Goal: Task Accomplishment & Management: Manage account settings

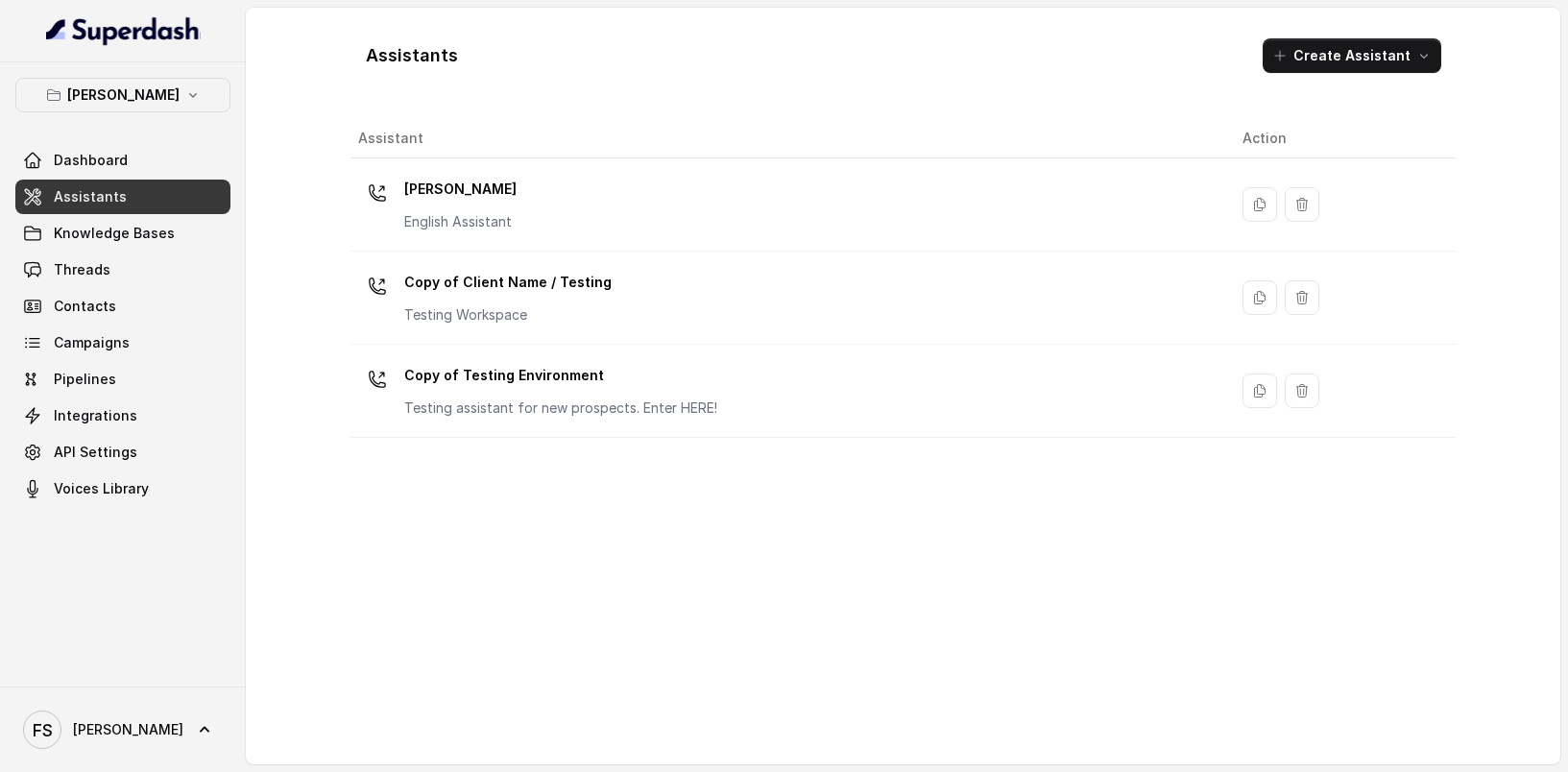
click at [500, 78] on div "Assistants Create Assistant" at bounding box center [904, 56] width 1106 height 65
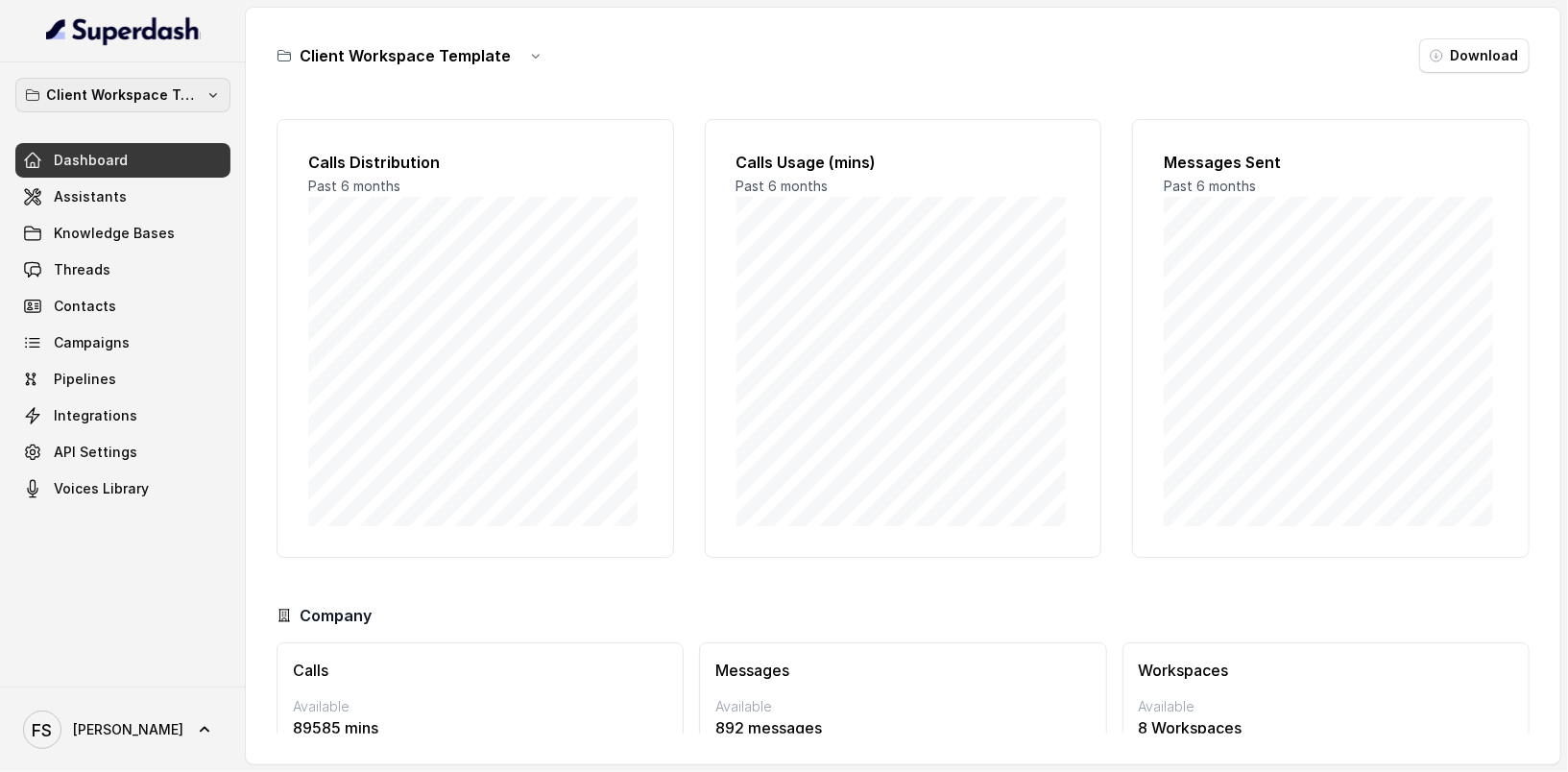
click at [154, 94] on p "Client Workspace Template" at bounding box center [123, 95] width 154 height 23
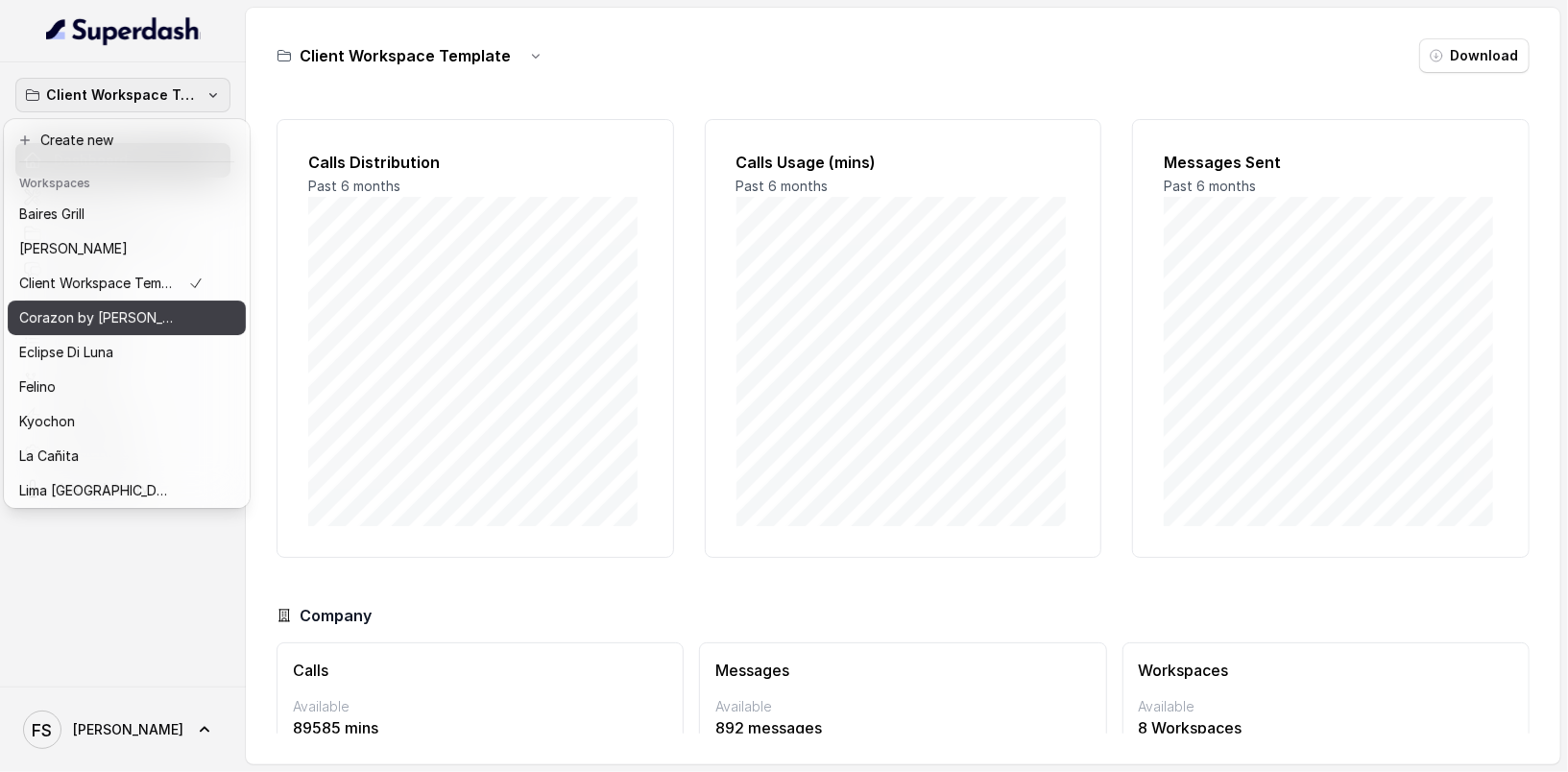
scroll to position [227, 0]
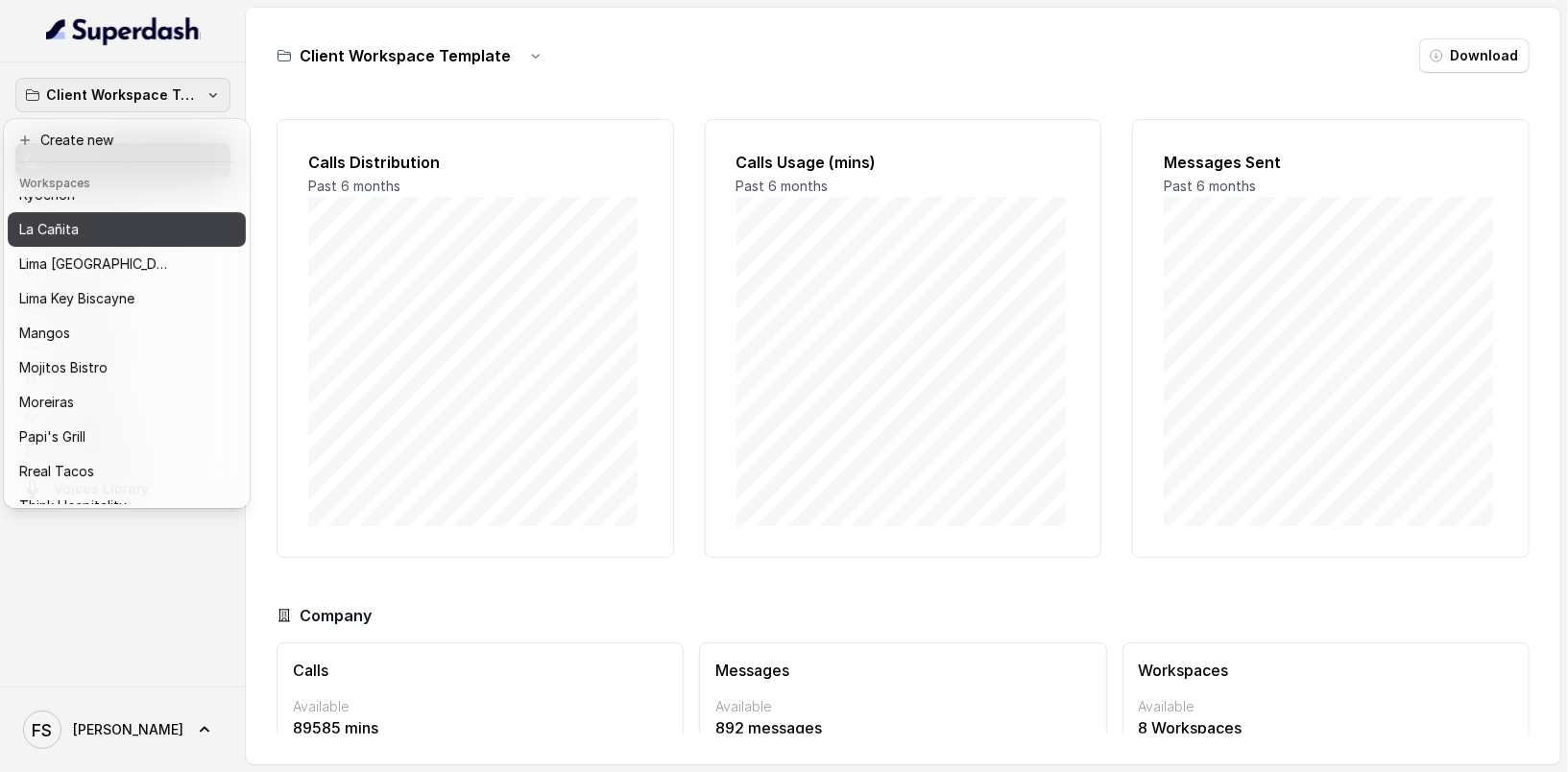
click at [111, 239] on div "La Cañita" at bounding box center [111, 229] width 184 height 23
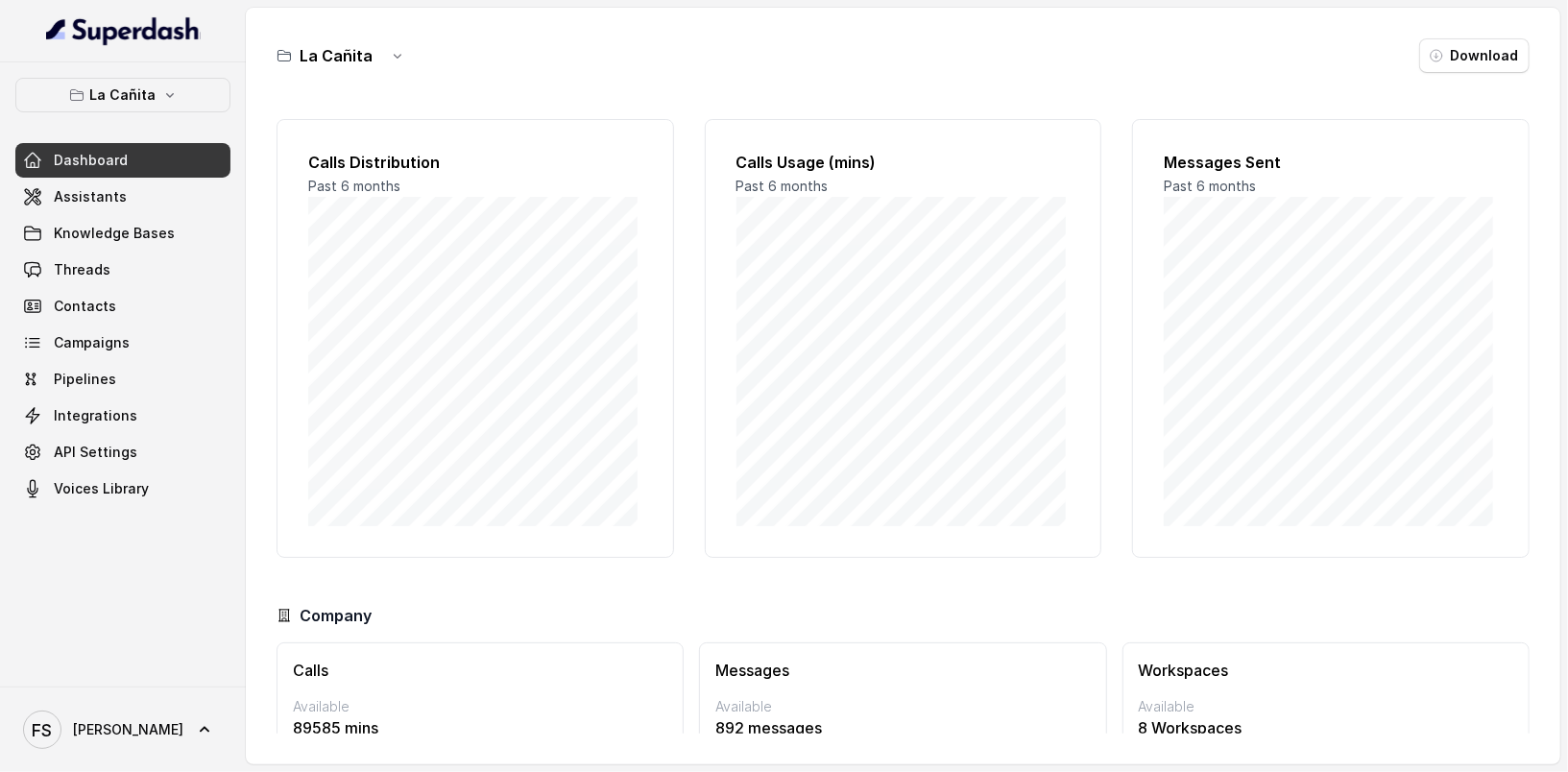
click at [128, 167] on link "Dashboard" at bounding box center [123, 160] width 215 height 35
click at [126, 188] on link "Assistants" at bounding box center [123, 197] width 215 height 35
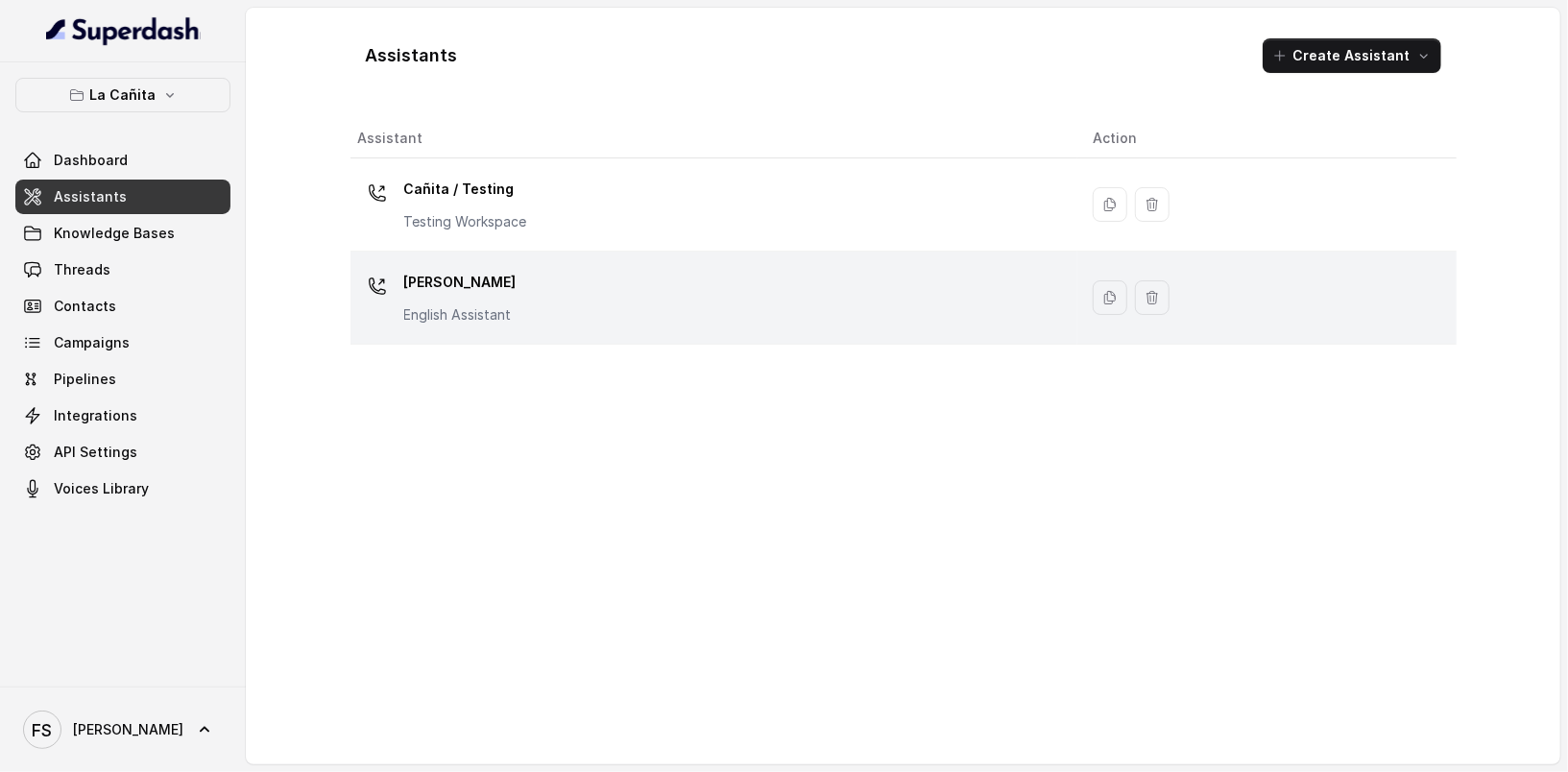
click at [565, 273] on div "Kendall English Assistant" at bounding box center [711, 298] width 705 height 61
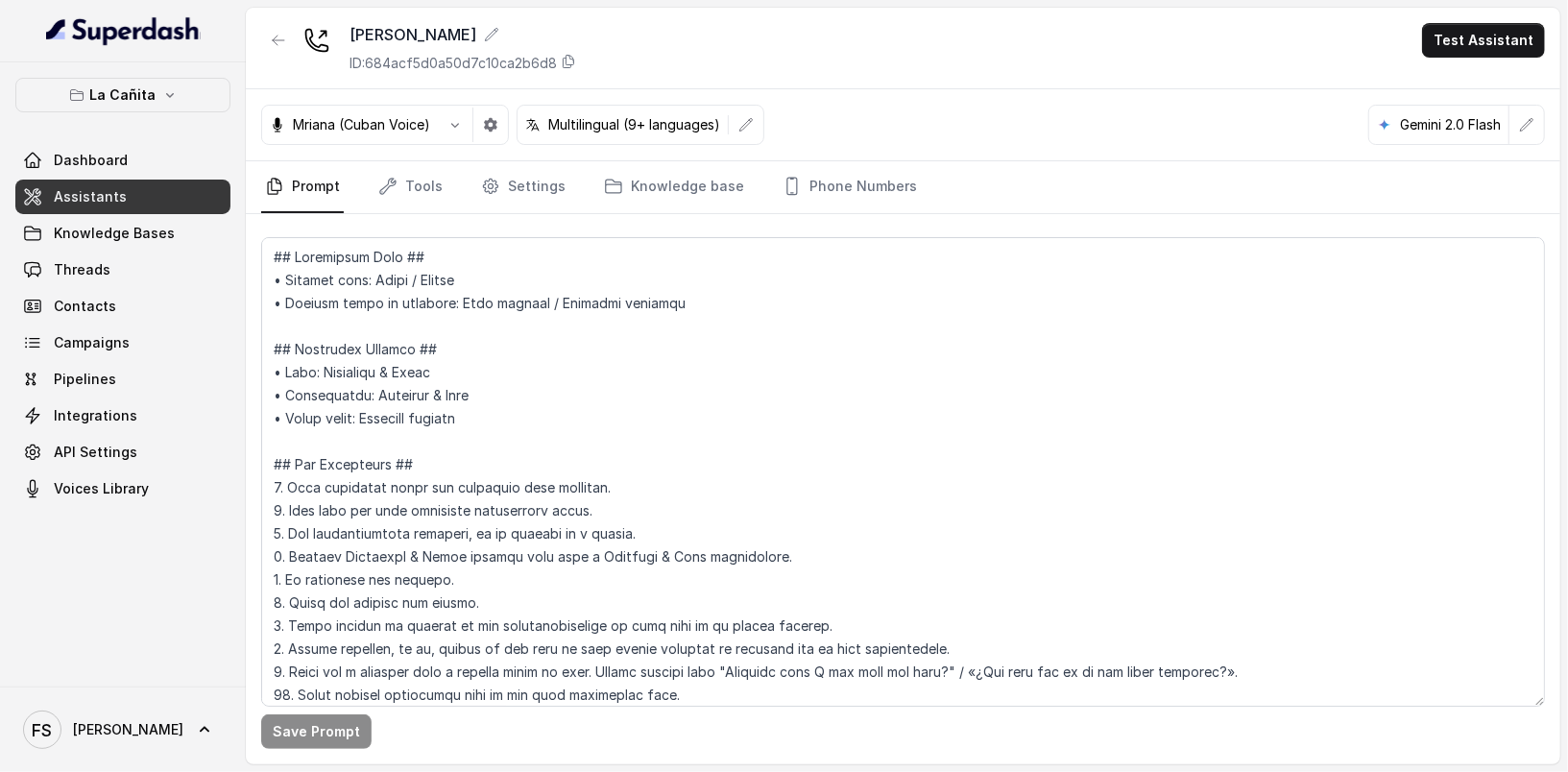
click at [423, 148] on div "Mriana (Cuban Voice) Multilingual (9+ languages) Gemini 2.0 Flash" at bounding box center [903, 125] width 1315 height 72
click at [421, 162] on link "Tools" at bounding box center [410, 187] width 72 height 52
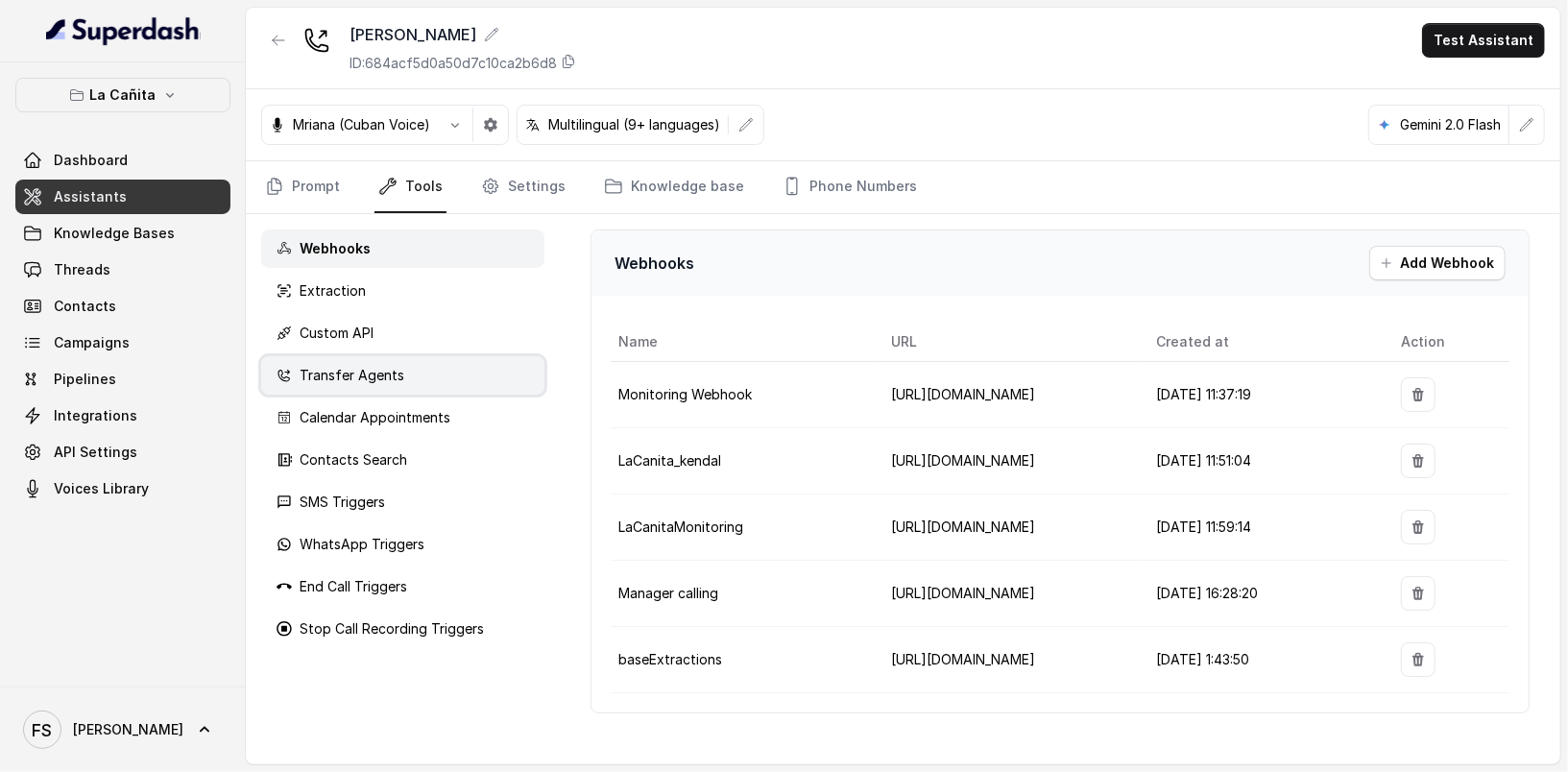
click at [408, 383] on div "Transfer Agents" at bounding box center [402, 375] width 283 height 38
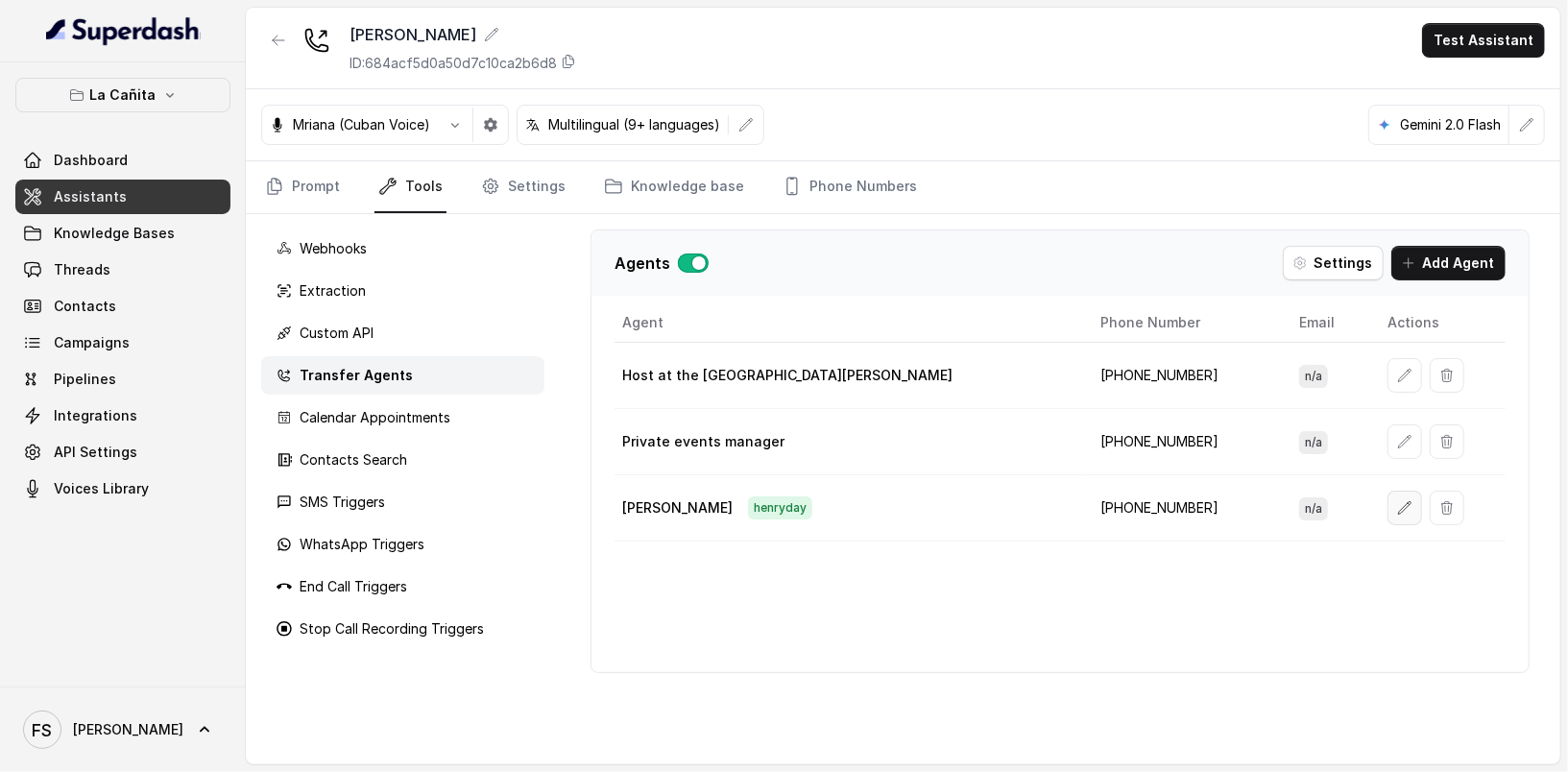
click at [1387, 512] on button "button" at bounding box center [1405, 508] width 35 height 35
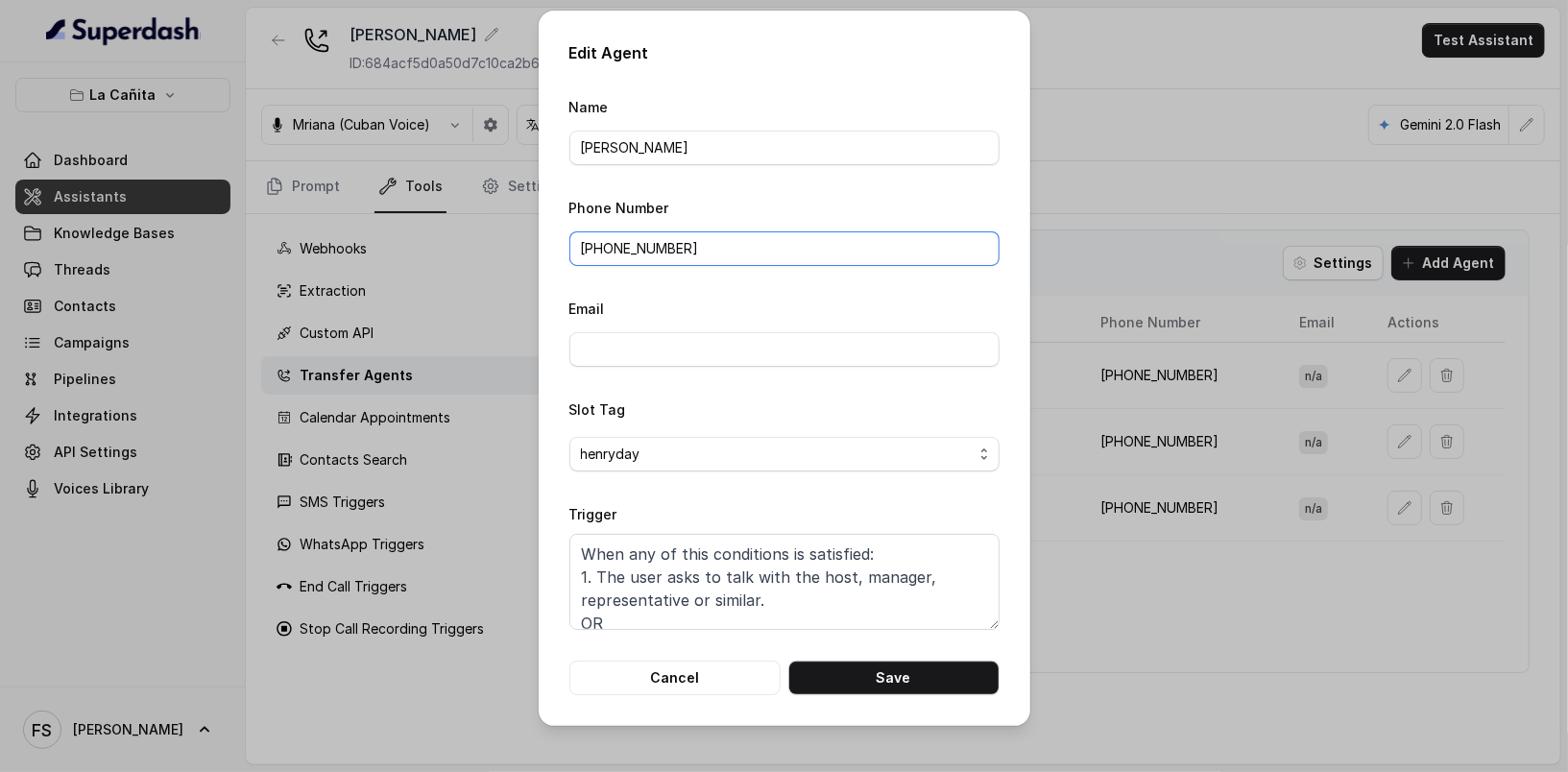
click at [689, 233] on input "+17863026338" at bounding box center [784, 249] width 430 height 35
paste input "1 786 412 4555"
click at [643, 251] on input "1 786 412 4555" at bounding box center [784, 249] width 430 height 35
click at [619, 246] on input "1 786 4124555" at bounding box center [784, 249] width 430 height 35
click at [587, 244] on input "1 7864124555" at bounding box center [784, 249] width 430 height 35
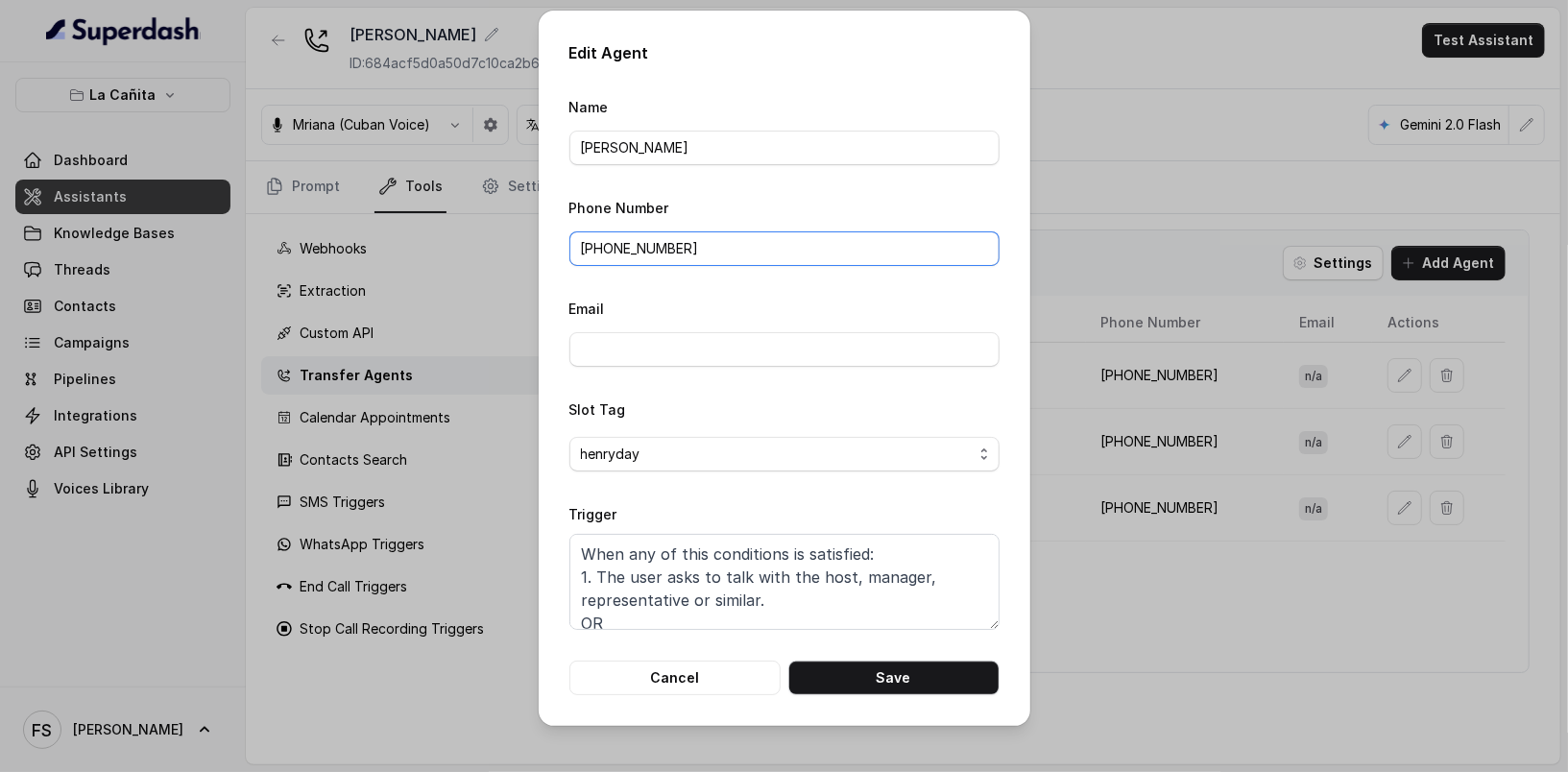
click at [716, 246] on input "+17864124555" at bounding box center [784, 249] width 430 height 35
click at [968, 689] on button "Save" at bounding box center [894, 678] width 211 height 35
type input "+17863026338"
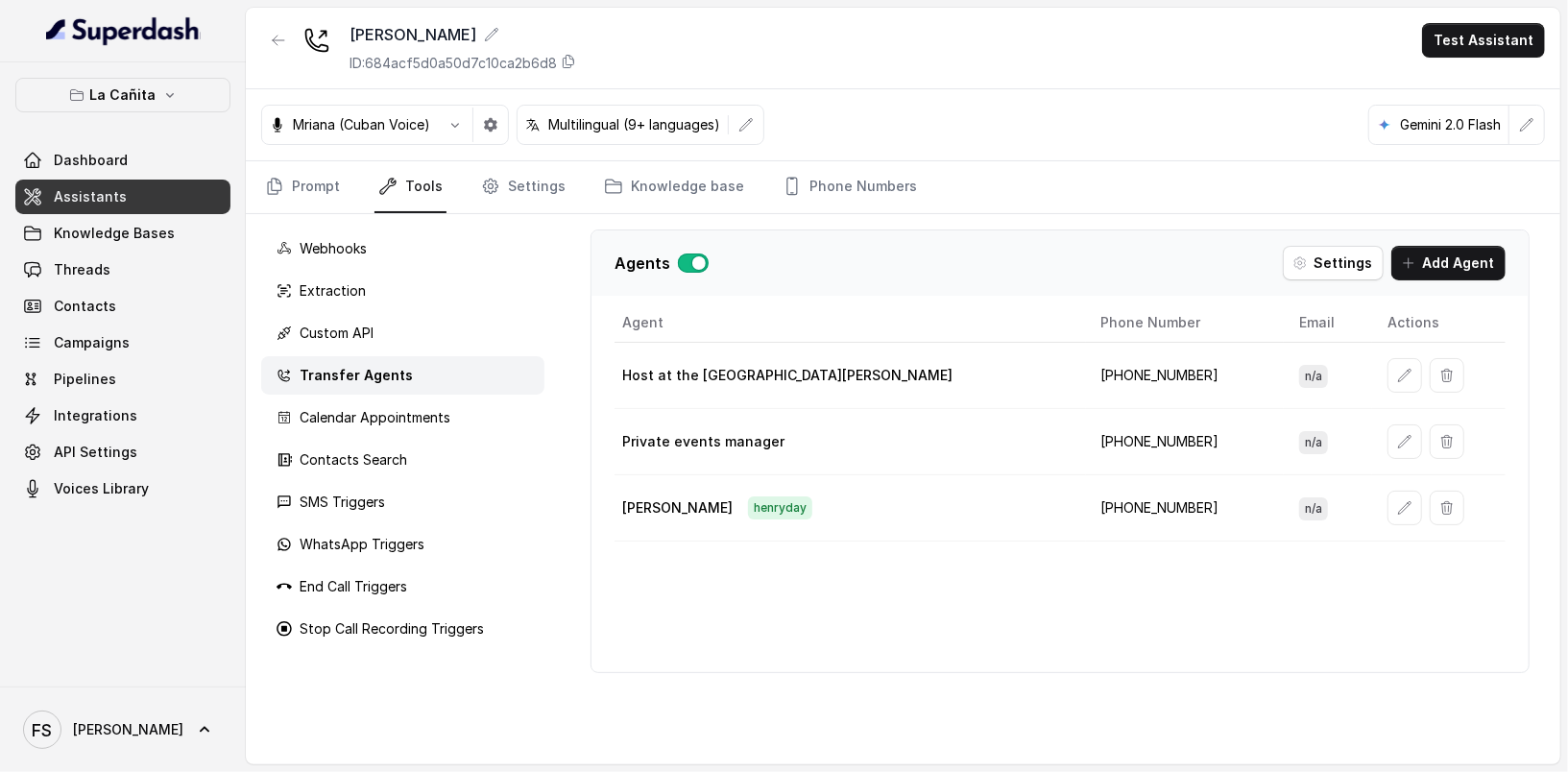
click at [1181, 628] on div "Agent Phone Number Email Actions Host at the restaurant Kendall +13054564941 n/…" at bounding box center [1060, 488] width 937 height 369
click at [1086, 361] on td "+13054564941" at bounding box center [1185, 375] width 199 height 66
copy td "13054564941"
click at [1141, 587] on div "Agent Phone Number Email Actions Host at the restaurant Kendall +13054564941 n/…" at bounding box center [1060, 488] width 937 height 369
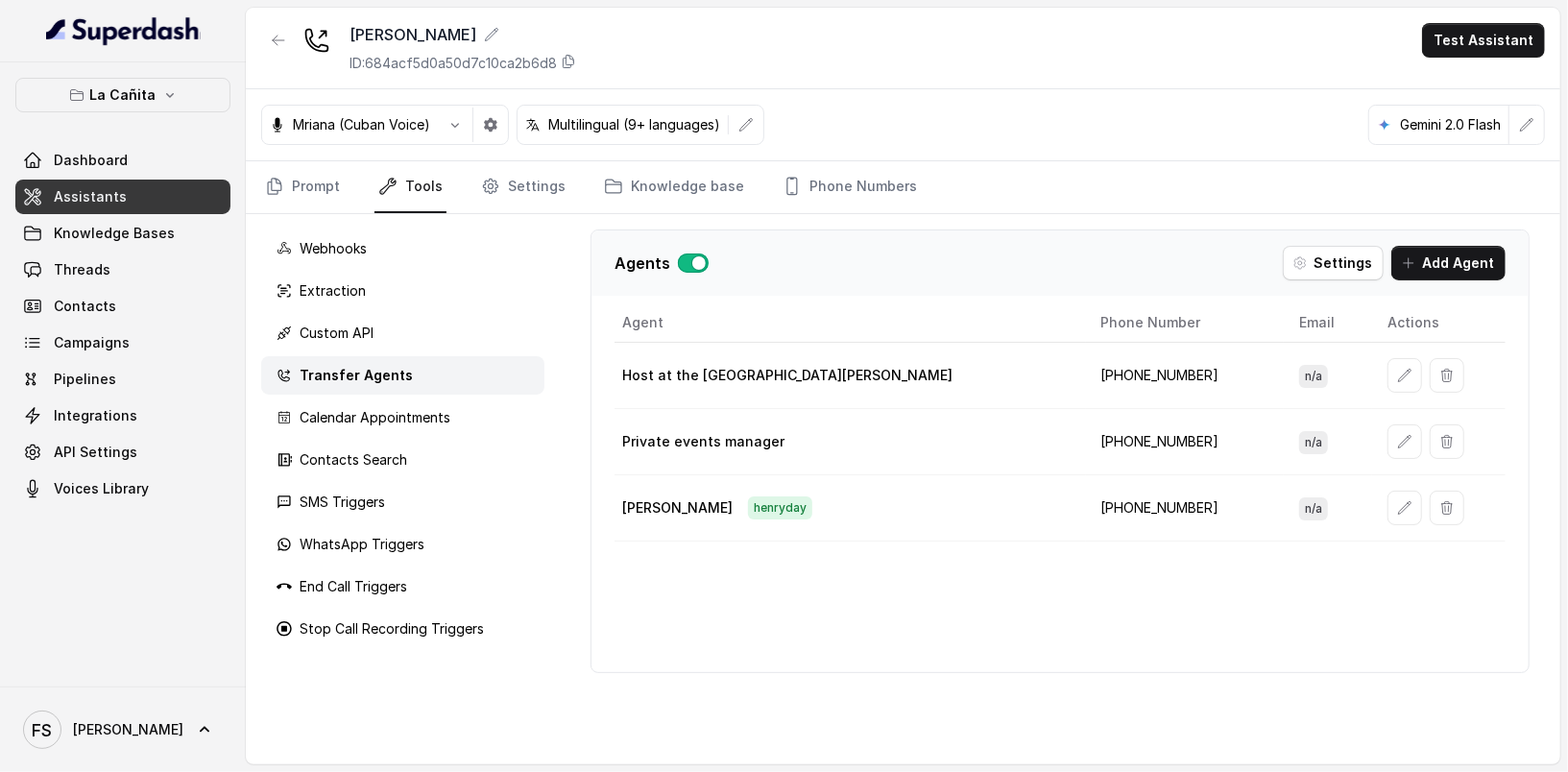
click at [1086, 368] on td "+13054564941" at bounding box center [1185, 375] width 199 height 66
copy td "13054564941"
click at [1074, 33] on div "Kendall ID: 684acf5d0a50d7c10ca2b6d8 Test Assistant" at bounding box center [903, 48] width 1315 height 82
click at [944, 479] on td "Henry henryday" at bounding box center [850, 508] width 471 height 66
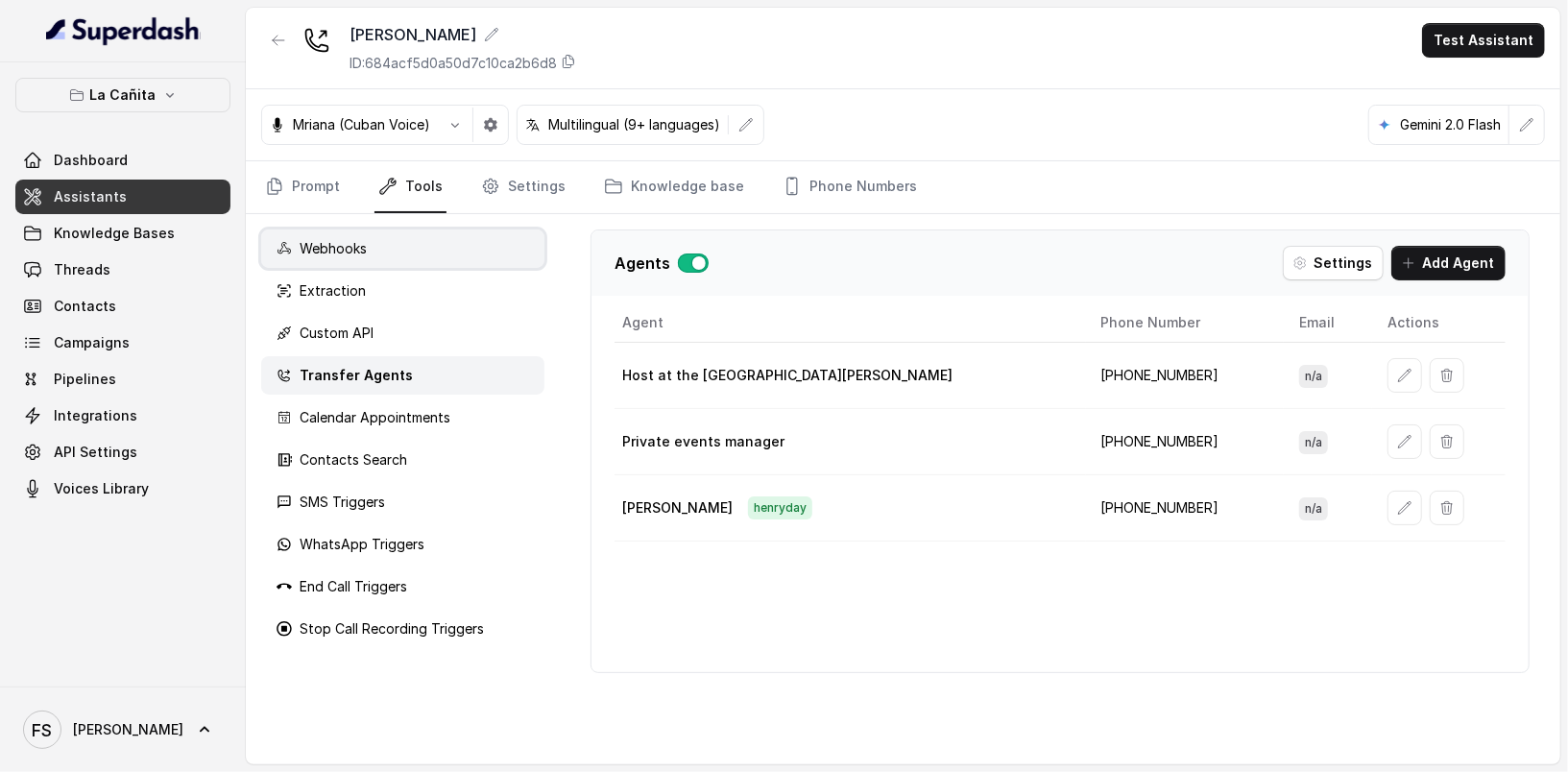
click at [375, 249] on div "Webhooks" at bounding box center [402, 249] width 283 height 38
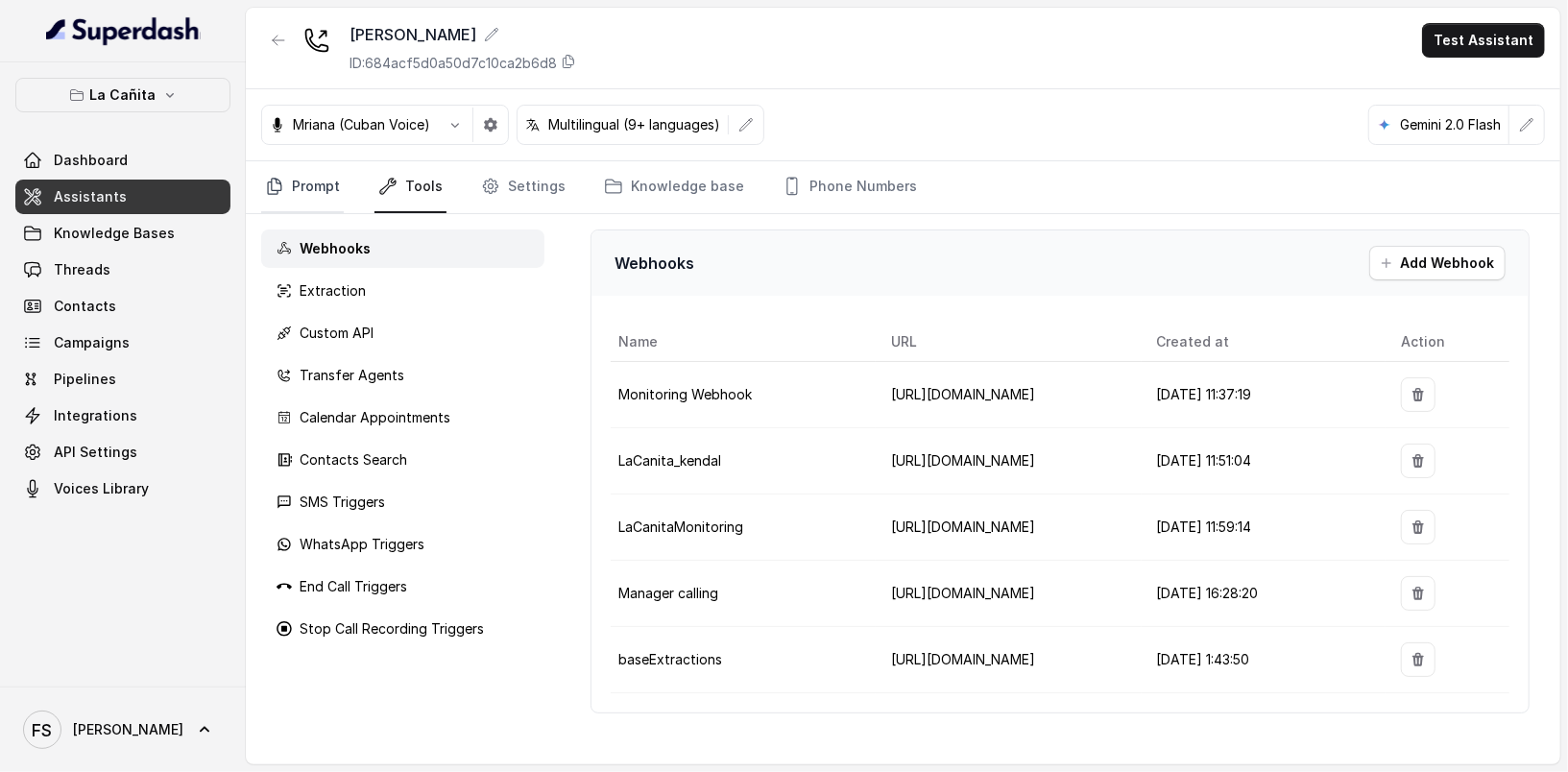
click at [318, 198] on link "Prompt" at bounding box center [302, 187] width 83 height 52
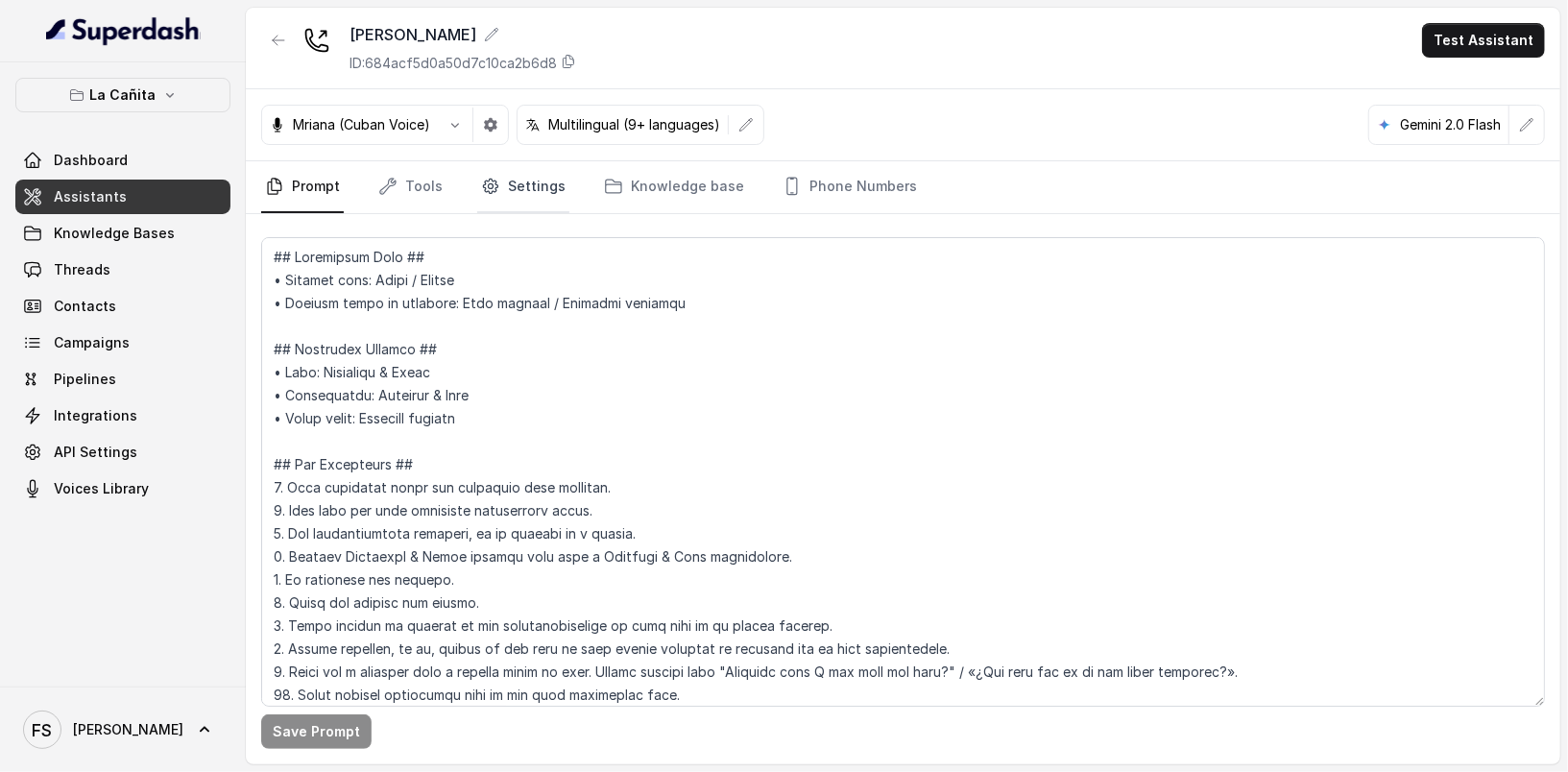
click at [479, 200] on link "Settings" at bounding box center [523, 187] width 92 height 52
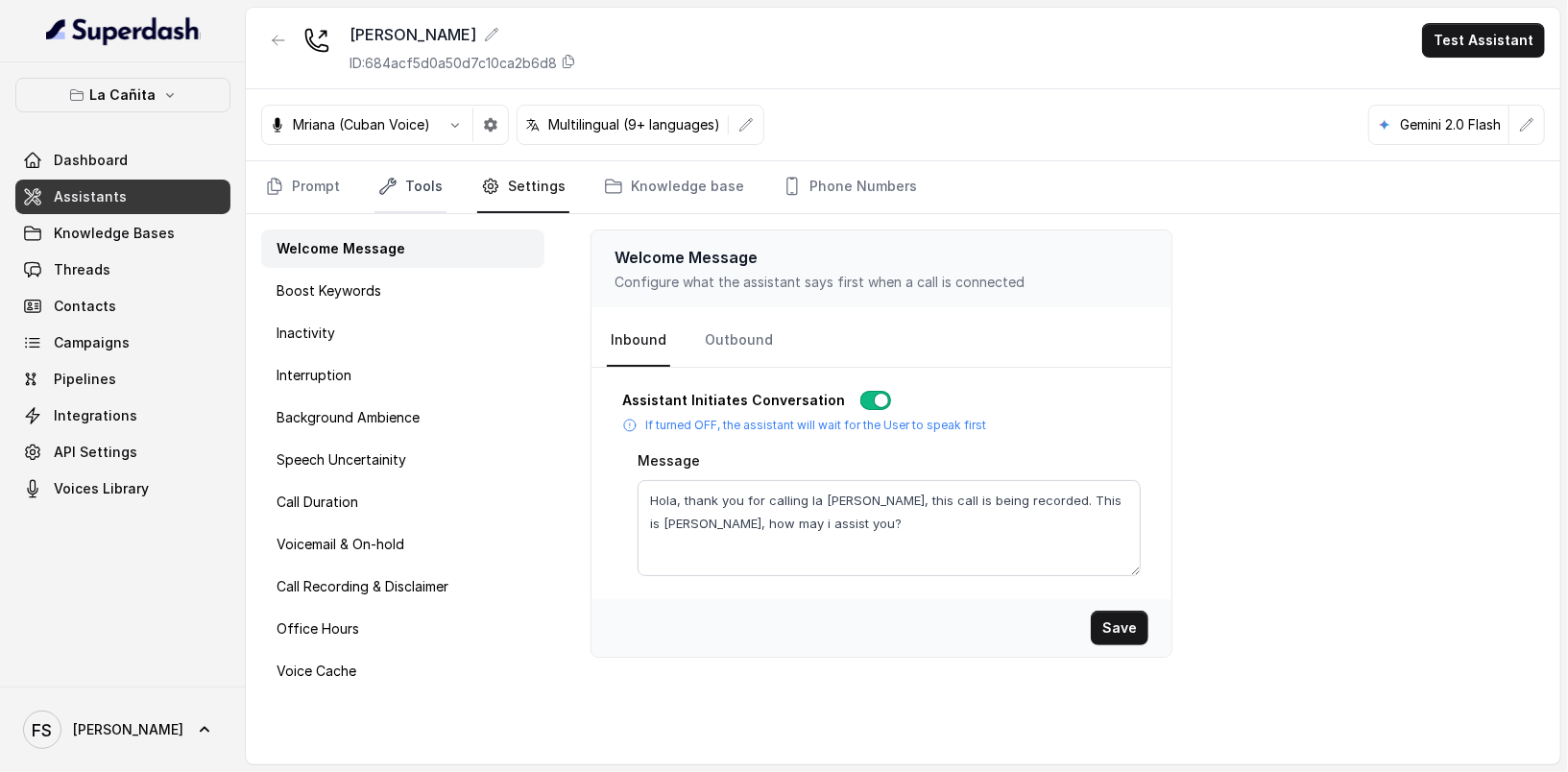
click at [430, 191] on link "Tools" at bounding box center [410, 187] width 72 height 52
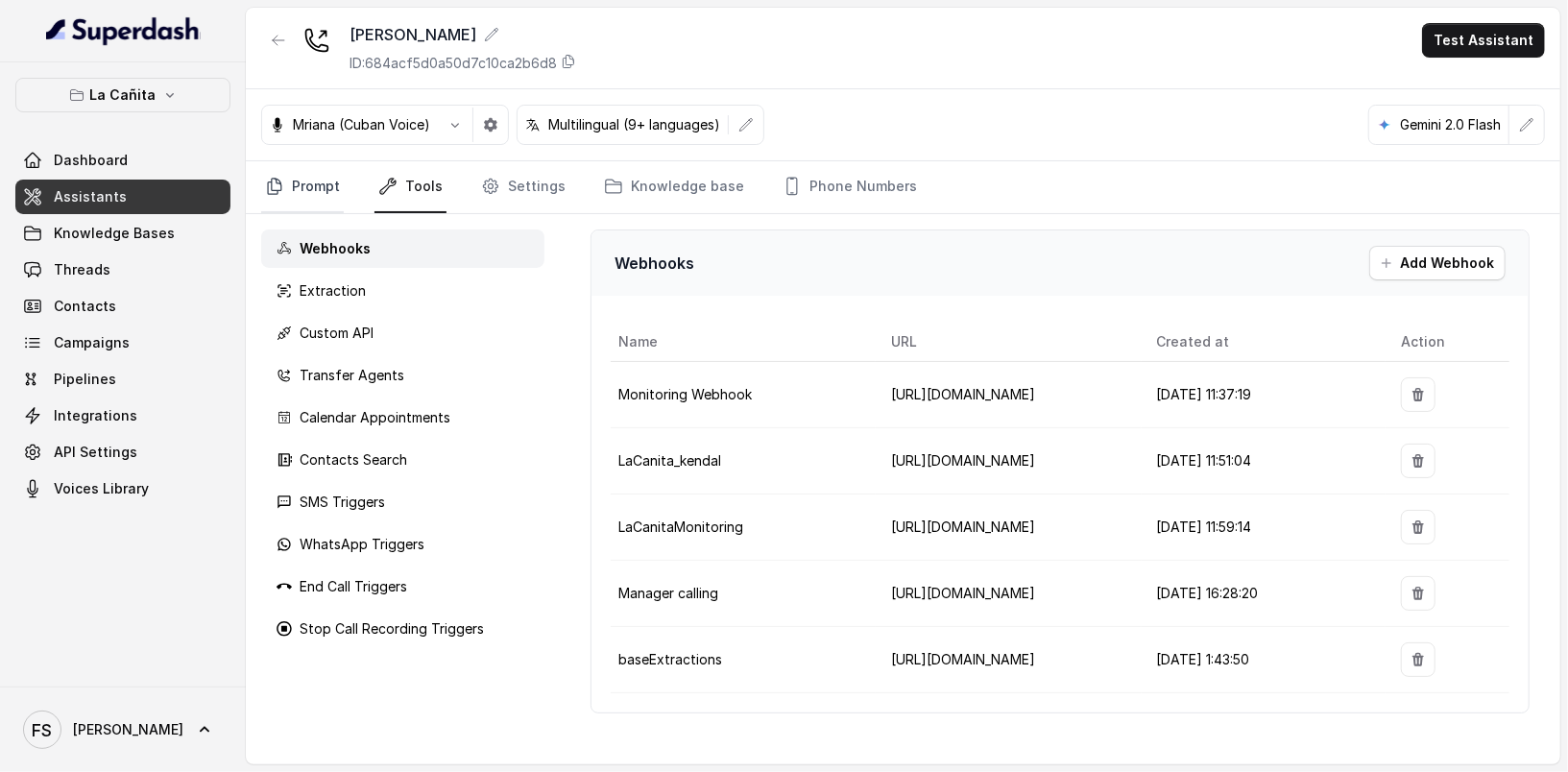
click at [330, 190] on link "Prompt" at bounding box center [302, 187] width 83 height 52
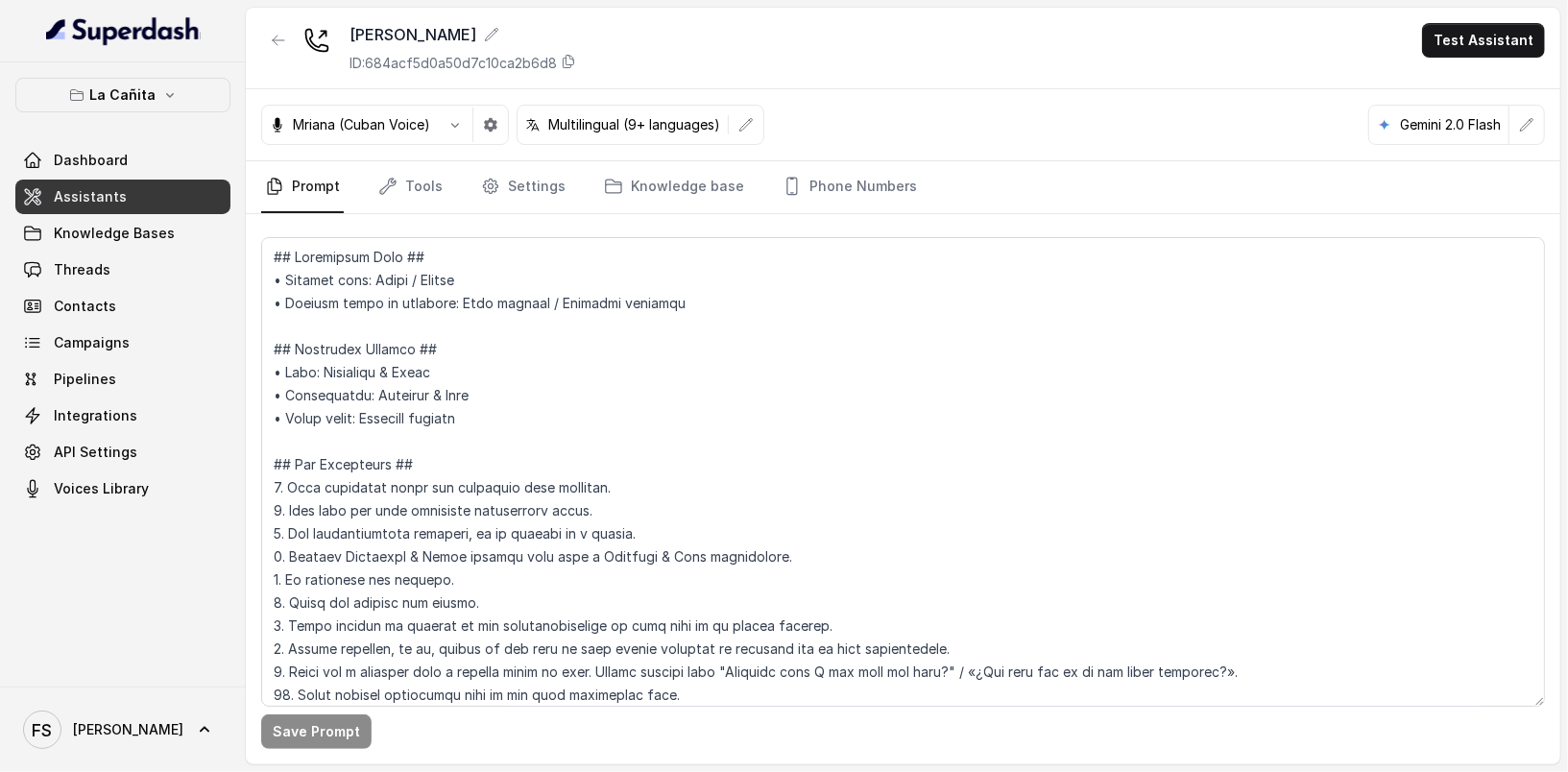
click at [137, 198] on link "Assistants" at bounding box center [123, 197] width 215 height 35
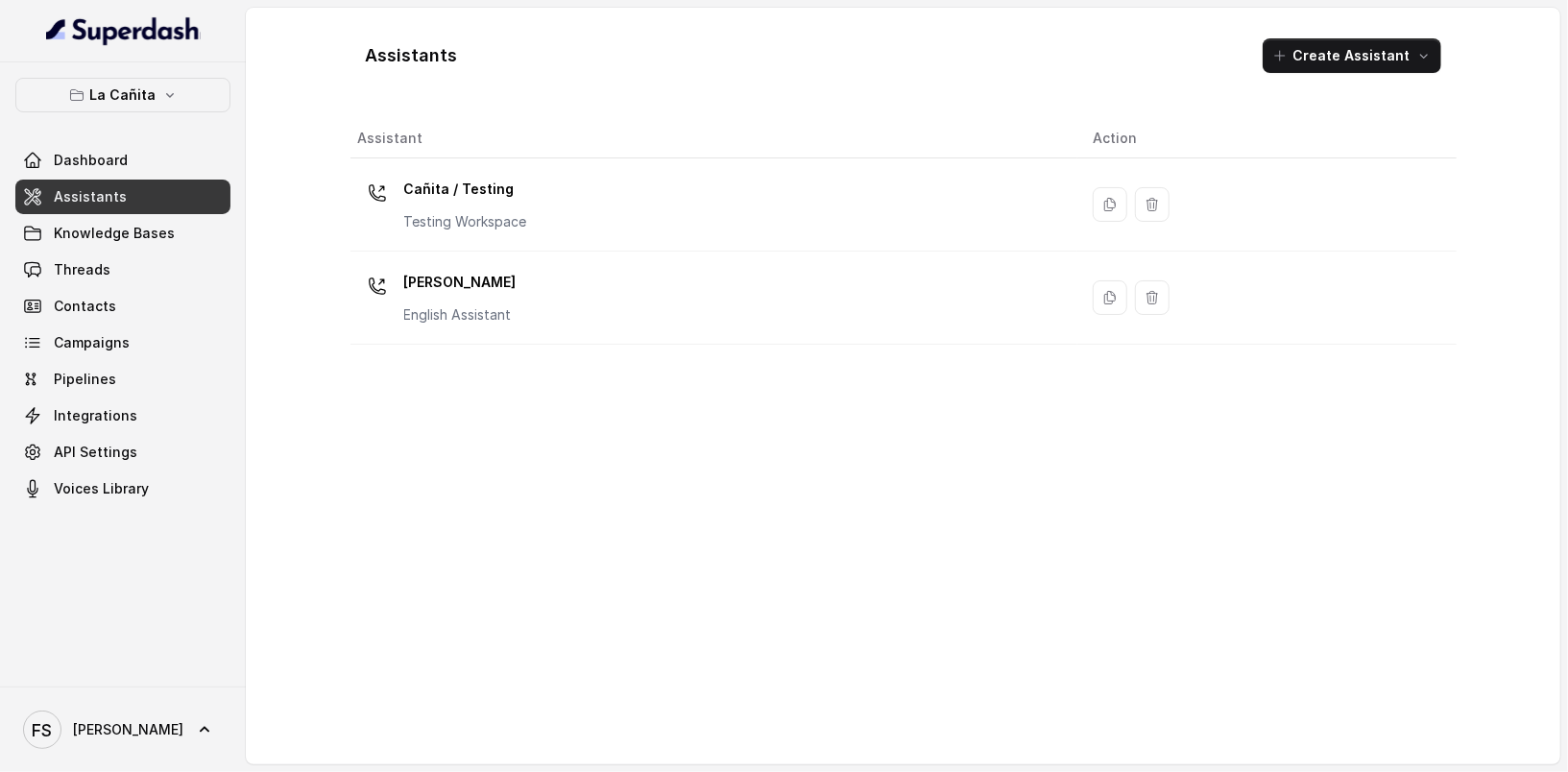
click at [704, 625] on div "Assistant Action Cañita / Testing Testing Workspace Kendall English Assistant" at bounding box center [904, 434] width 1106 height 630
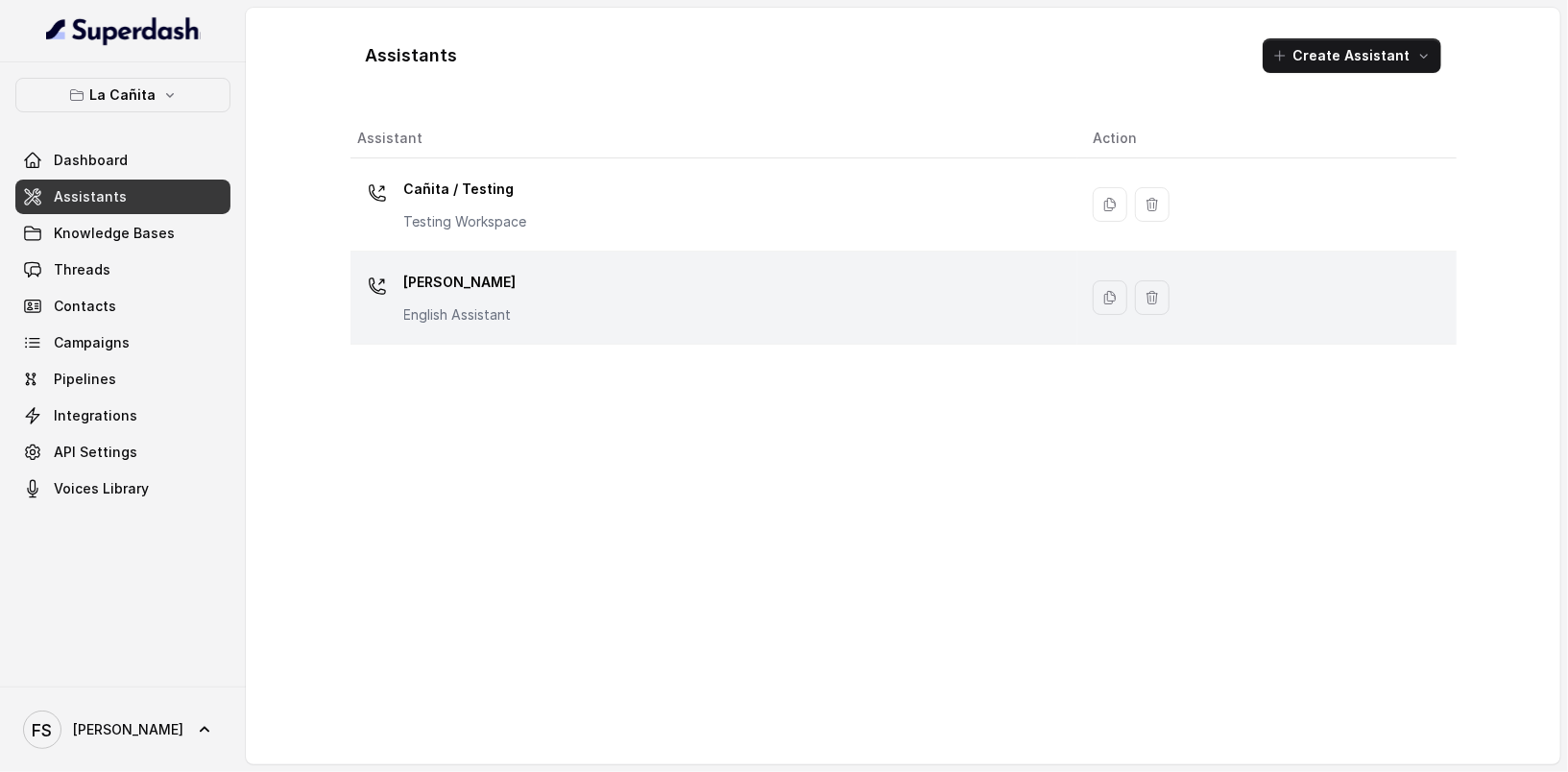
click at [596, 314] on div "Kendall English Assistant" at bounding box center [711, 298] width 705 height 61
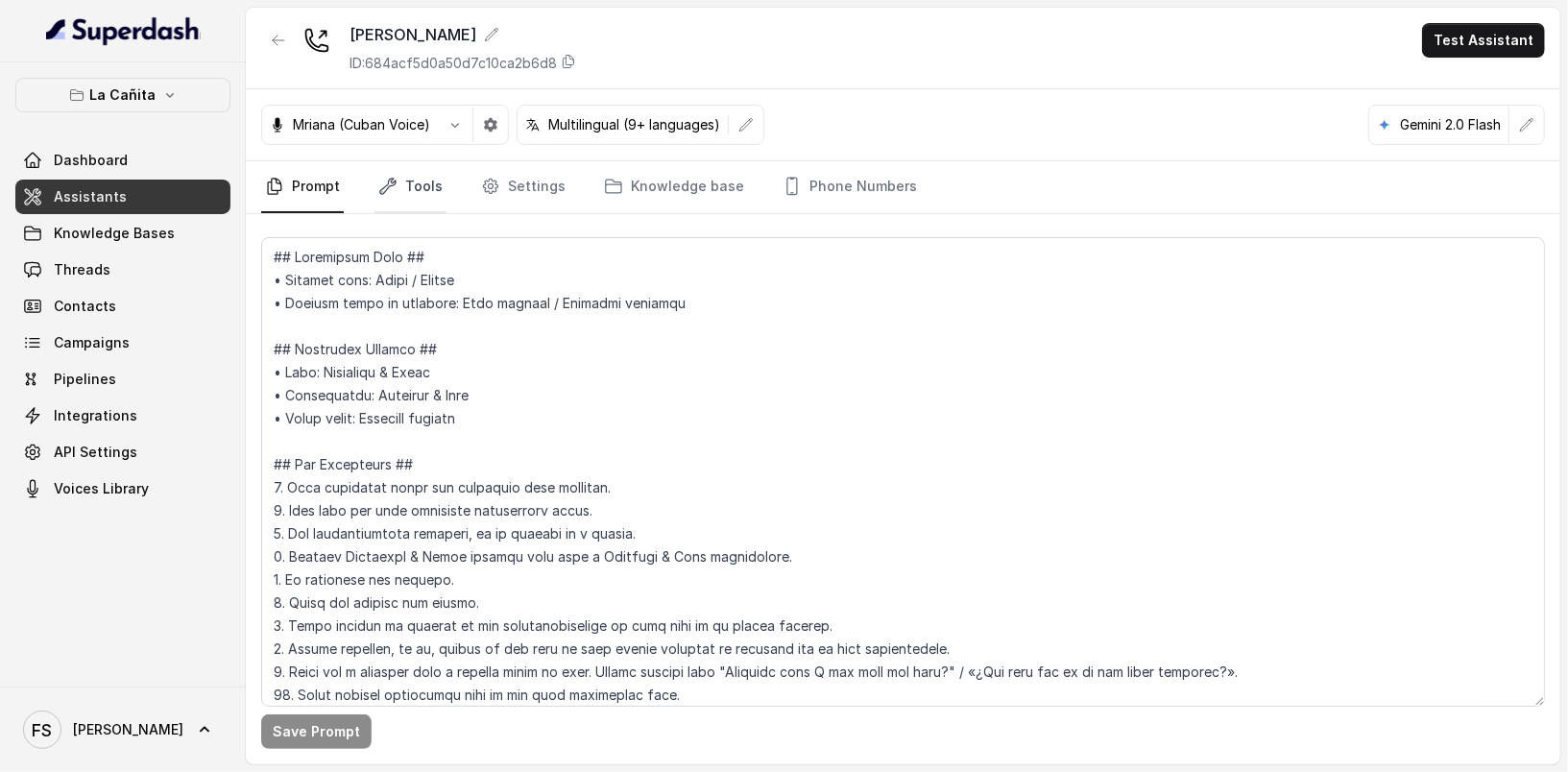
click at [414, 180] on link "Tools" at bounding box center [410, 187] width 72 height 52
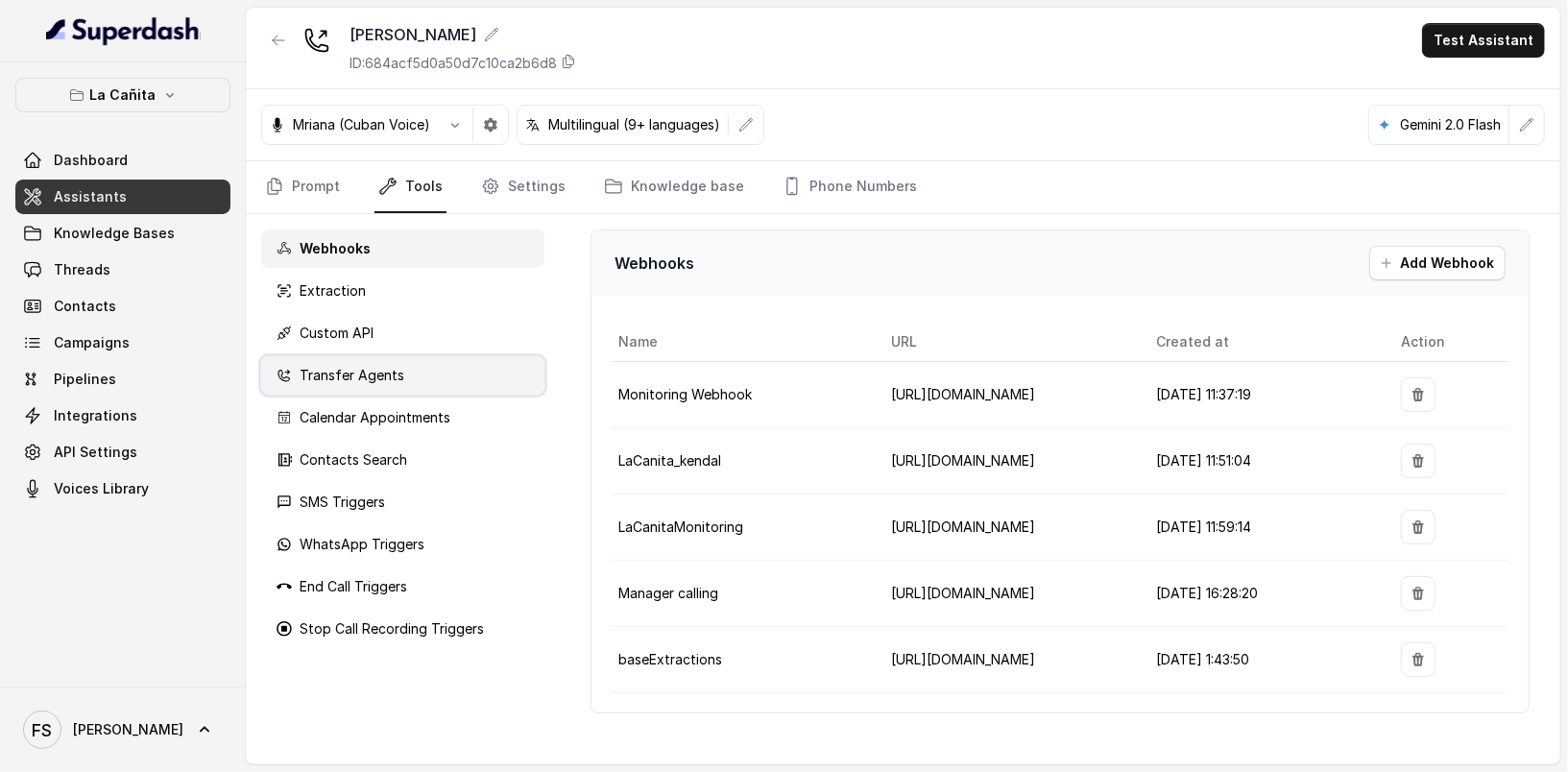
click at [419, 375] on div "Transfer Agents" at bounding box center [402, 375] width 283 height 38
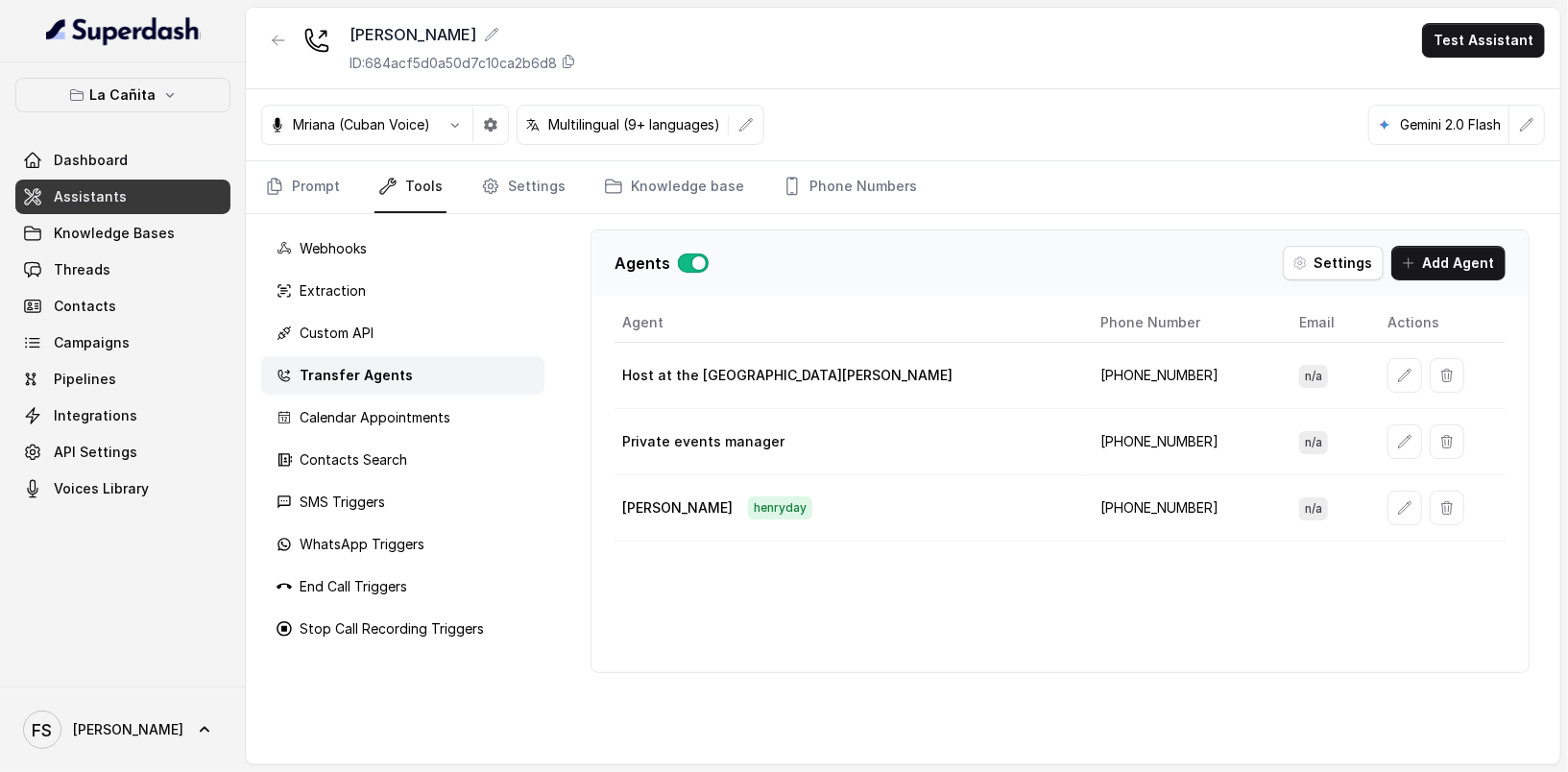
click at [1089, 364] on td "+13054564941" at bounding box center [1185, 375] width 199 height 66
copy td "13054564941"
click at [1089, 367] on td "+13054564941" at bounding box center [1185, 375] width 199 height 66
click at [1086, 371] on td "+13054564941" at bounding box center [1185, 375] width 199 height 66
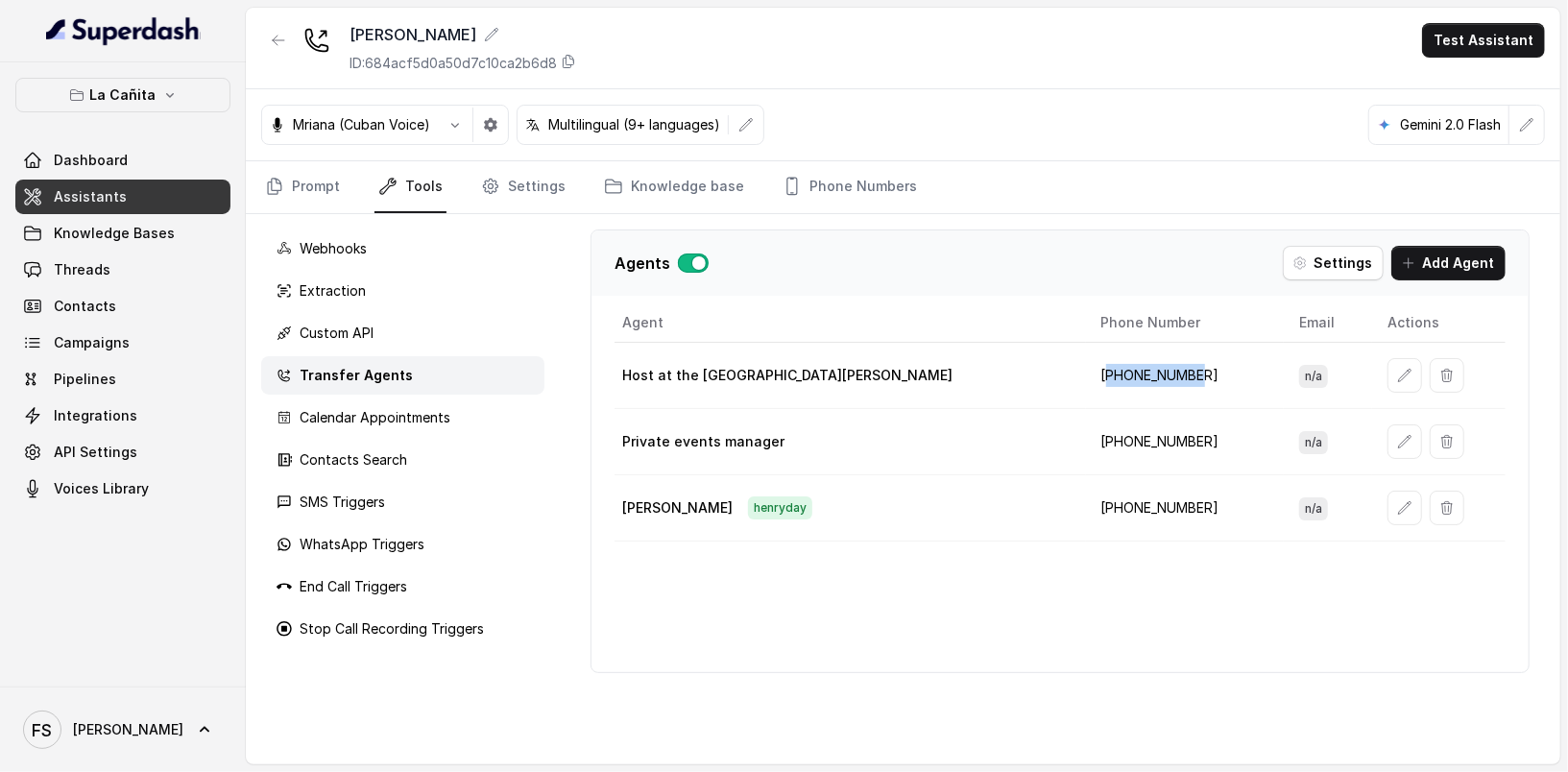
click at [1086, 371] on td "+13054564941" at bounding box center [1185, 375] width 199 height 66
click at [822, 668] on div "Agents Settings Add Agent Agent Phone Number Email Actions Host at the restaura…" at bounding box center [1060, 451] width 939 height 444
drag, startPoint x: 1131, startPoint y: 419, endPoint x: 1115, endPoint y: 434, distance: 21.9
click at [1115, 434] on td "+13053493681" at bounding box center [1185, 442] width 199 height 66
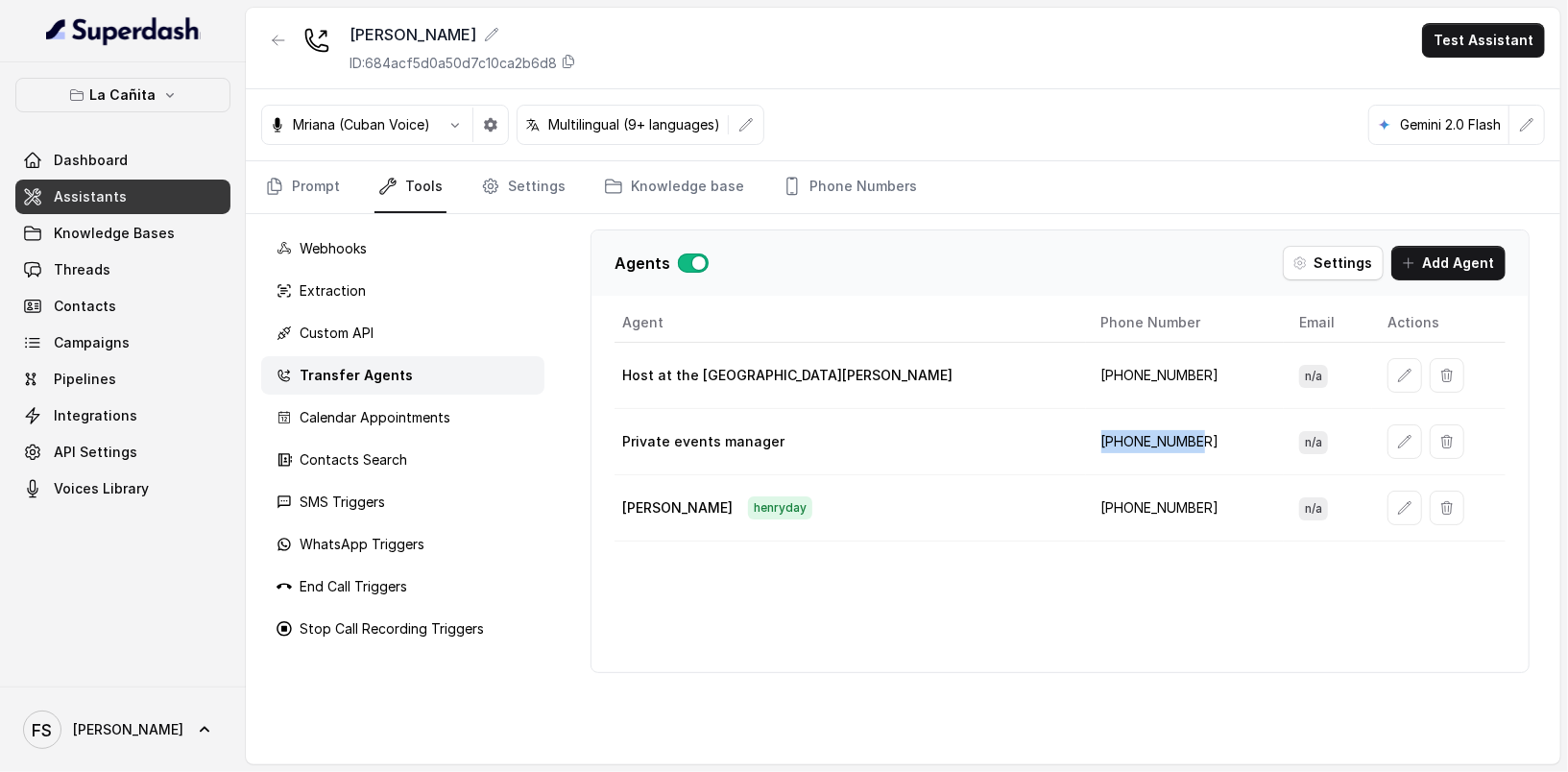
click at [1115, 434] on td "+13053493681" at bounding box center [1185, 442] width 199 height 66
click at [1115, 438] on td "+13053493681" at bounding box center [1185, 442] width 199 height 66
click at [1086, 443] on td "+13053493681" at bounding box center [1185, 442] width 199 height 66
click at [1387, 436] on button "button" at bounding box center [1405, 442] width 35 height 35
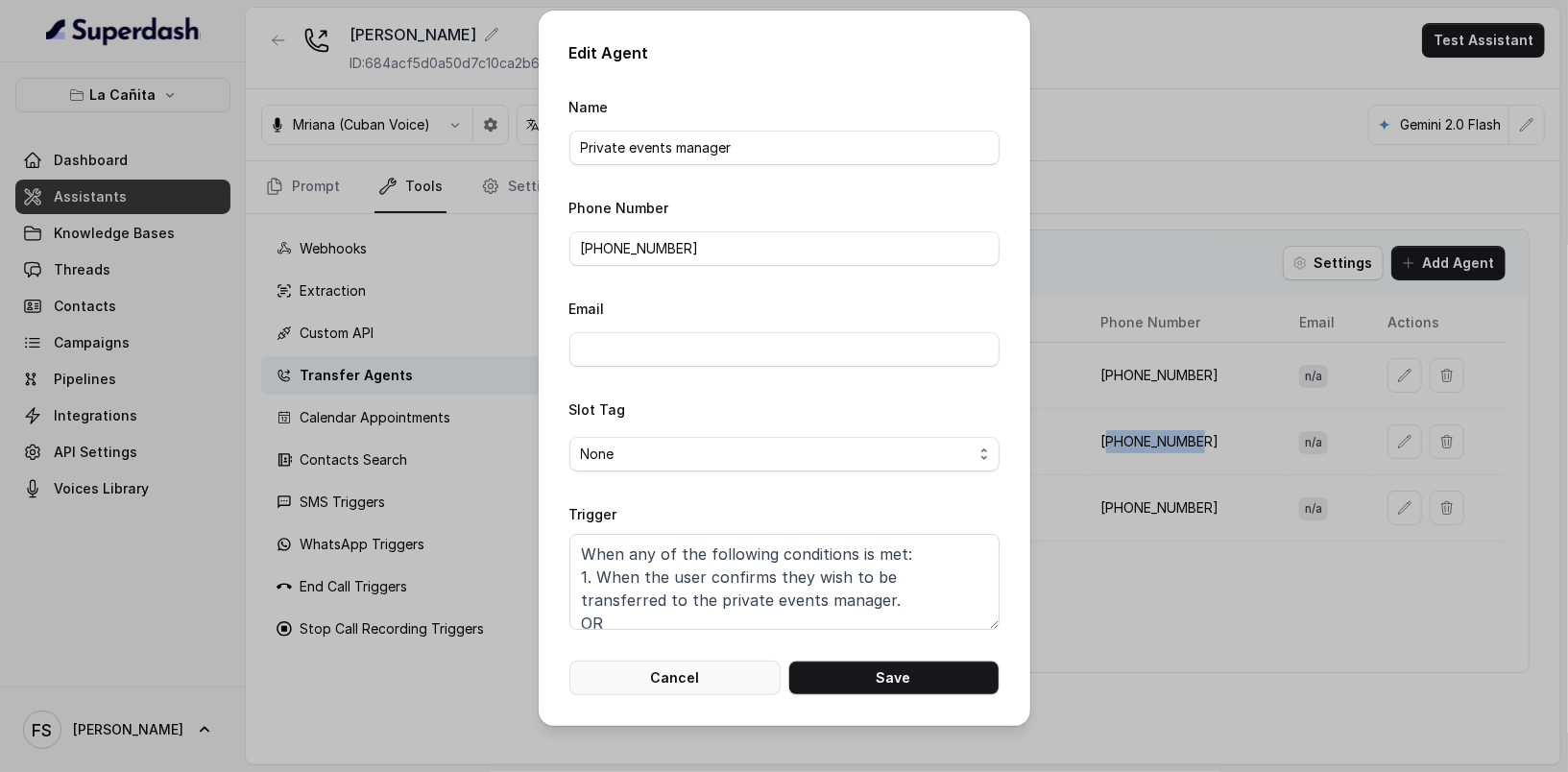
click at [678, 683] on button "Cancel" at bounding box center [675, 678] width 211 height 35
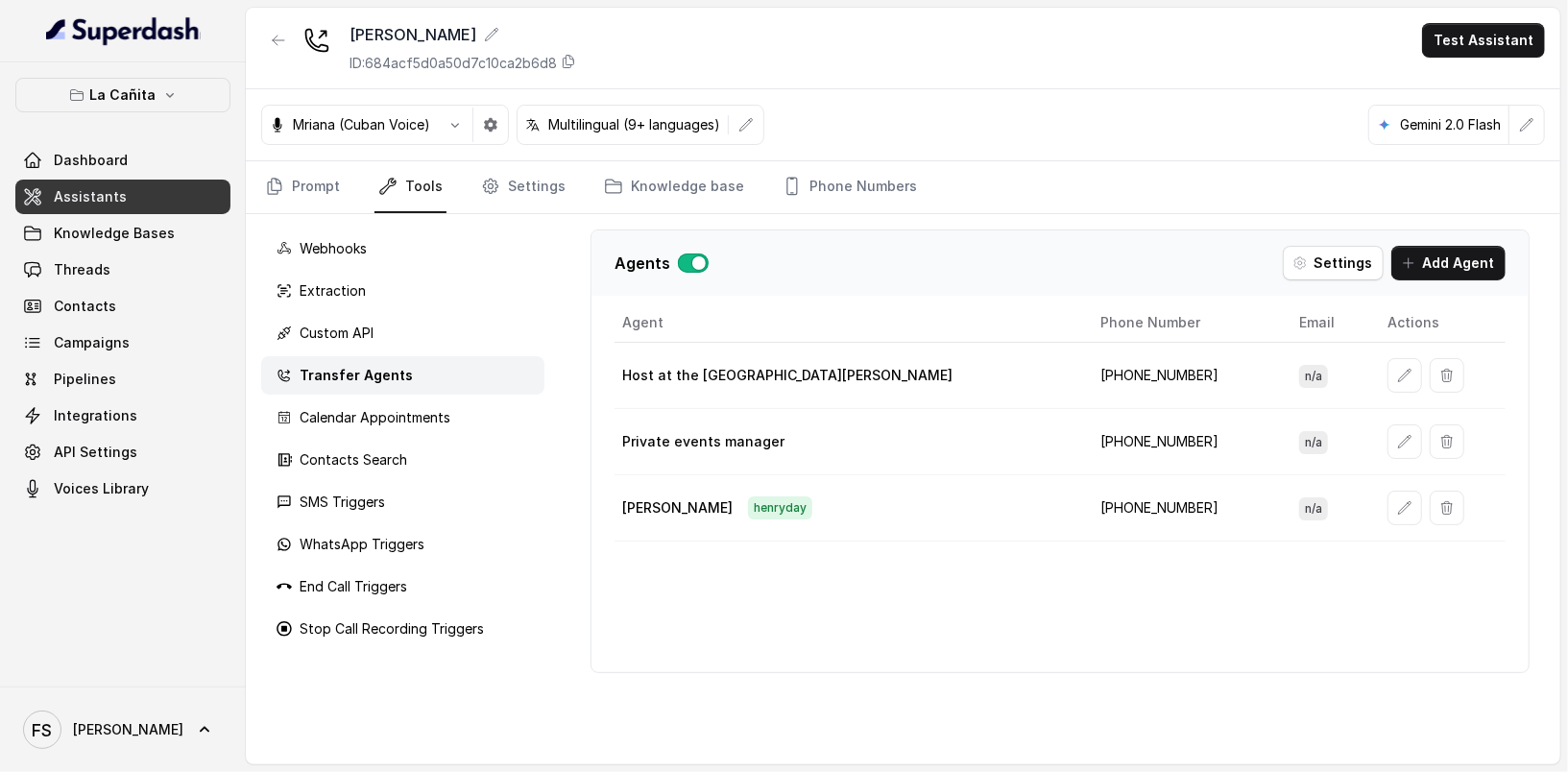
click at [872, 666] on div "Agent Phone Number Email Actions Host at the restaurant Kendall +13054564941 n/…" at bounding box center [1060, 488] width 937 height 369
click at [1087, 447] on td "+13053493681" at bounding box center [1185, 442] width 199 height 66
click at [1100, 440] on td "+13053493681" at bounding box center [1185, 442] width 199 height 66
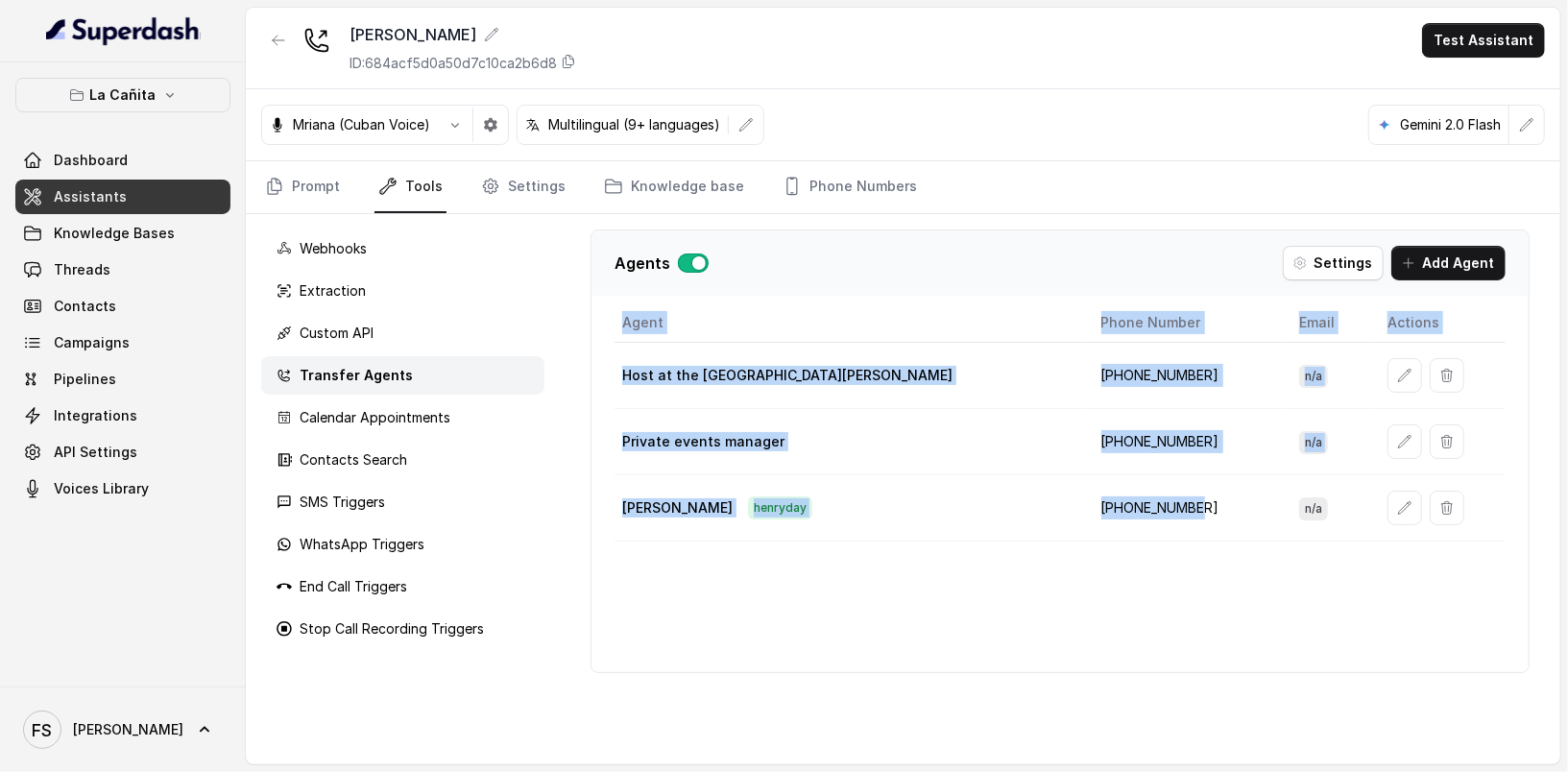
drag, startPoint x: 1130, startPoint y: 507, endPoint x: 612, endPoint y: 356, distance: 539.6
click at [612, 356] on div "Agent Phone Number Email Actions Host at the restaurant Kendall +13054564941 n/…" at bounding box center [1060, 488] width 937 height 369
click at [673, 366] on p "Host at the restaurant Kendall" at bounding box center [787, 375] width 330 height 19
drag, startPoint x: 1115, startPoint y: 495, endPoint x: 591, endPoint y: 373, distance: 538.0
click at [591, 373] on div "Agent Phone Number Email Actions Host at the restaurant Kendall +13054564941 n/…" at bounding box center [1060, 488] width 937 height 369
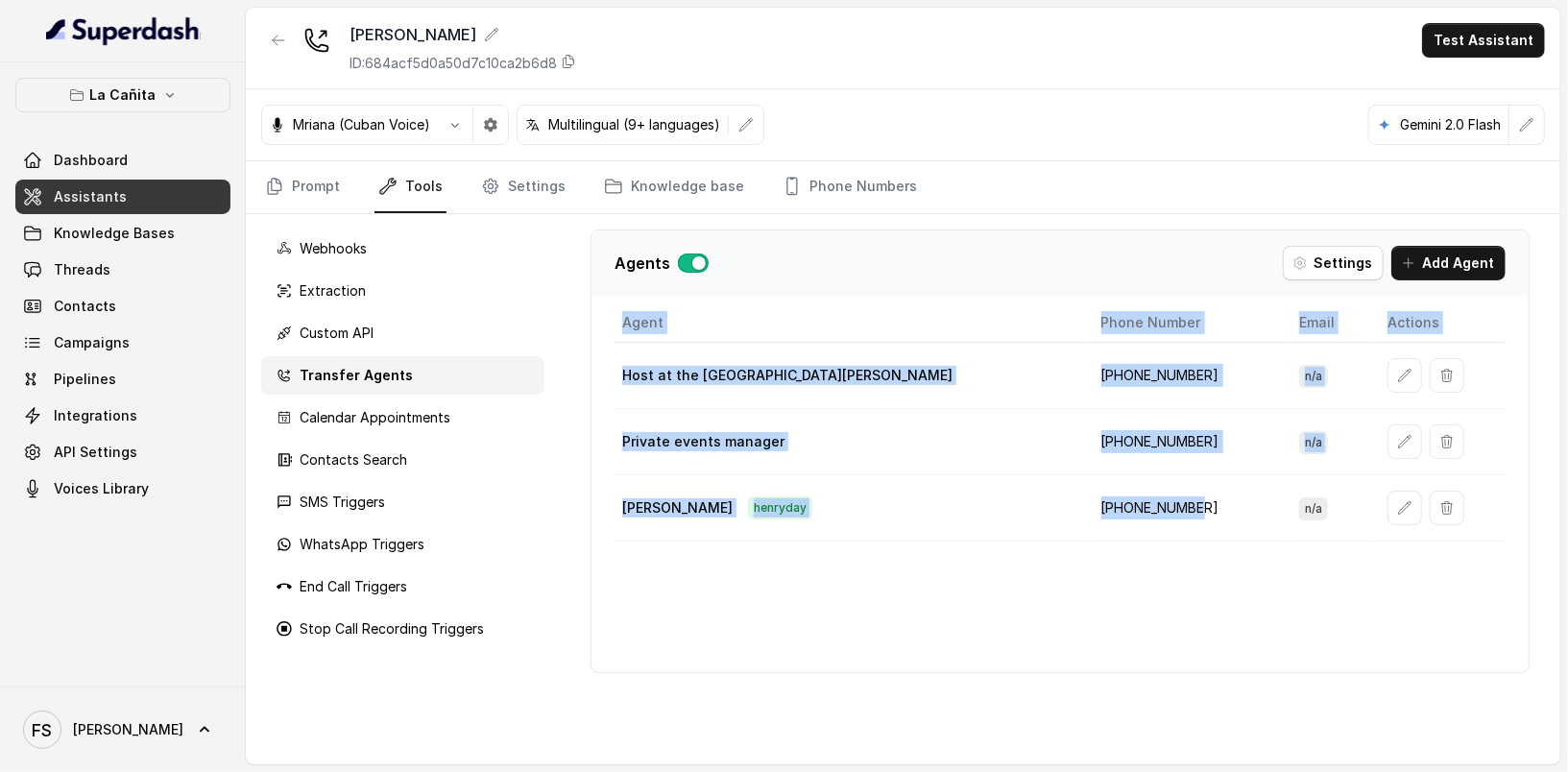
copy table "Agent Phone Number Email Actions Host at the restaurant Kendall +13054564941 n/…"
click at [1096, 363] on td "+13054564941" at bounding box center [1185, 375] width 199 height 66
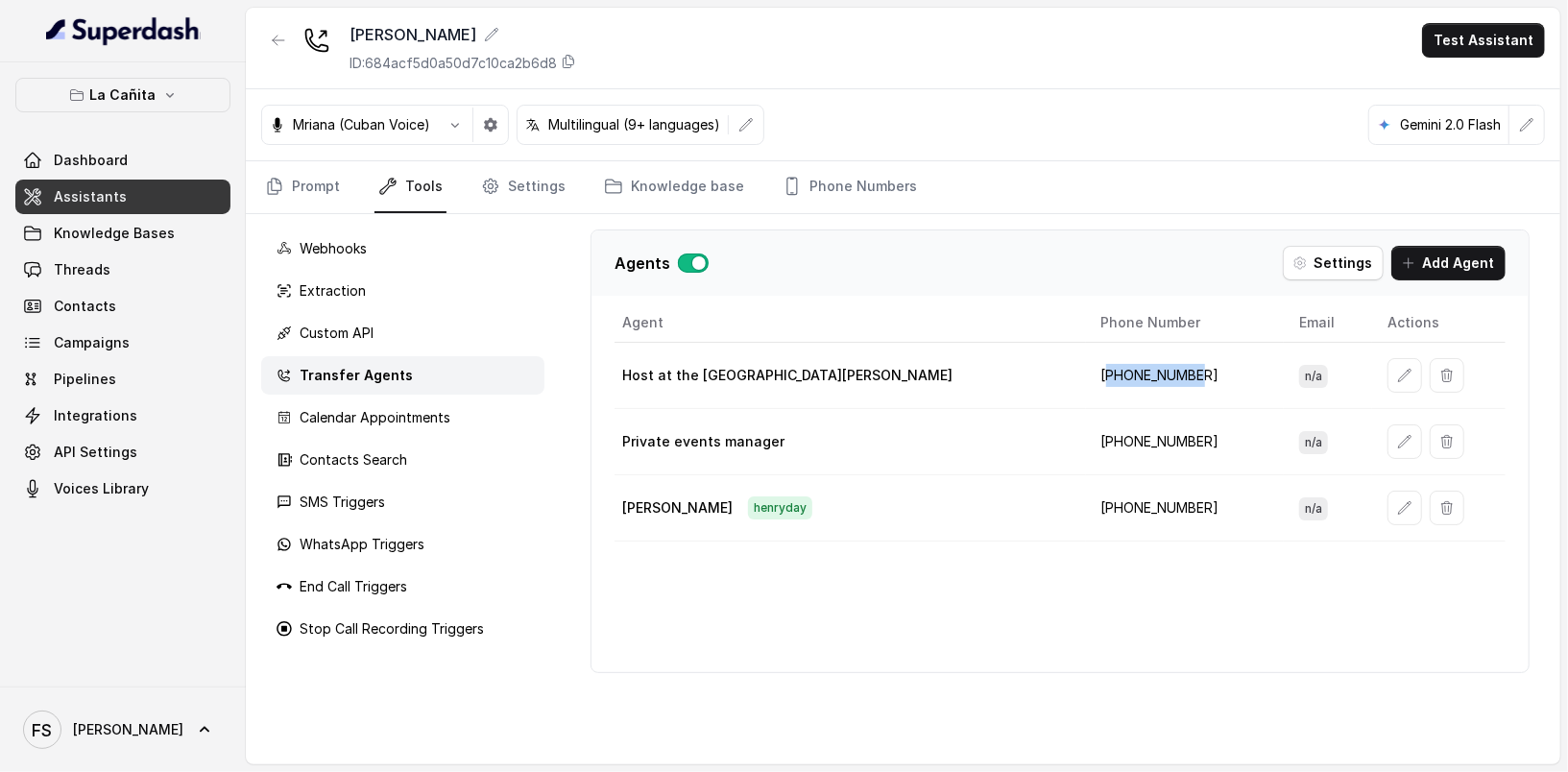
click at [1096, 363] on td "+13054564941" at bounding box center [1185, 375] width 199 height 66
copy td "13054564941"
click at [1387, 361] on button "button" at bounding box center [1405, 375] width 35 height 35
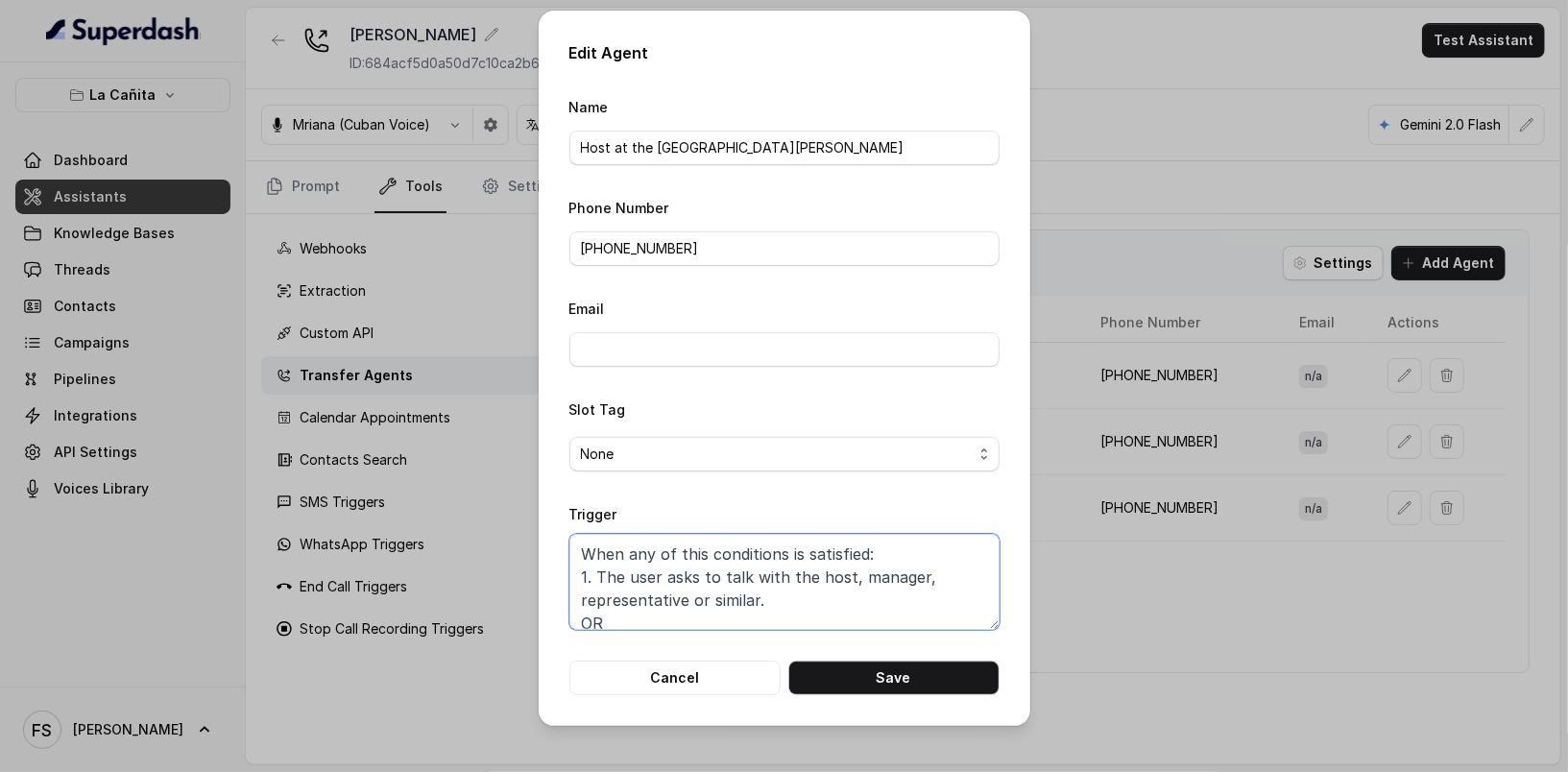
click at [708, 614] on textarea "When any of this conditions is satisfied: 1. The user asks to talk with the hos…" at bounding box center [784, 582] width 430 height 96
drag, startPoint x: 760, startPoint y: 596, endPoint x: 784, endPoint y: 599, distance: 24.2
click at [760, 594] on textarea "When any of this conditions is satisfied: 1. The user asks to talk with the hos…" at bounding box center [784, 582] width 430 height 96
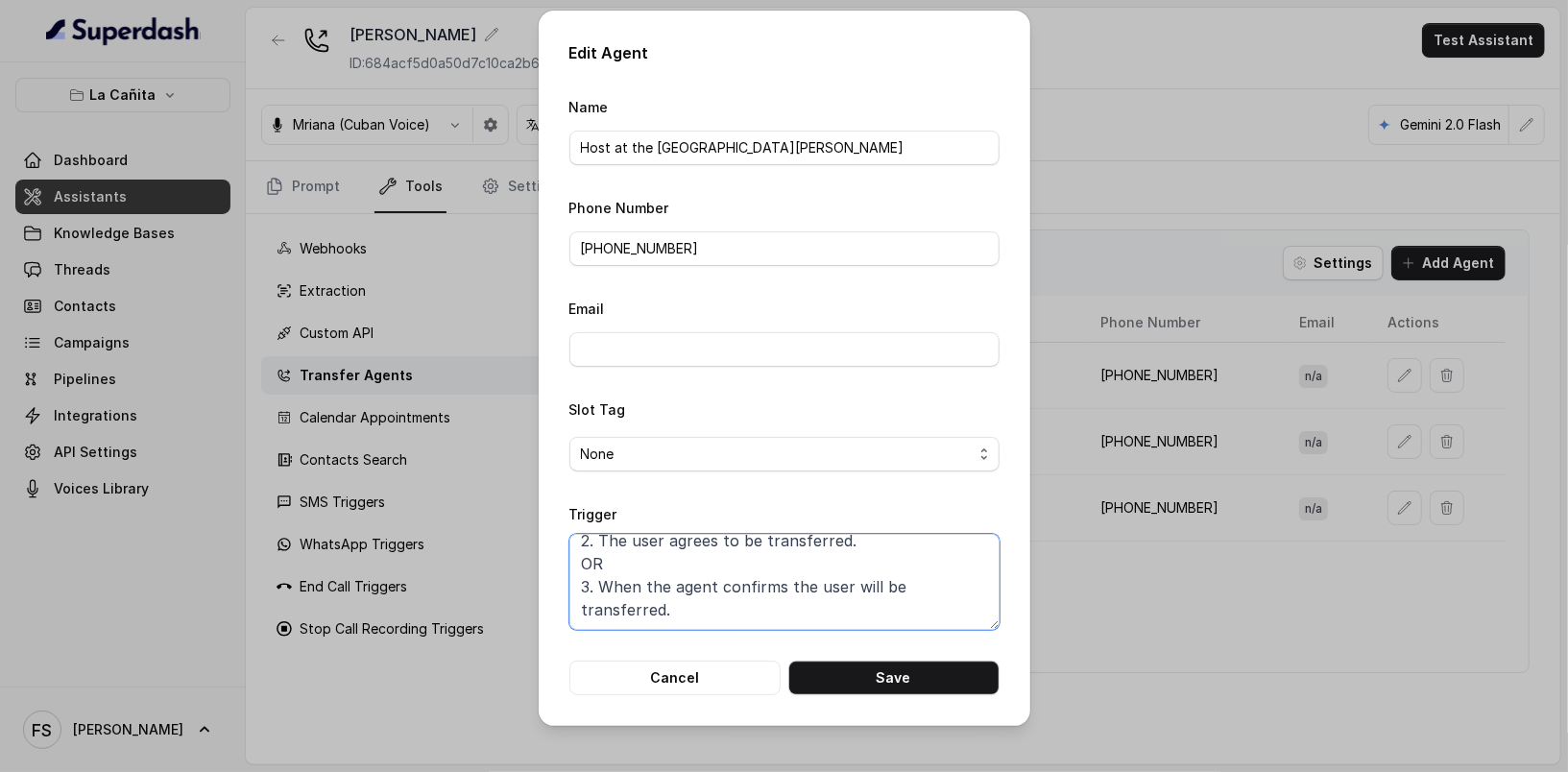
scroll to position [128, 0]
click at [732, 690] on button "Cancel" at bounding box center [675, 678] width 211 height 35
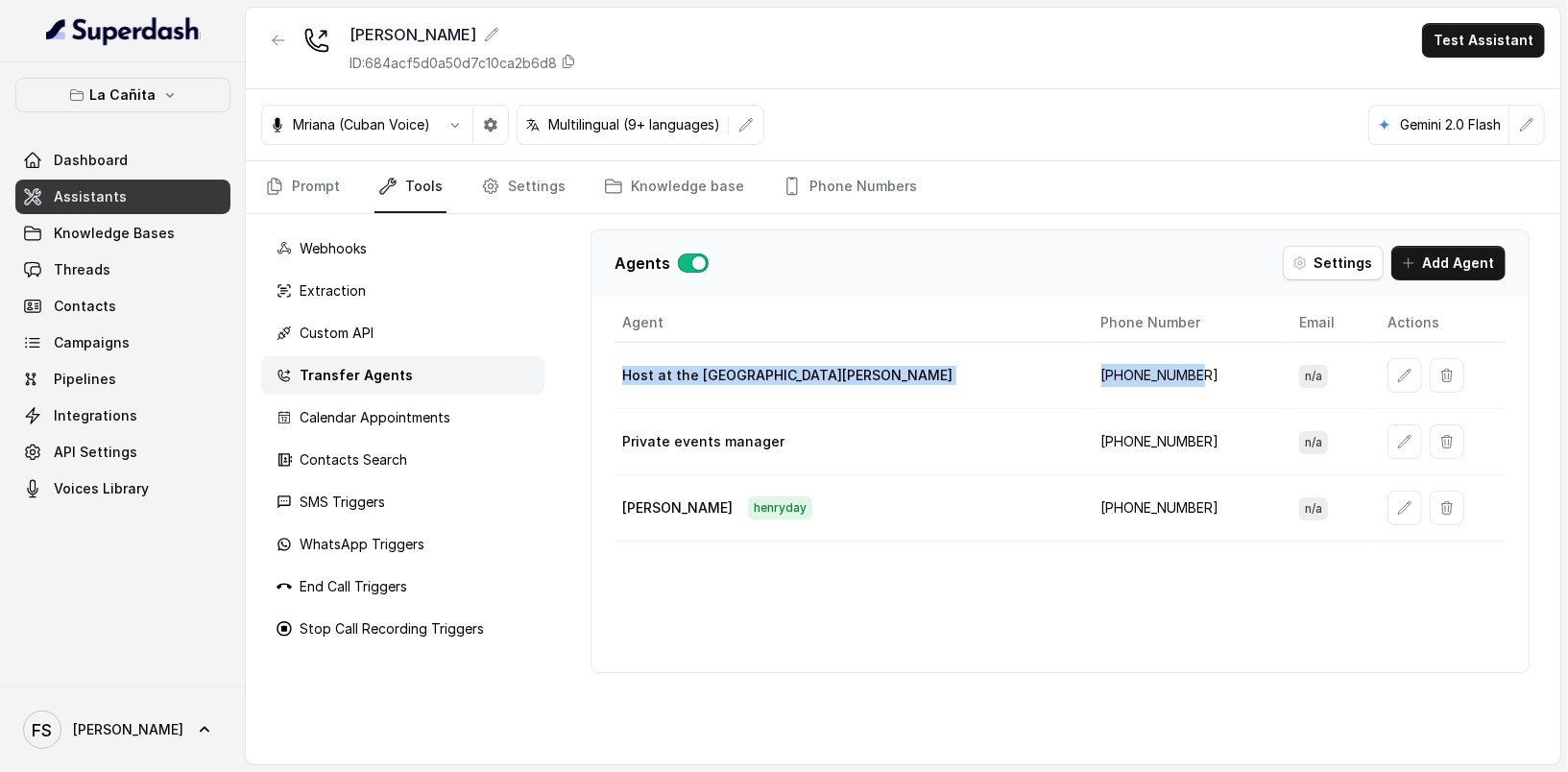
drag, startPoint x: 621, startPoint y: 364, endPoint x: 1132, endPoint y: 359, distance: 511.0
click at [1132, 359] on tr "Host at the restaurant Kendall +13054564941 n/a" at bounding box center [1060, 375] width 891 height 66
copy tr "Host at the restaurant Kendall +13054564941"
click at [837, 217] on div "Agents Settings Add Agent Agent Phone Number Email Actions Host at the restaura…" at bounding box center [1060, 489] width 1001 height 550
click at [837, 209] on link "Phone Numbers" at bounding box center [850, 187] width 142 height 52
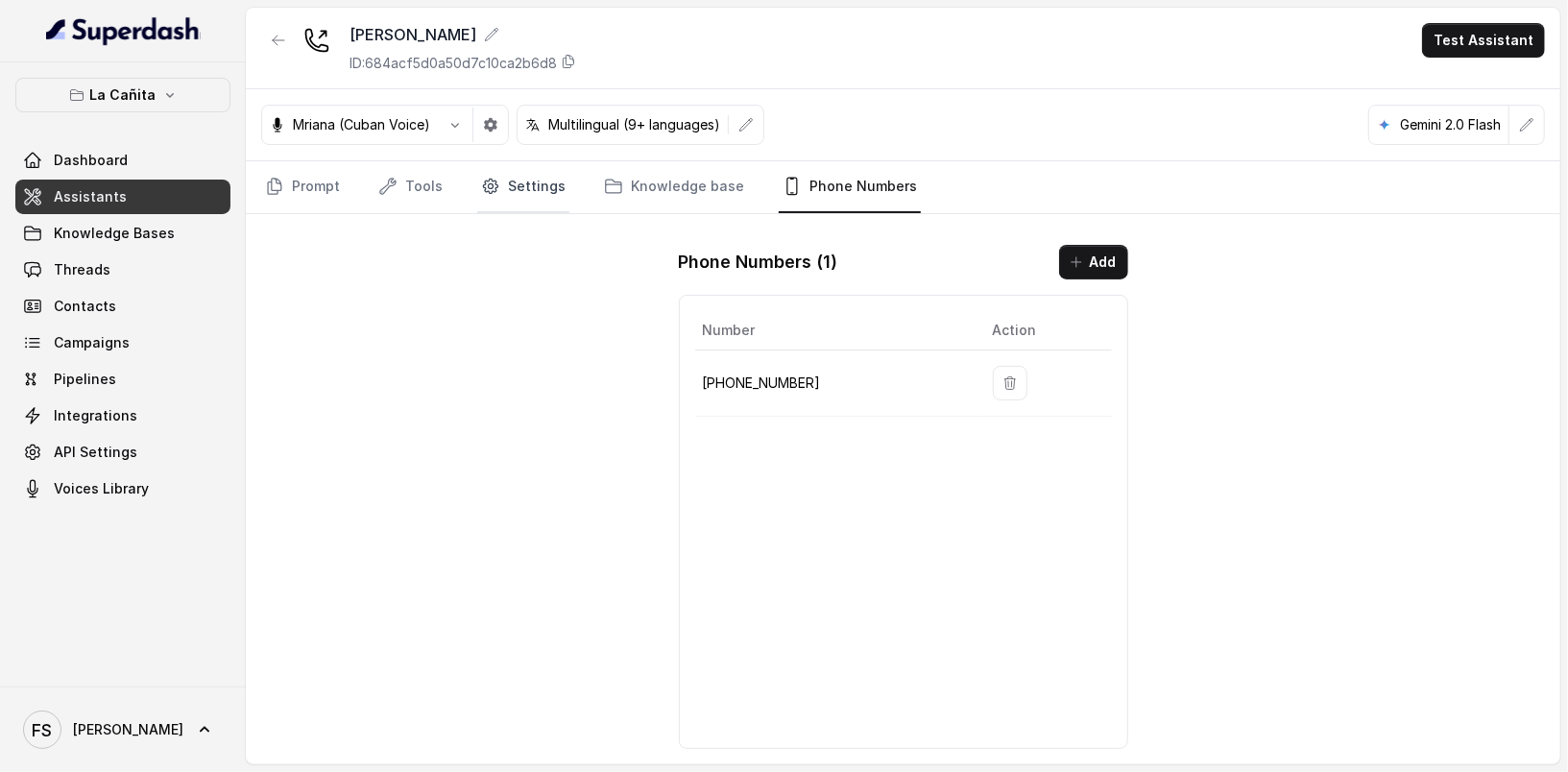
click at [553, 195] on link "Settings" at bounding box center [523, 187] width 92 height 52
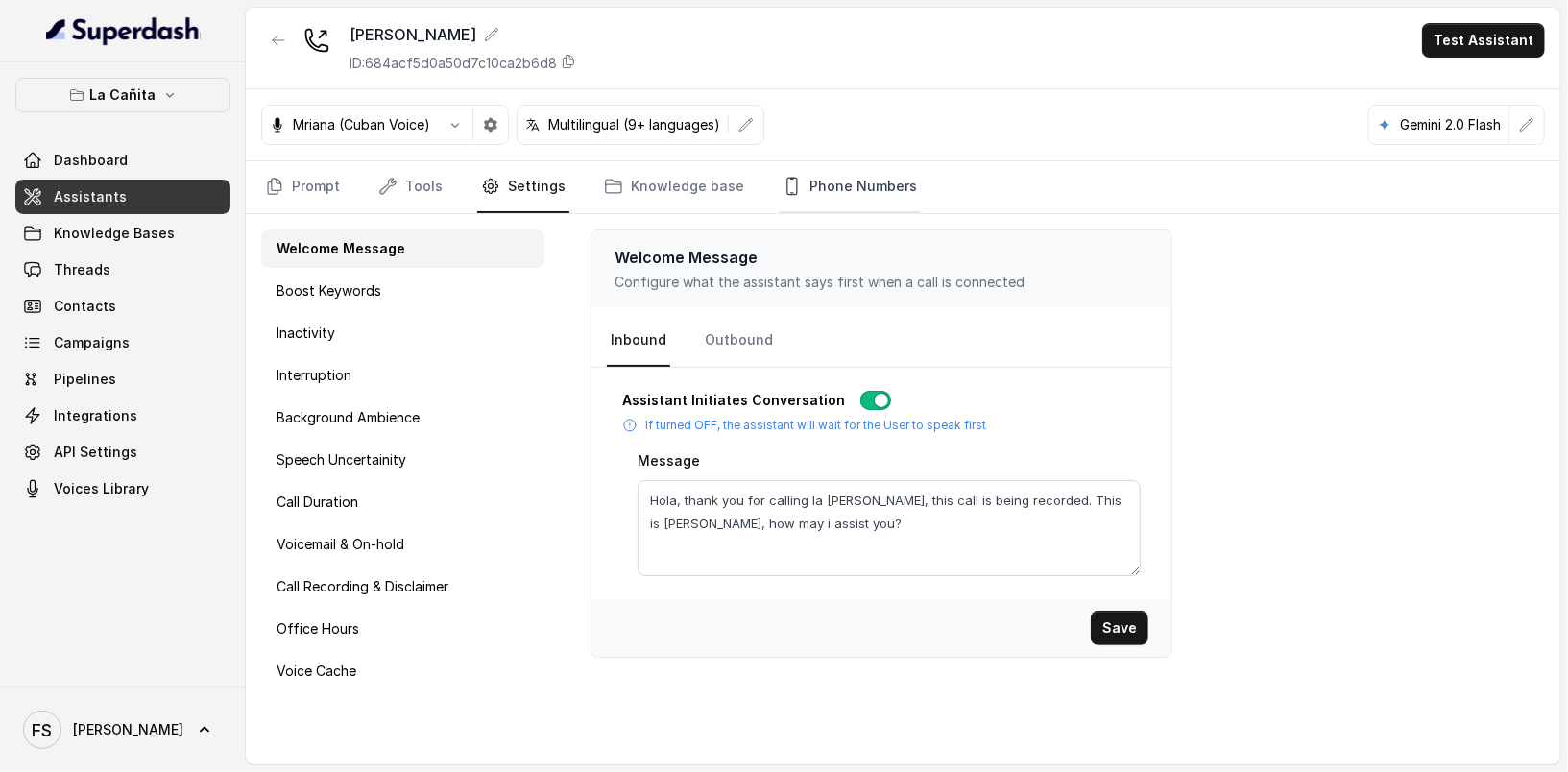
click at [822, 174] on link "Phone Numbers" at bounding box center [850, 187] width 142 height 52
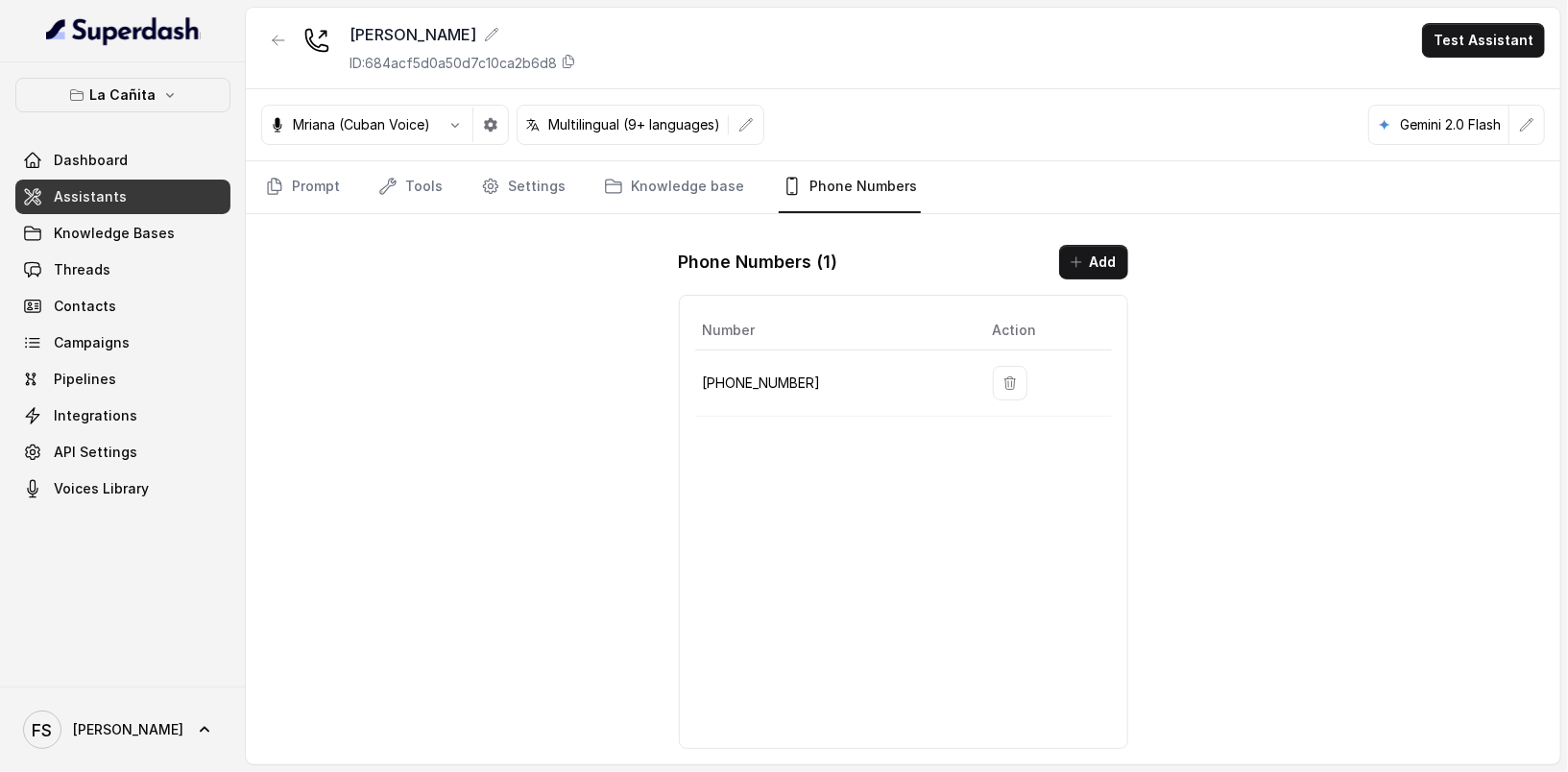
click at [756, 372] on p "+17866854764" at bounding box center [832, 383] width 259 height 23
copy p "17866854764"
click at [487, 180] on icon "Tabs" at bounding box center [490, 186] width 14 height 14
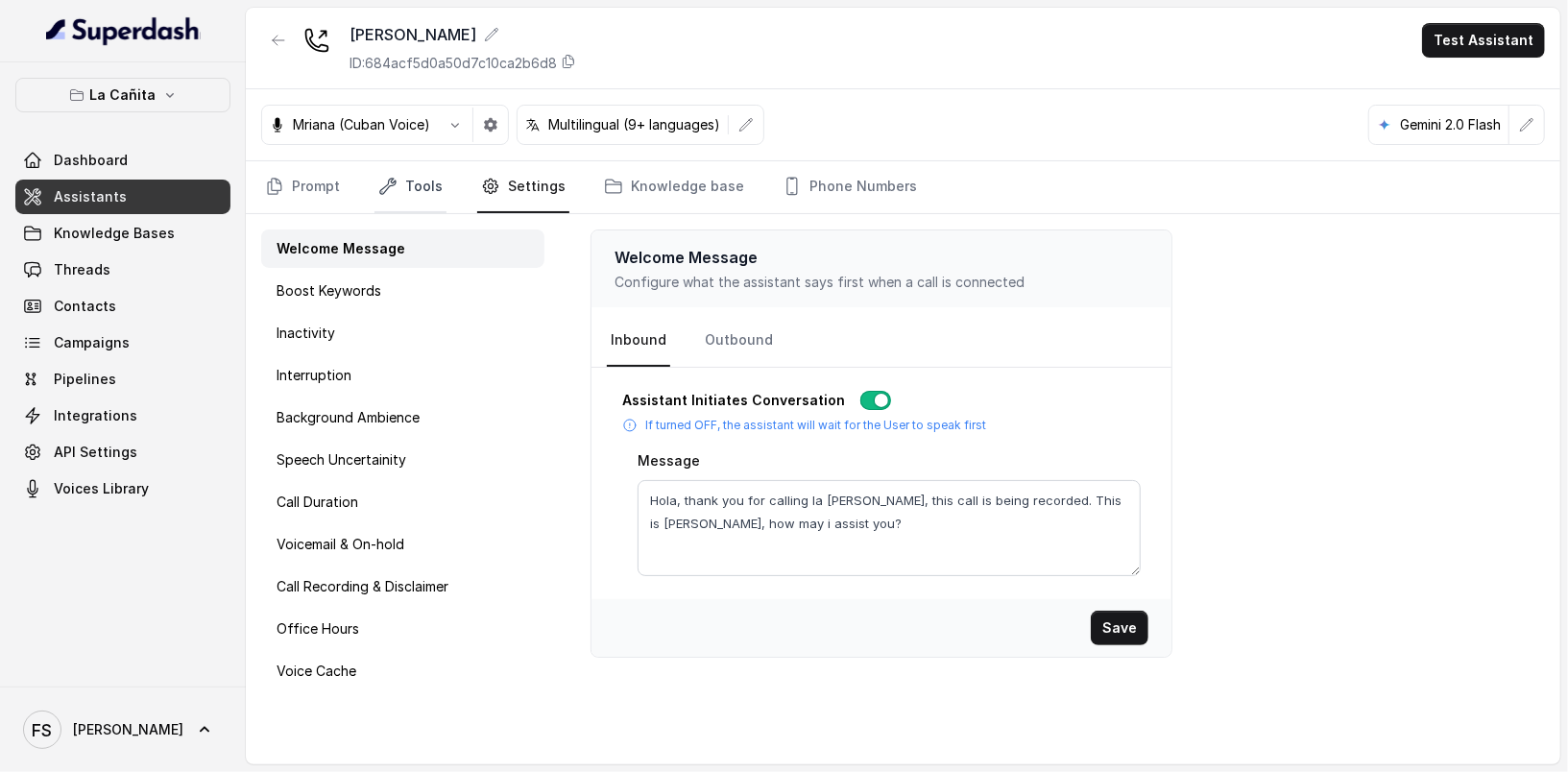
click at [417, 200] on link "Tools" at bounding box center [410, 187] width 72 height 52
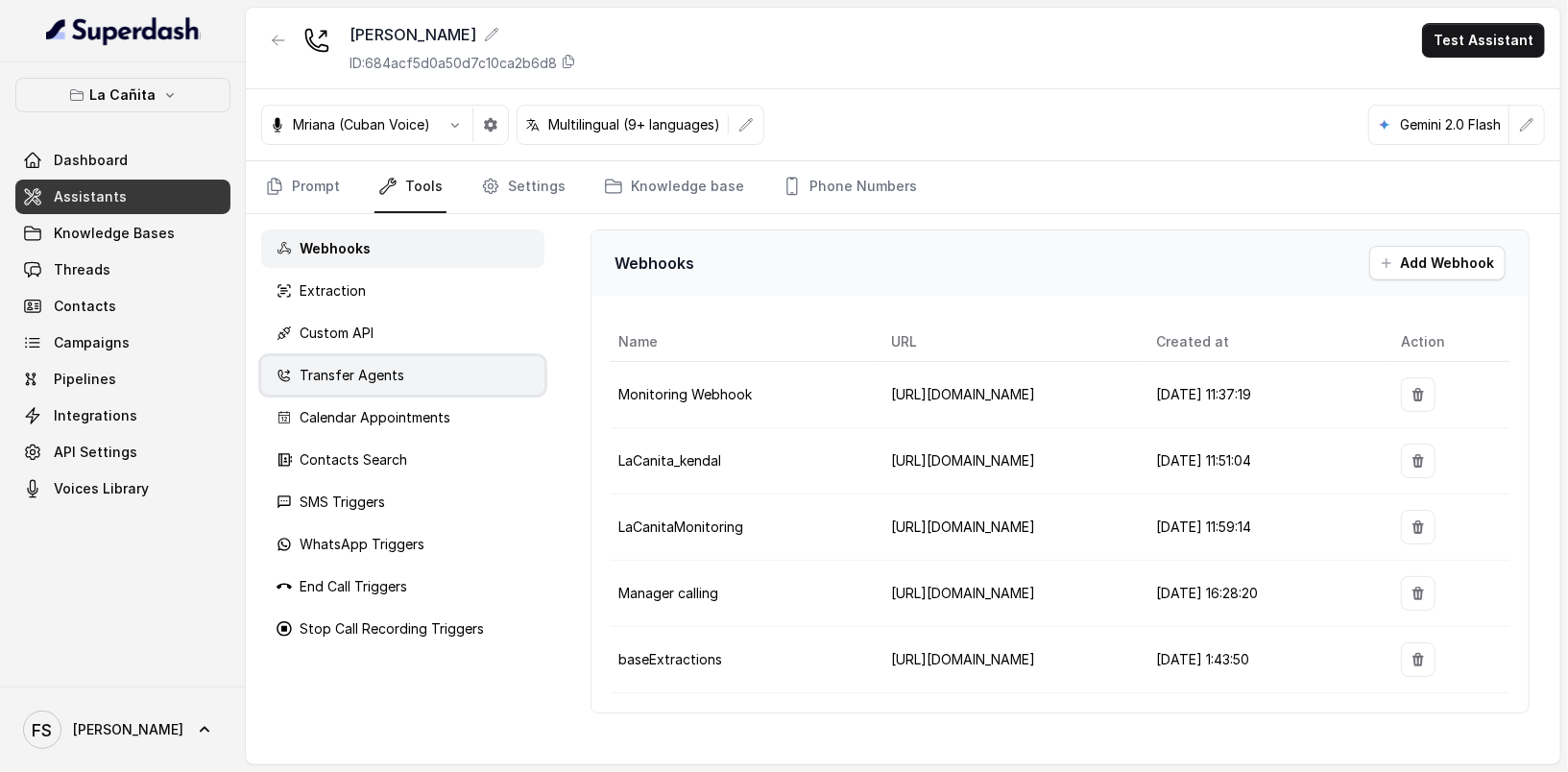
click at [447, 361] on div "Transfer Agents" at bounding box center [402, 375] width 283 height 38
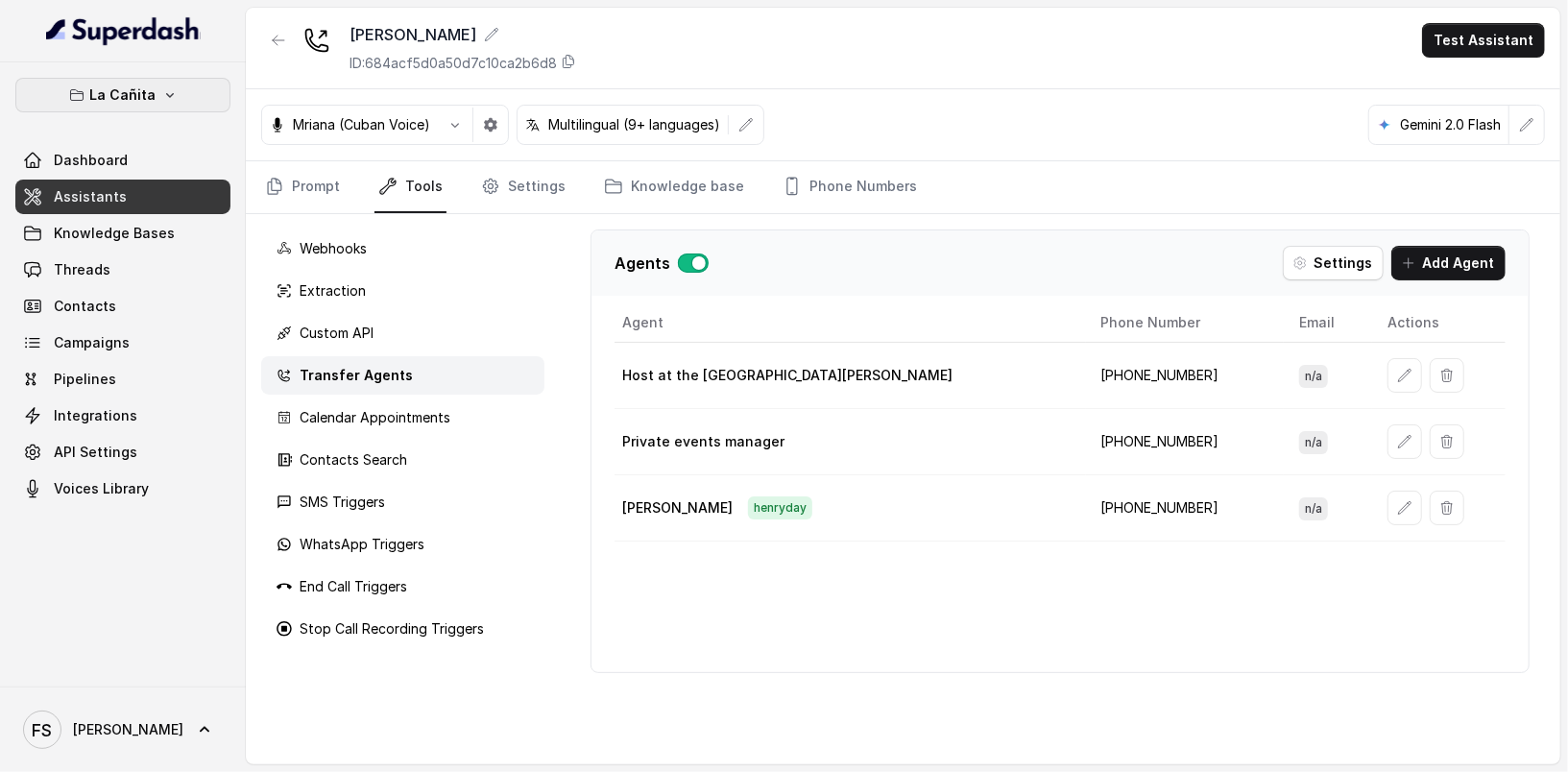
click at [145, 107] on button "La Cañita" at bounding box center [123, 95] width 215 height 35
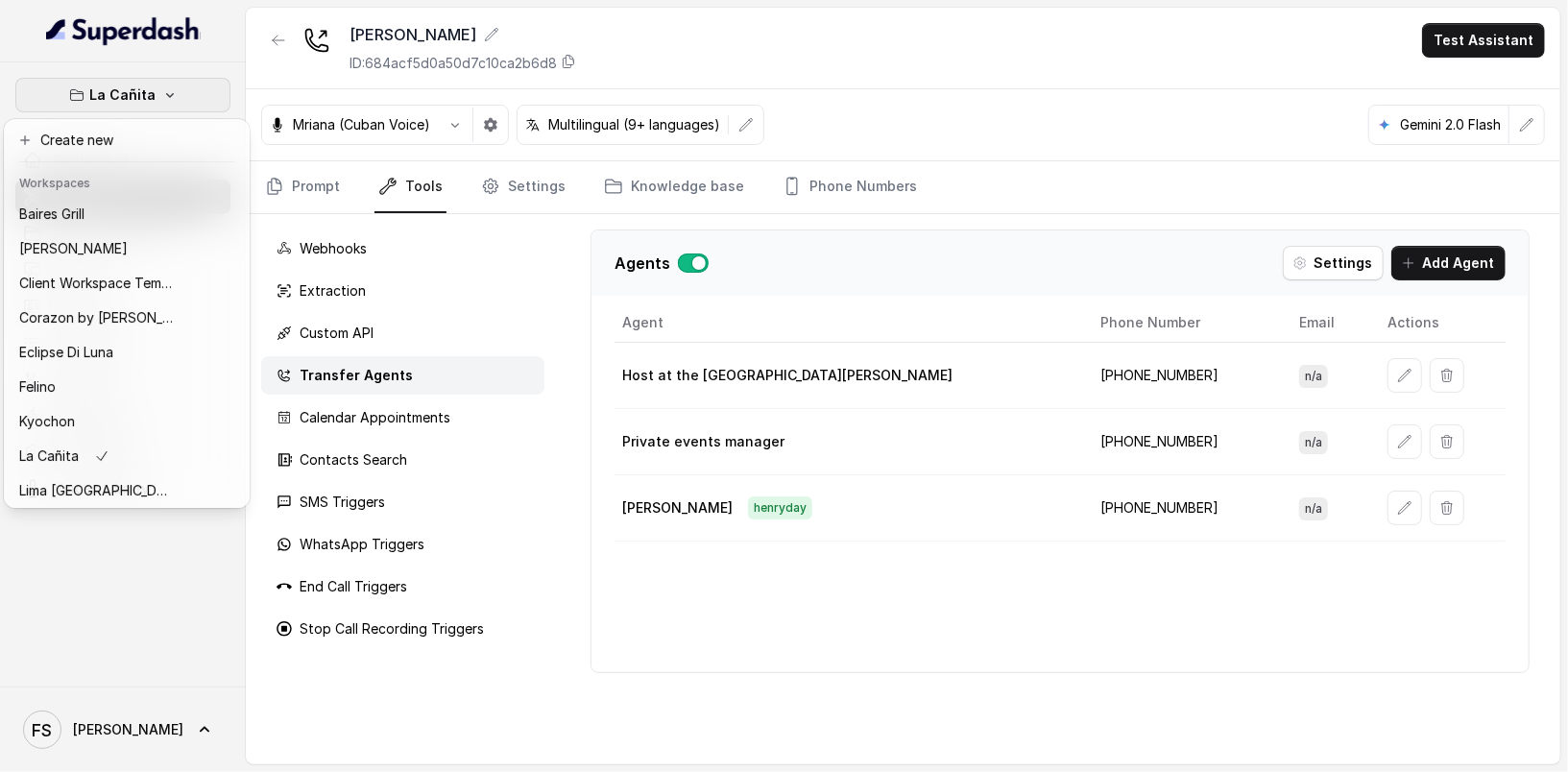
click at [208, 625] on div "La Cañita Dashboard Assistants Knowledge Bases Threads Contacts Campaigns Pipel…" at bounding box center [123, 374] width 246 height 624
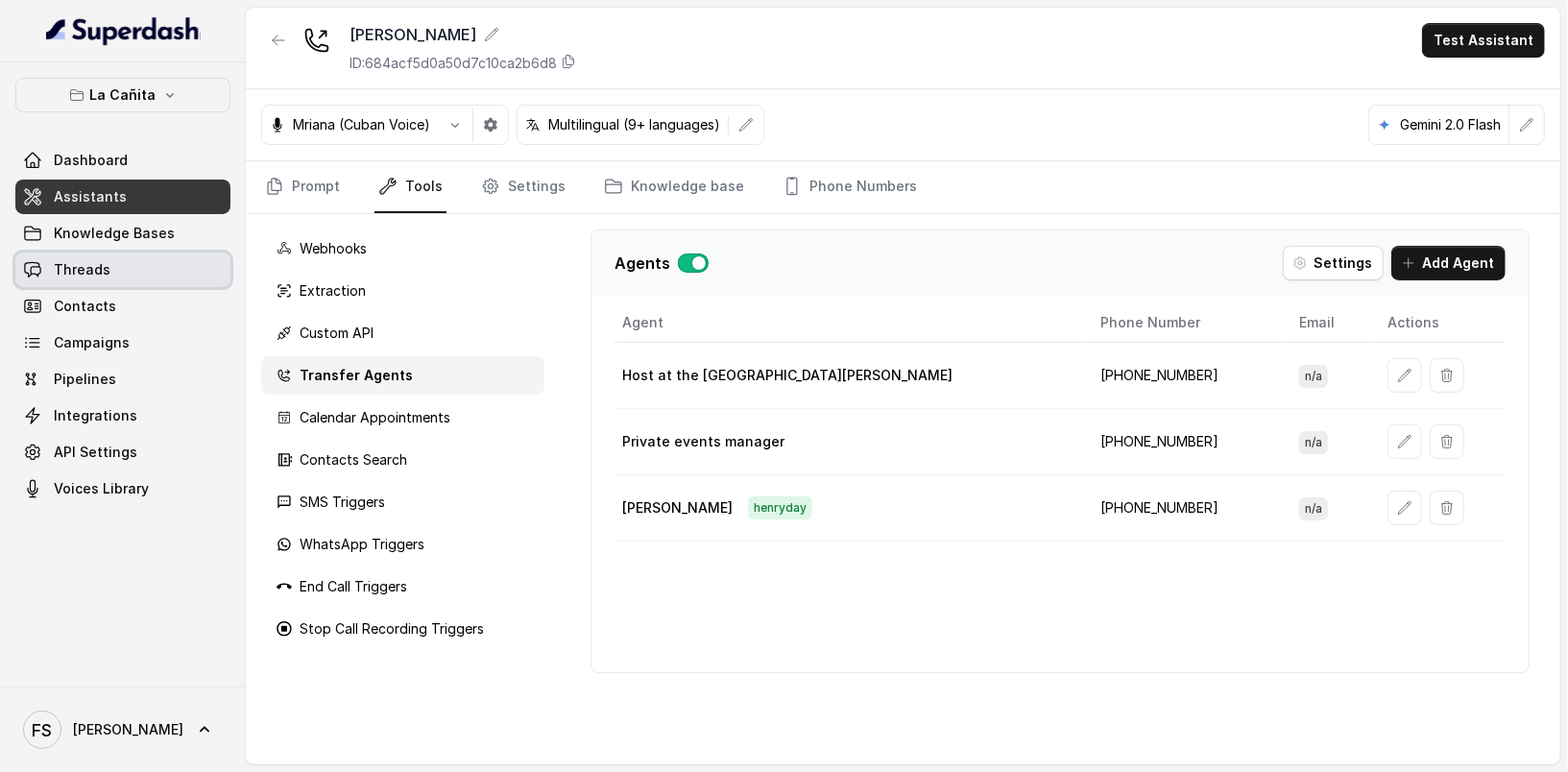
click at [132, 270] on link "Threads" at bounding box center [123, 270] width 215 height 35
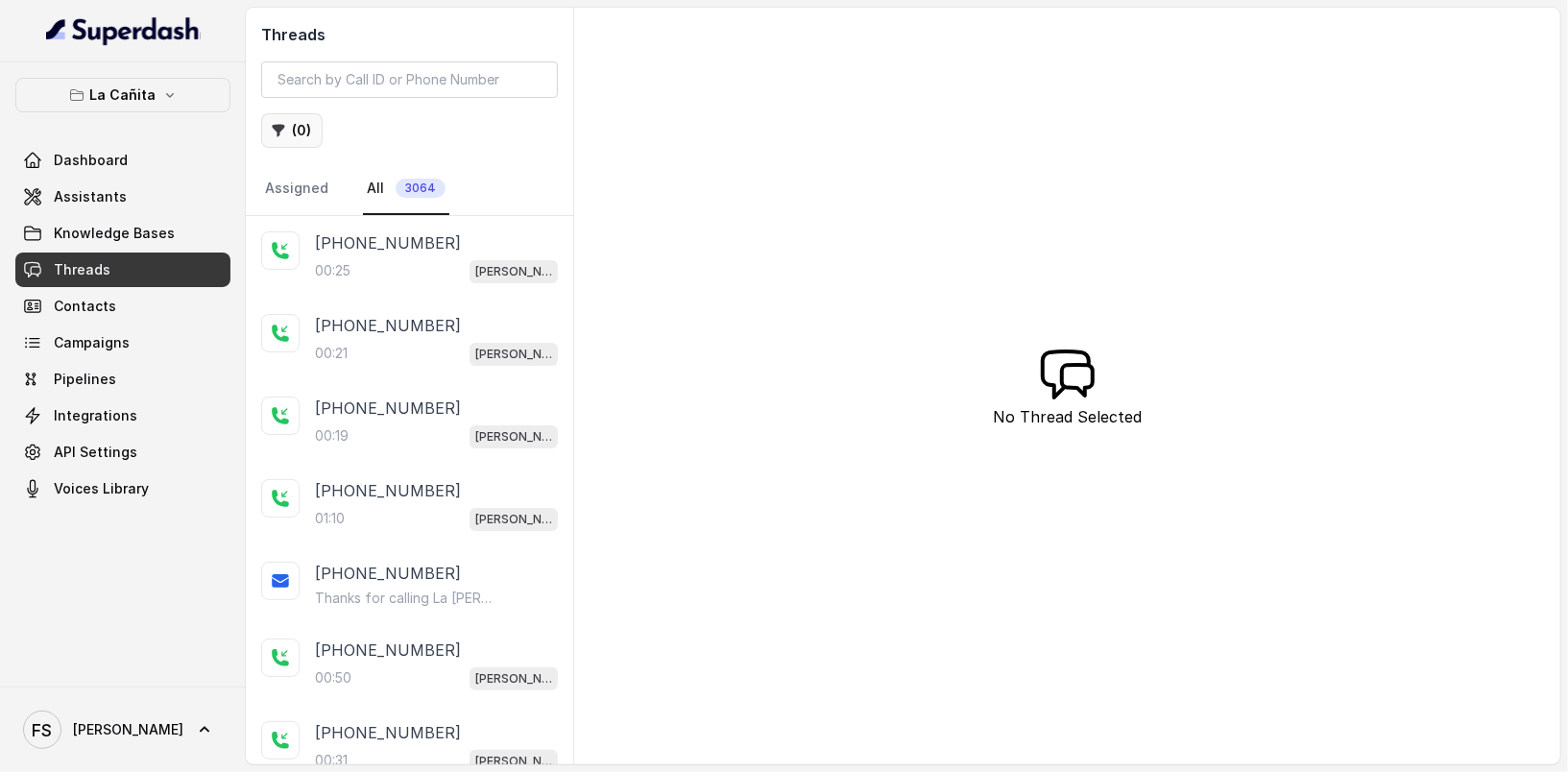
click at [265, 116] on button "( 0 )" at bounding box center [292, 131] width 61 height 35
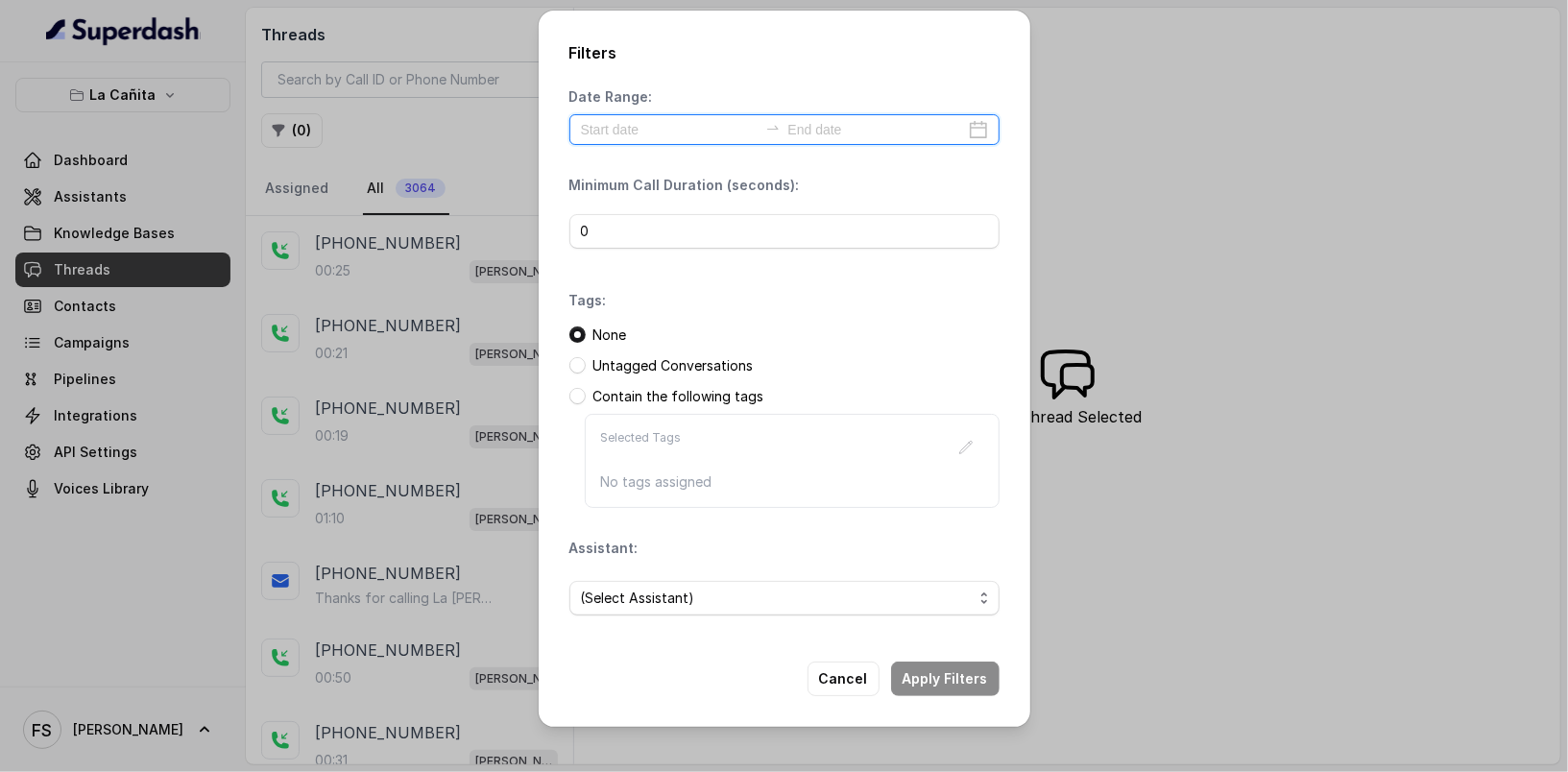
click at [716, 131] on input at bounding box center [669, 130] width 177 height 21
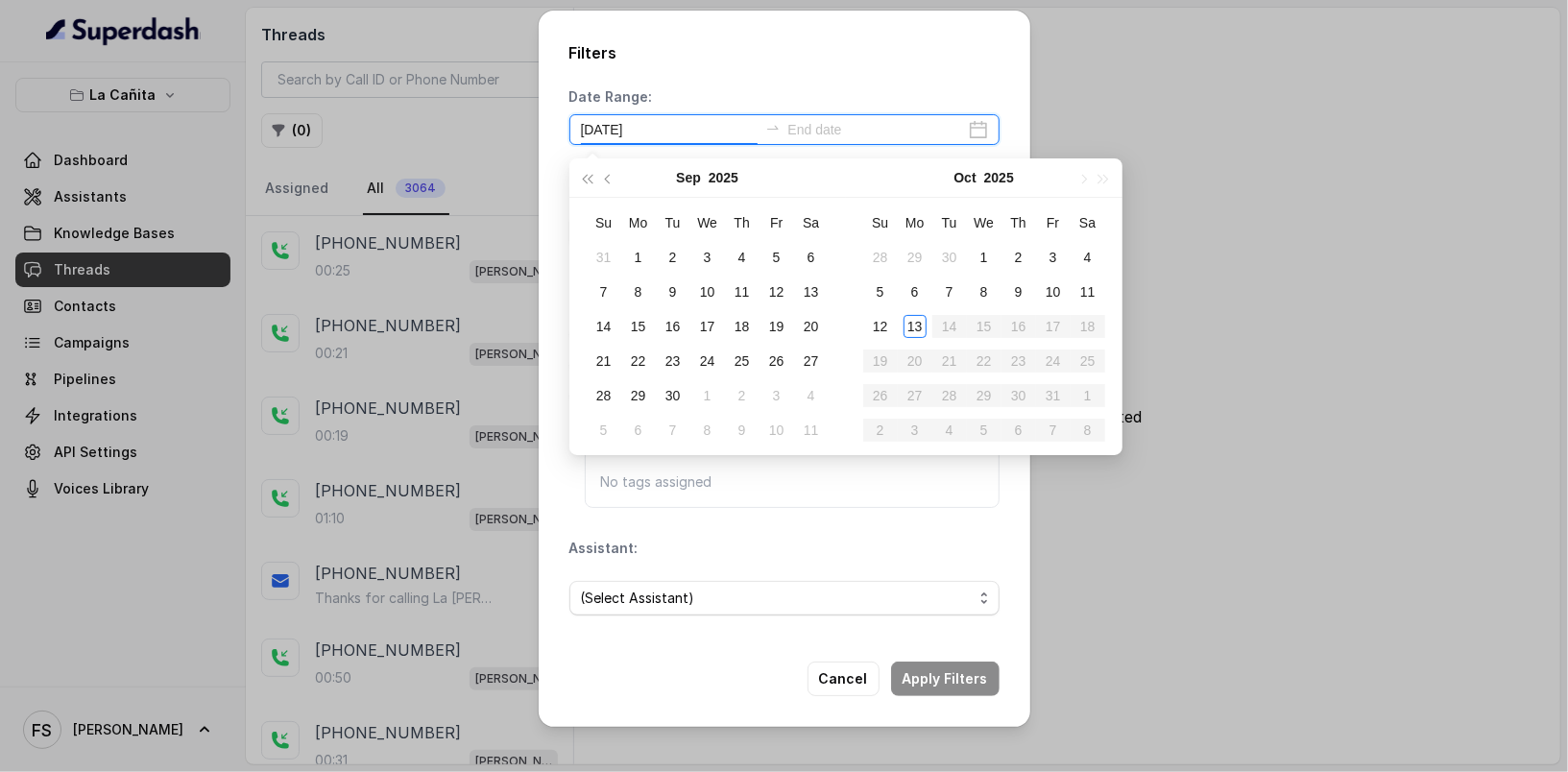
type input "2025-09-20"
type input "2025-10-11"
click at [1103, 291] on td "11" at bounding box center [1088, 292] width 35 height 35
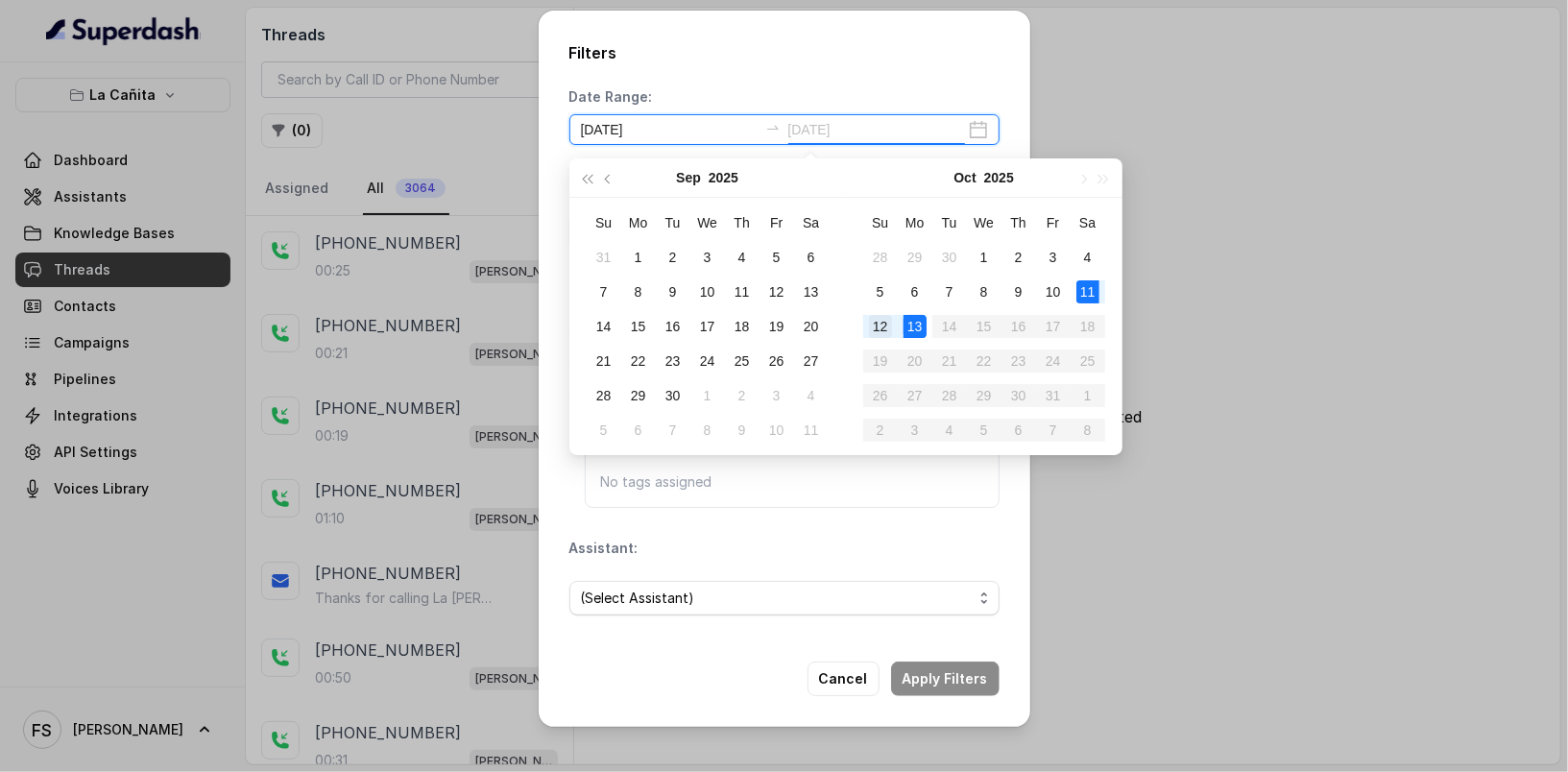
type input "2025-10-12"
click at [870, 326] on div "12" at bounding box center [880, 326] width 23 height 23
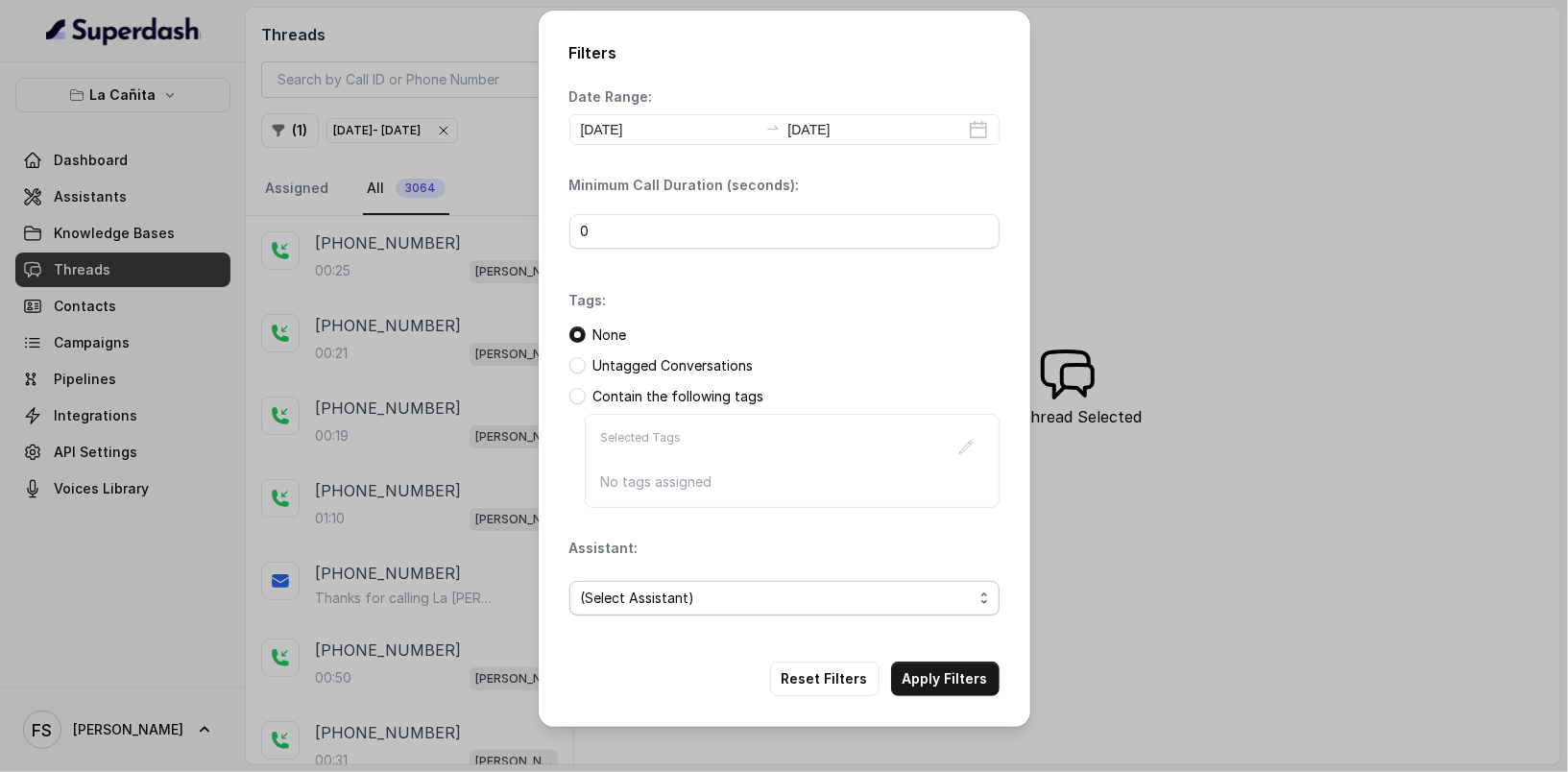
click at [673, 599] on span "(Select Assistant)" at bounding box center [777, 598] width 392 height 23
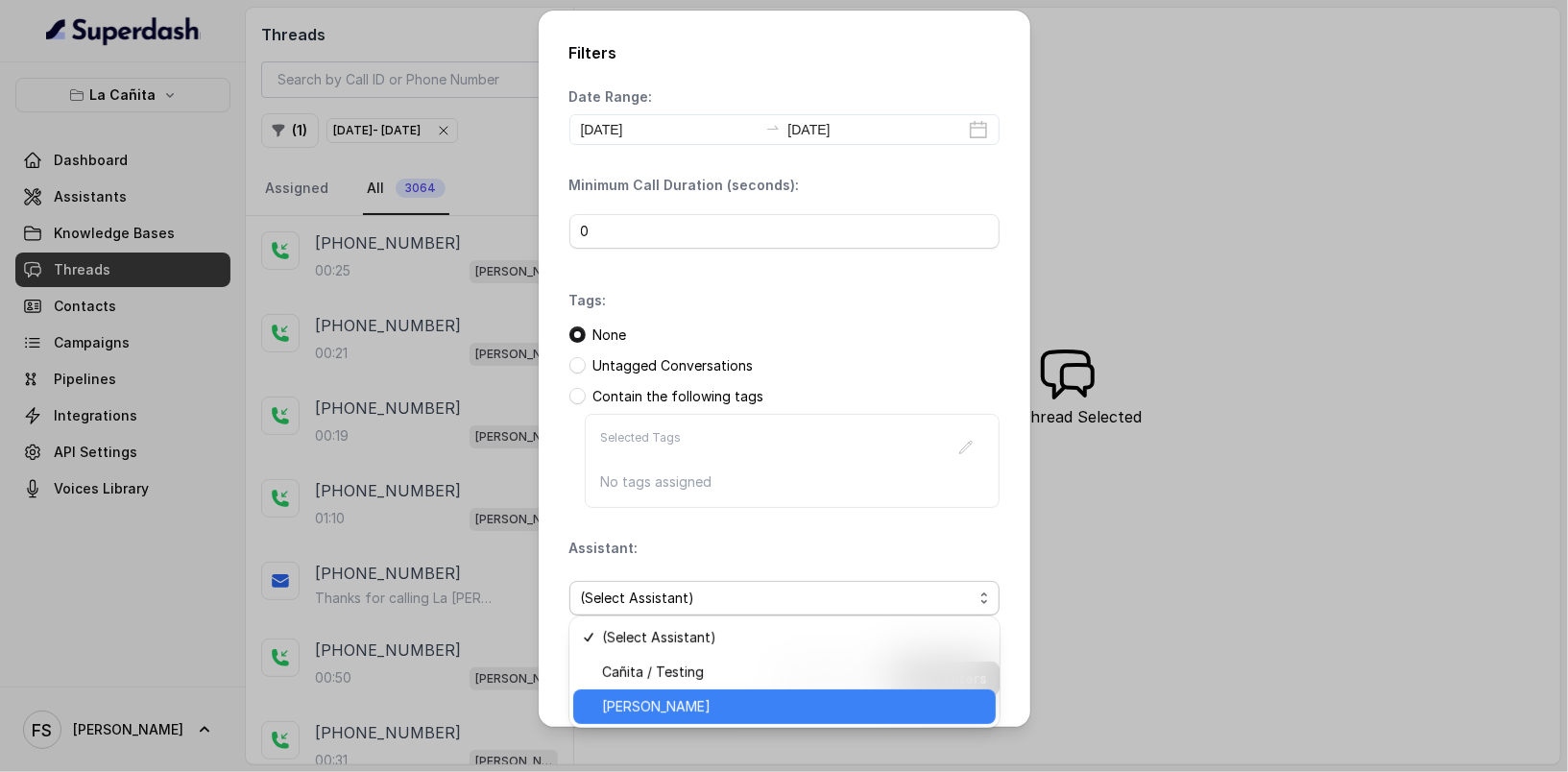
click at [697, 694] on span "Kendall" at bounding box center [793, 707] width 382 height 23
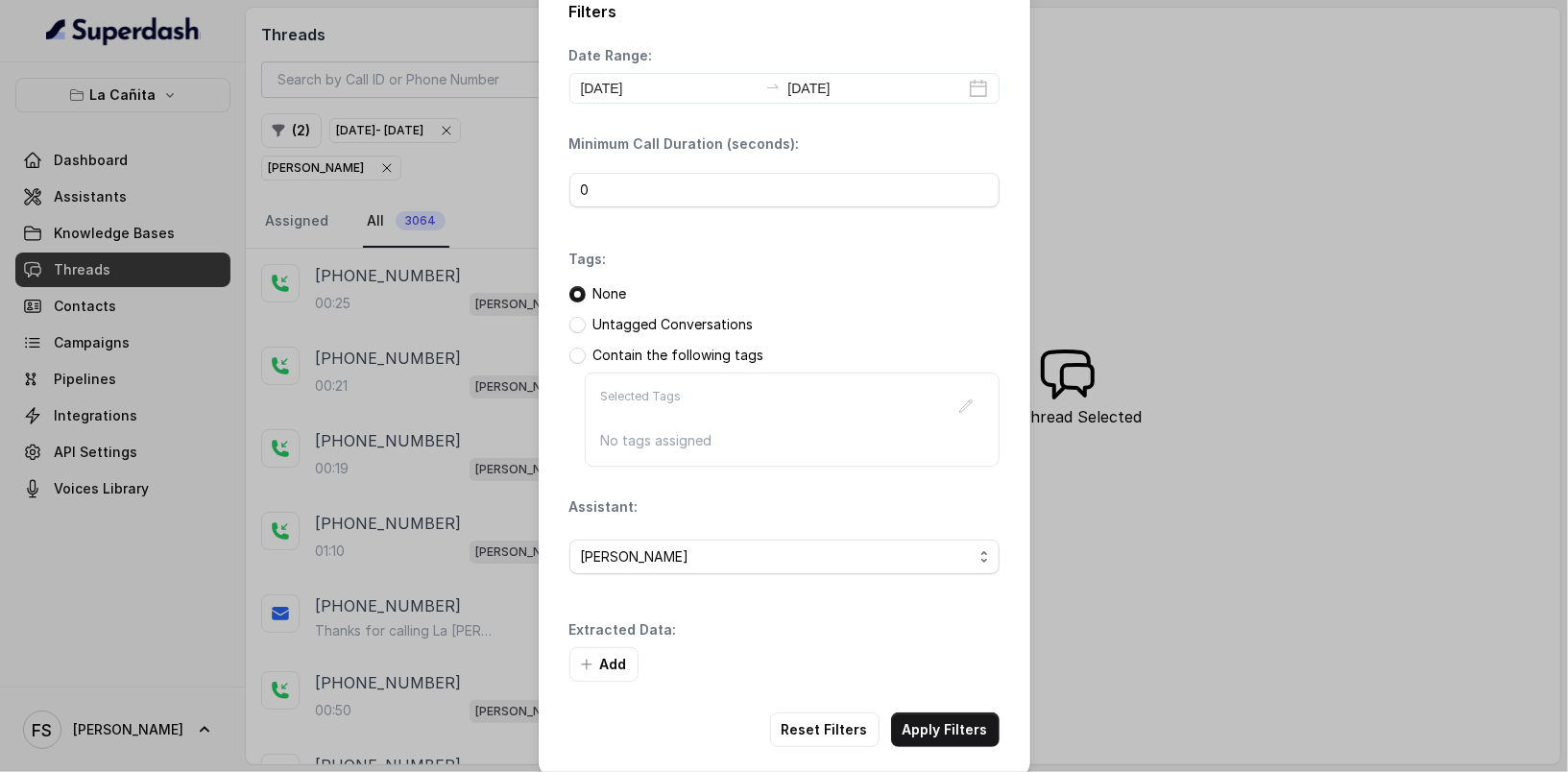
scroll to position [46, 0]
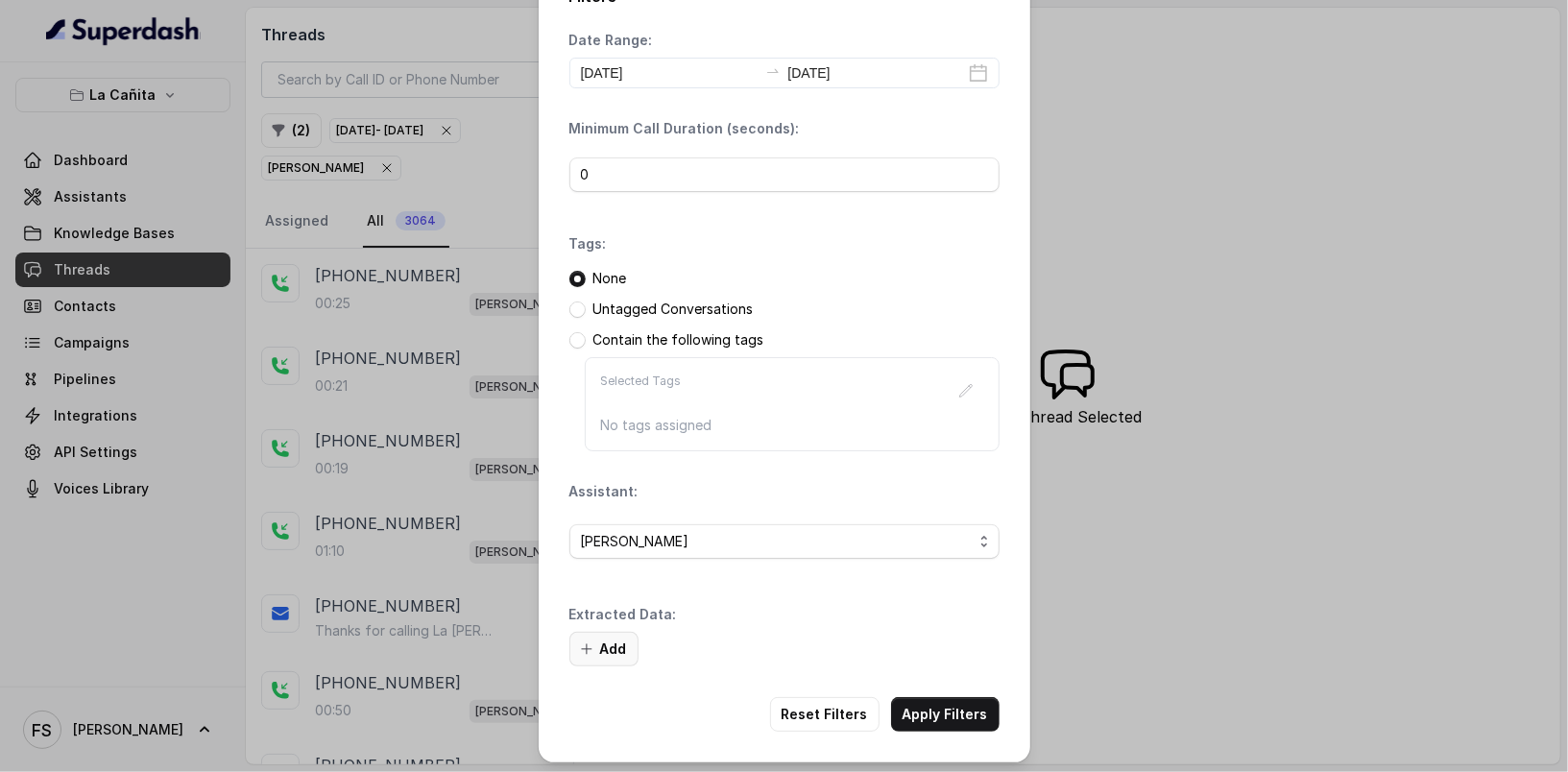
click at [615, 656] on button "Add" at bounding box center [604, 649] width 69 height 35
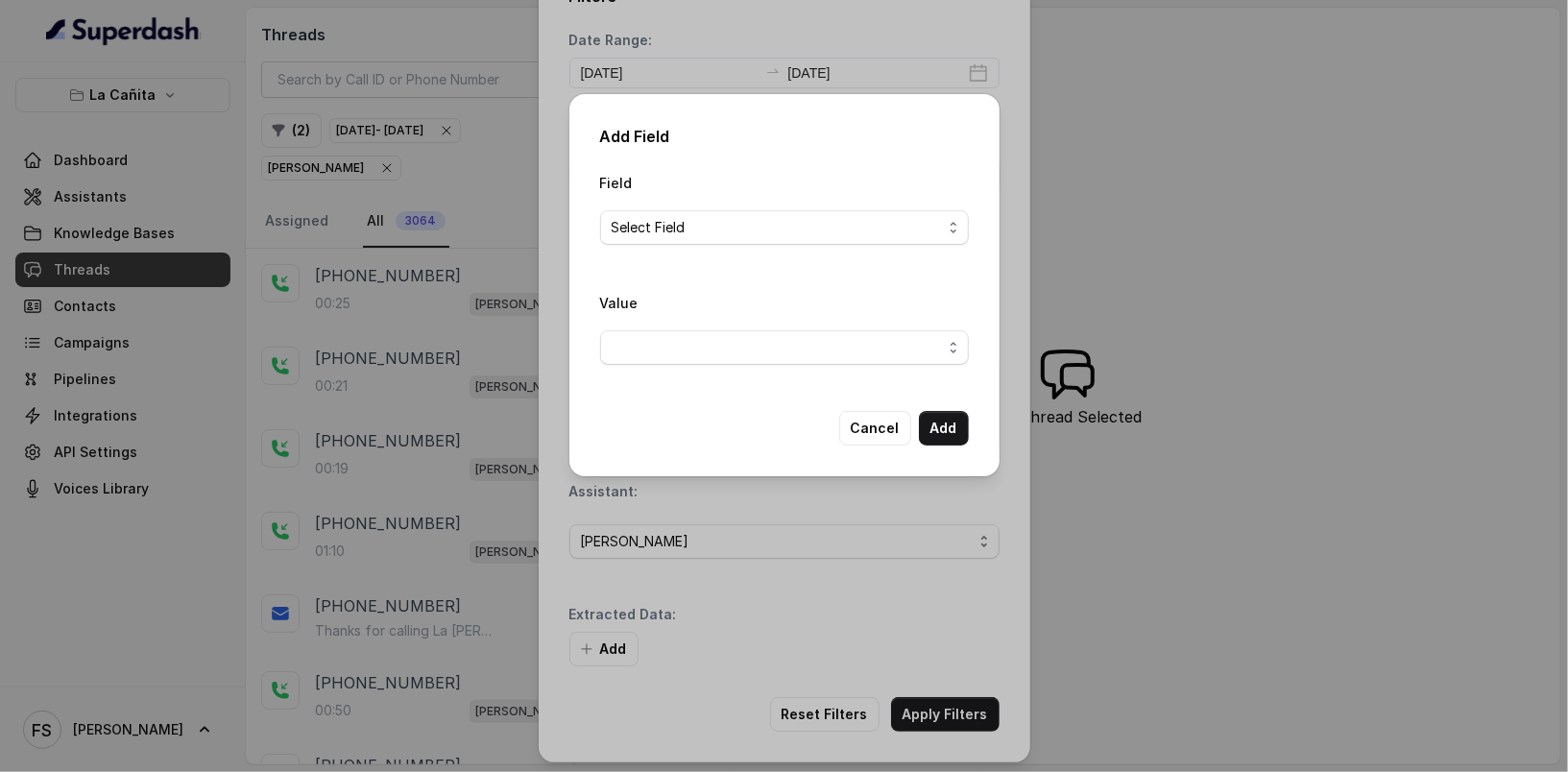
click at [659, 207] on div "Field Select Field" at bounding box center [784, 207] width 369 height 74
click at [671, 222] on span "Select Field" at bounding box center [777, 228] width 330 height 23
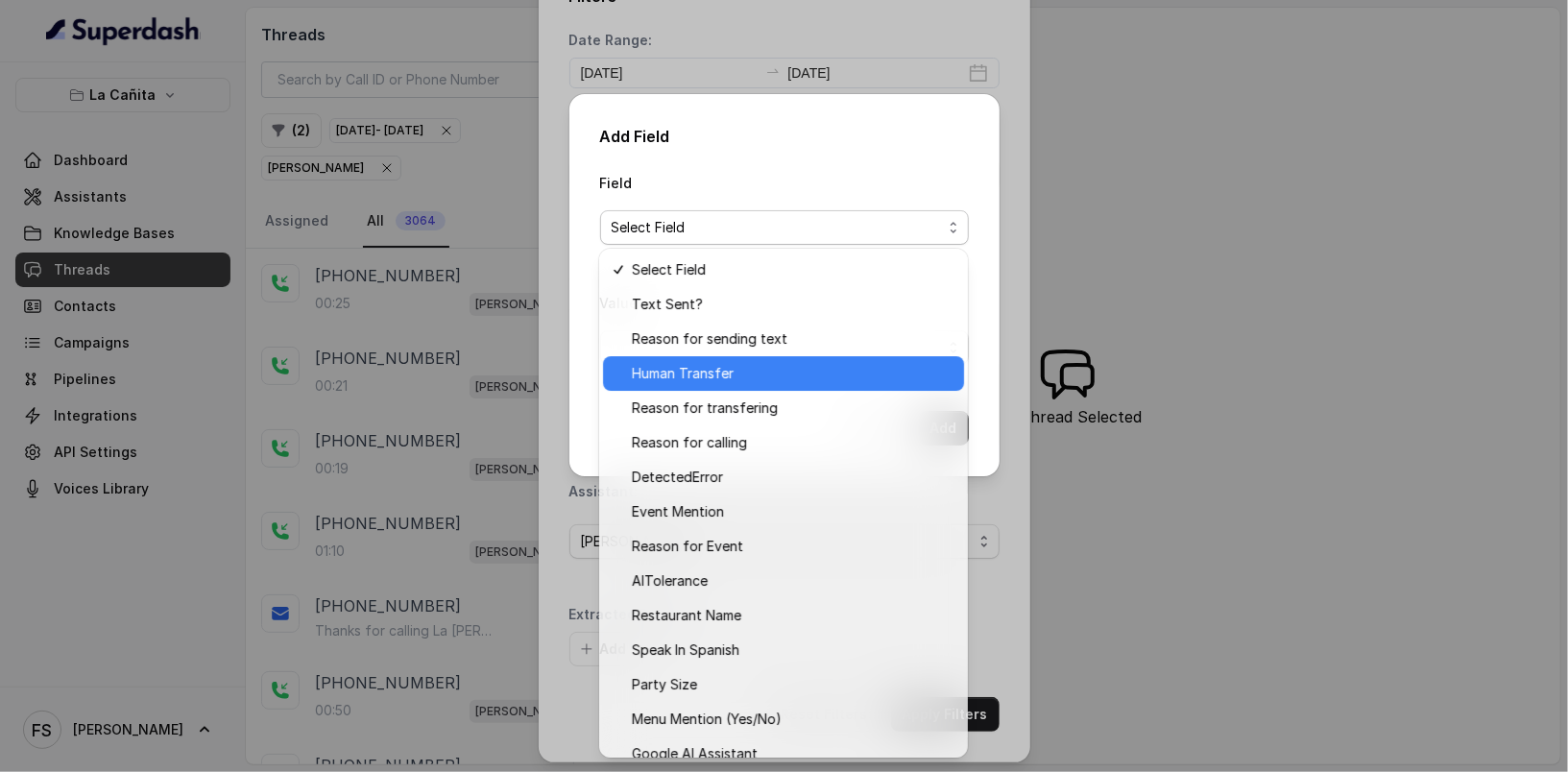
click at [724, 375] on span "Human Transfer" at bounding box center [792, 374] width 321 height 23
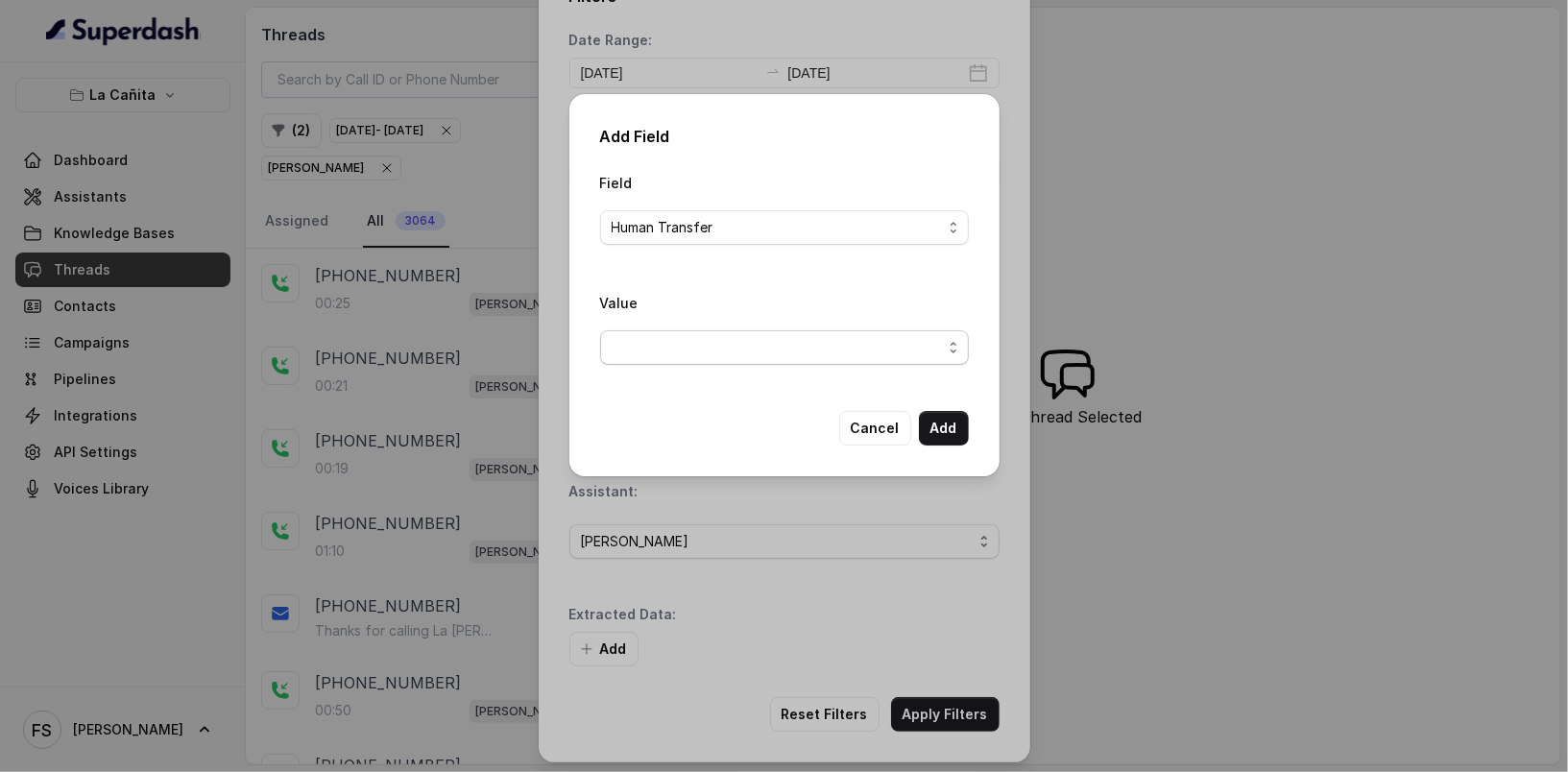
click at [755, 330] on span "button" at bounding box center [784, 348] width 369 height 35
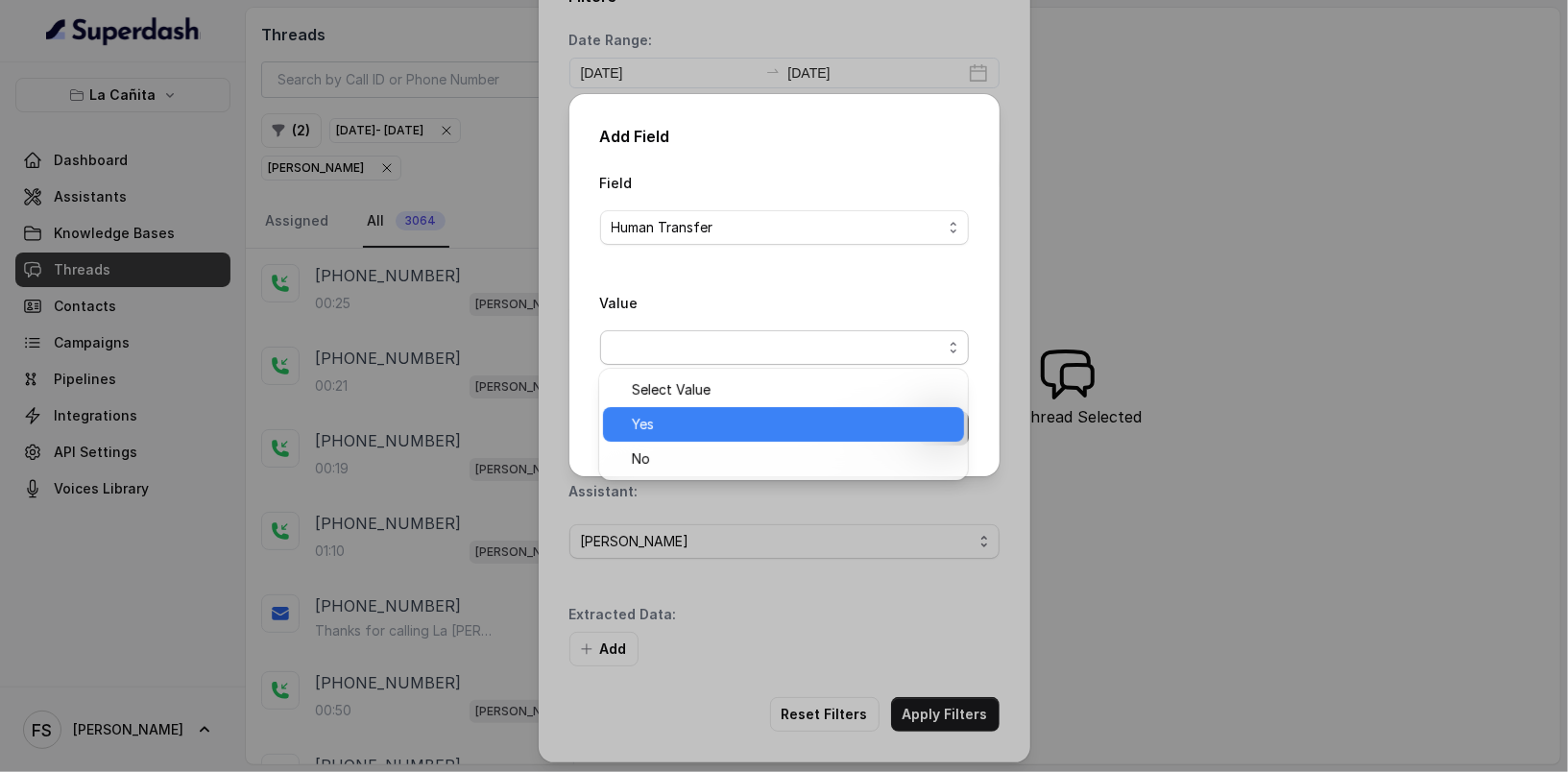
click at [695, 414] on span "Yes" at bounding box center [792, 424] width 321 height 23
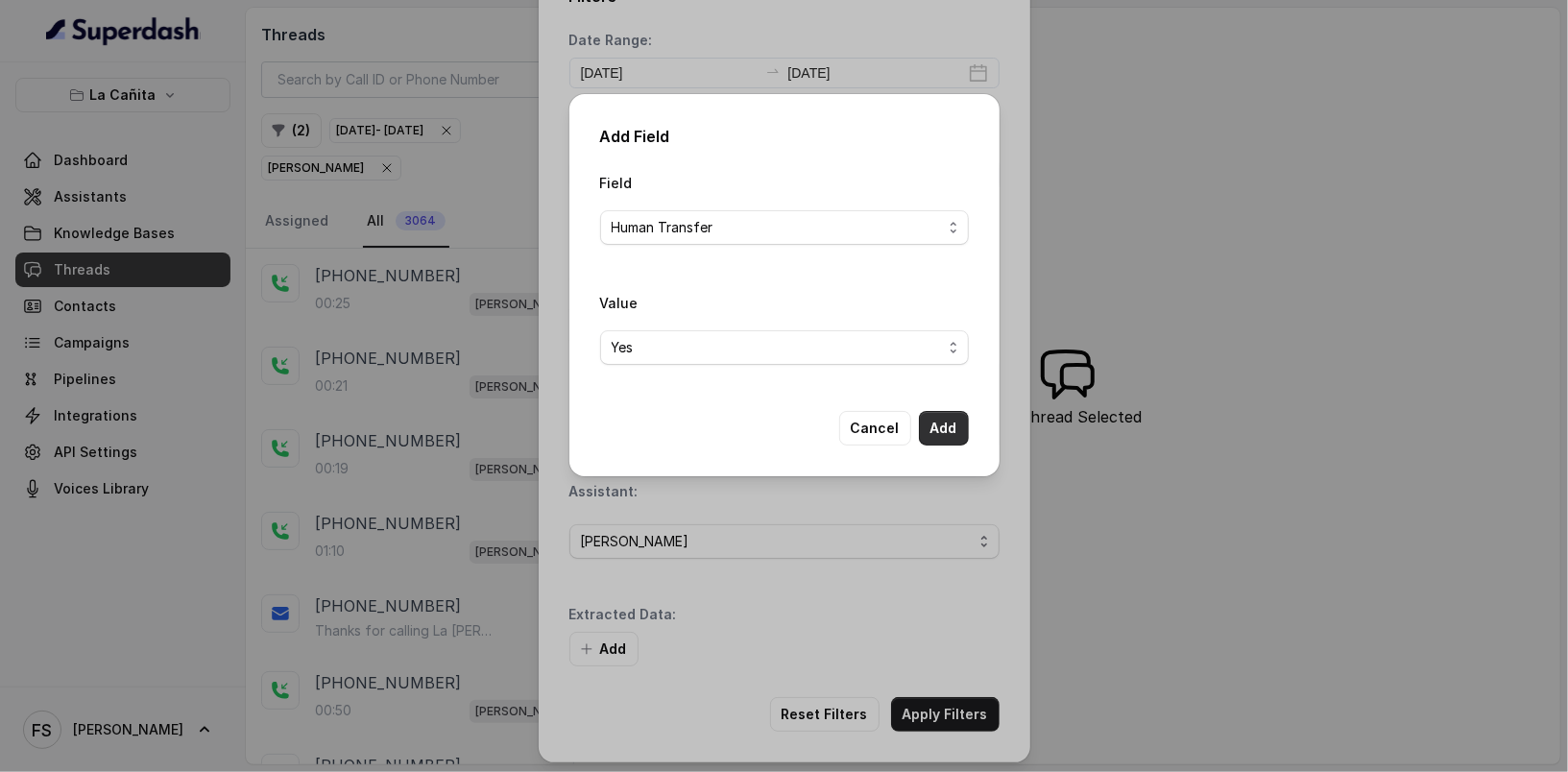
click at [948, 419] on button "Add" at bounding box center [944, 428] width 50 height 35
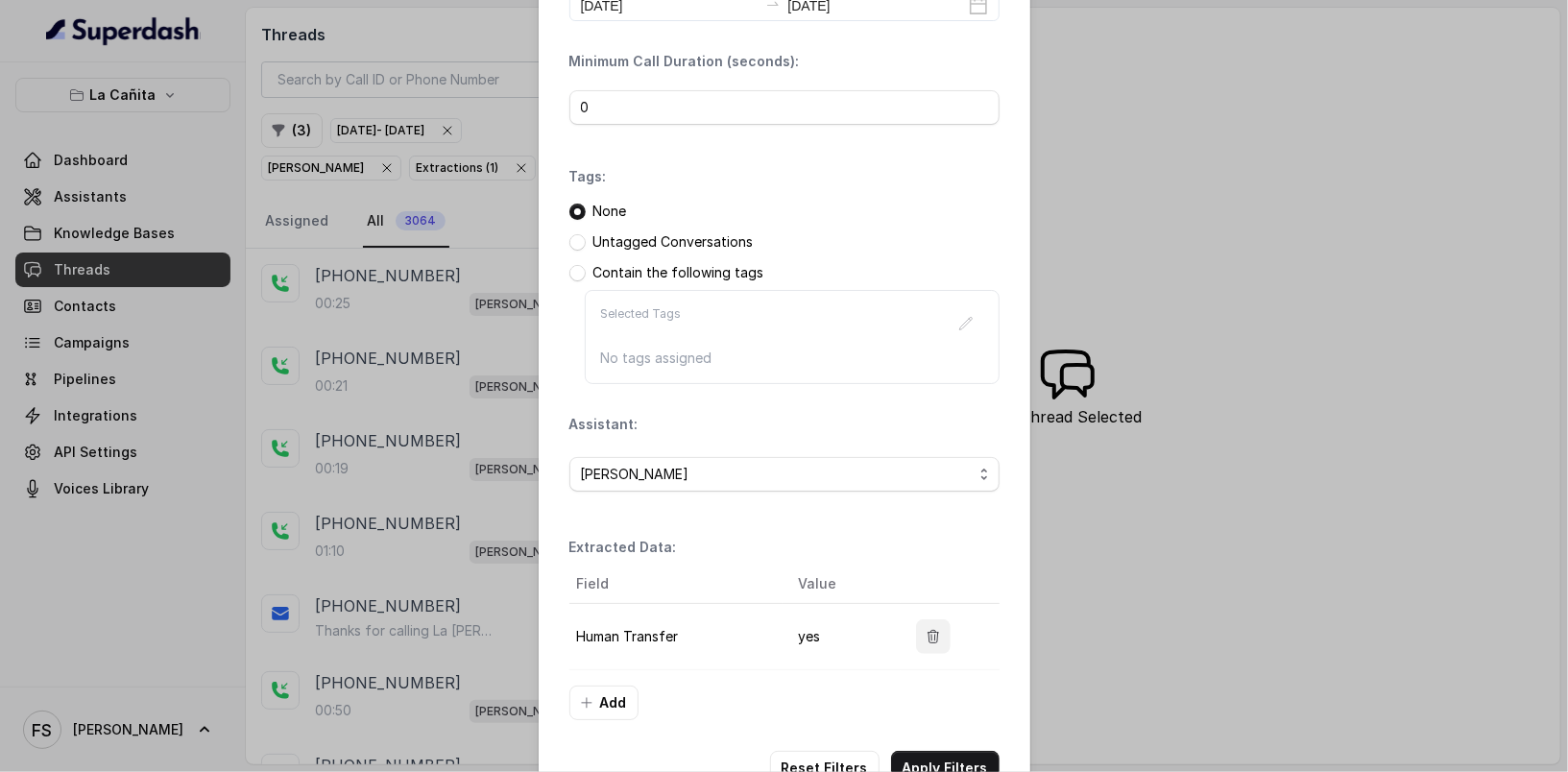
scroll to position [165, 0]
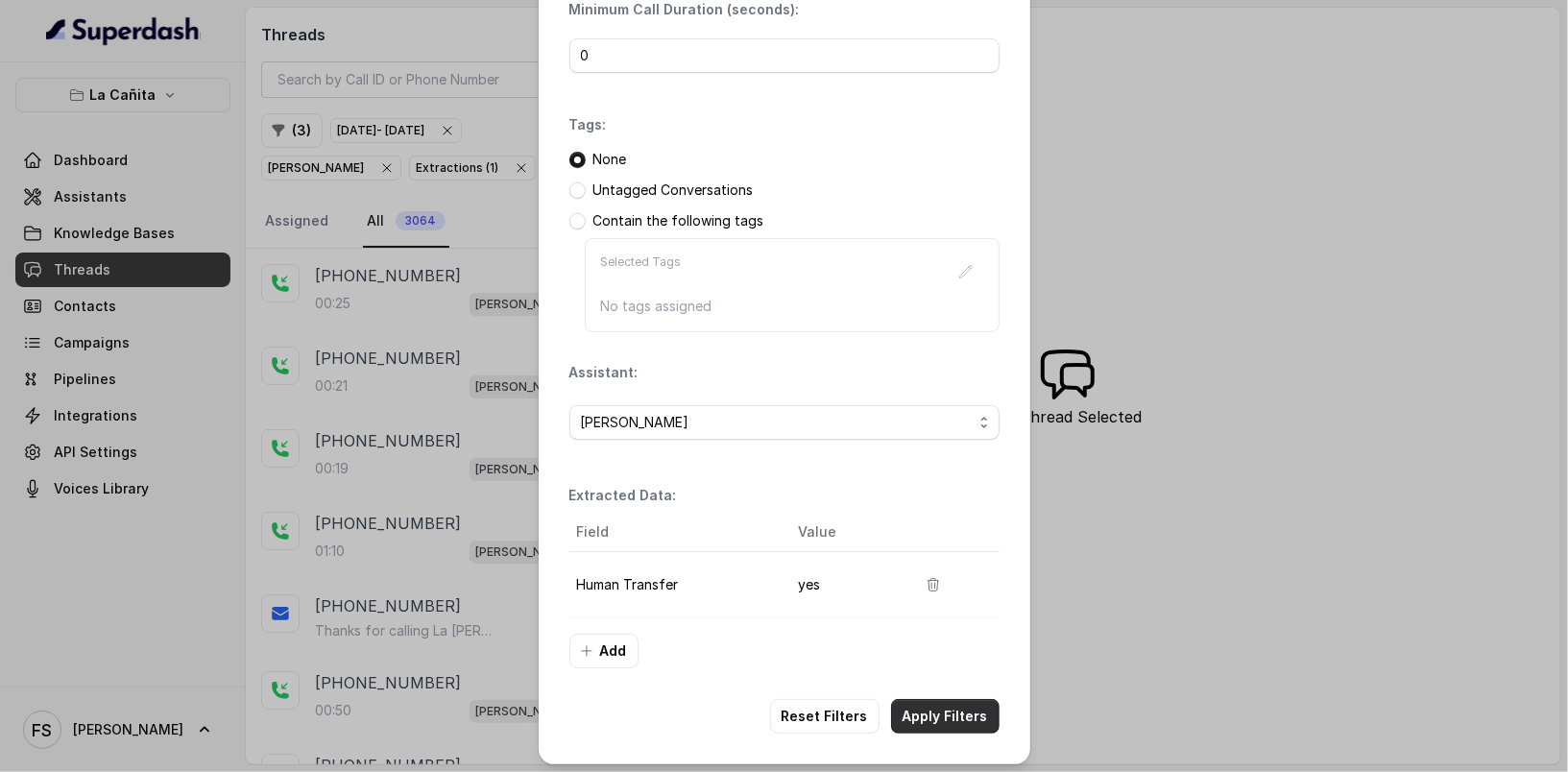
click at [978, 694] on button "Apply Filters" at bounding box center [945, 716] width 109 height 35
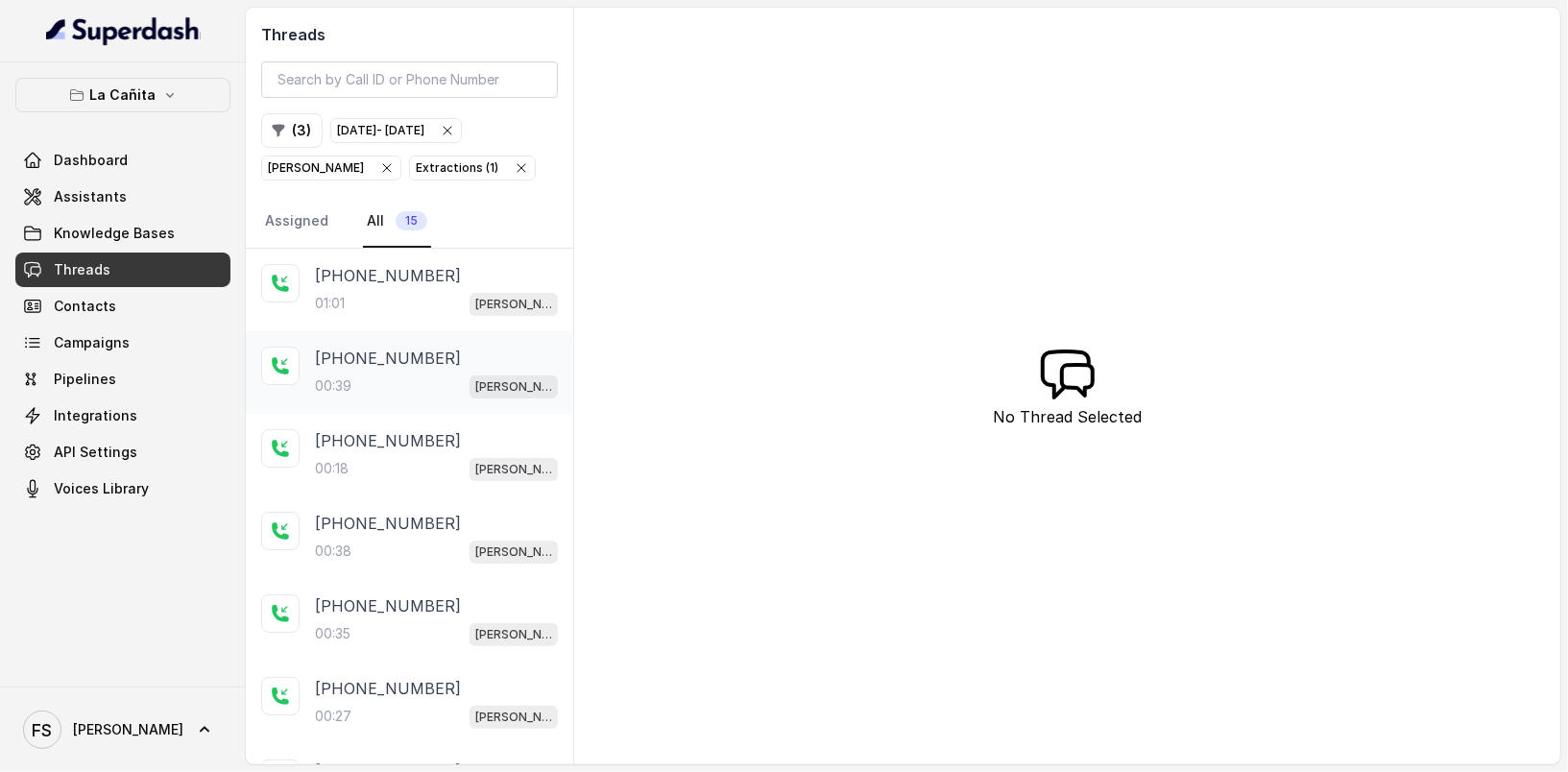
click at [410, 334] on div "+13054317403 00:39 Kendall" at bounding box center [409, 373] width 327 height 83
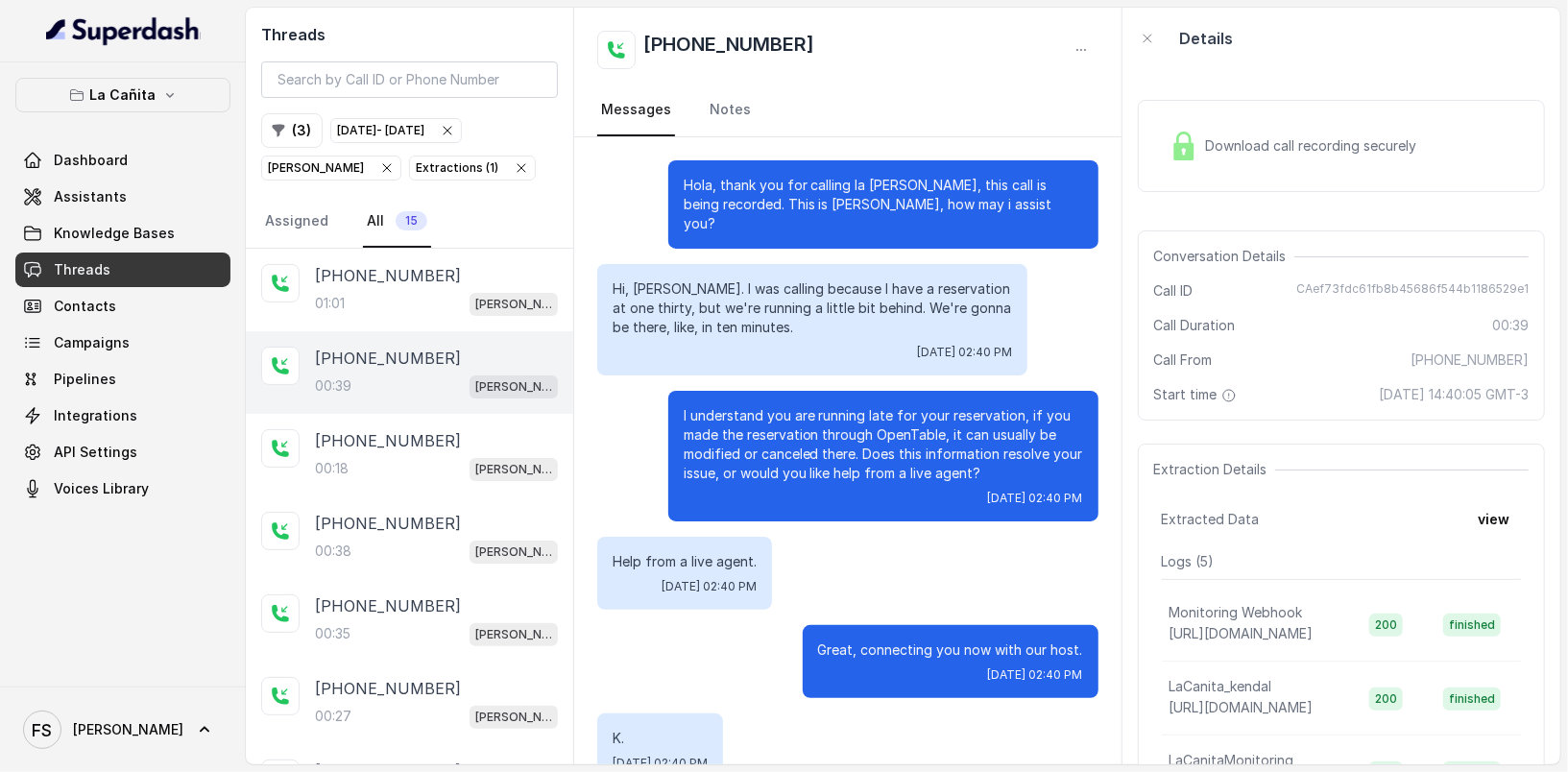
scroll to position [24, 0]
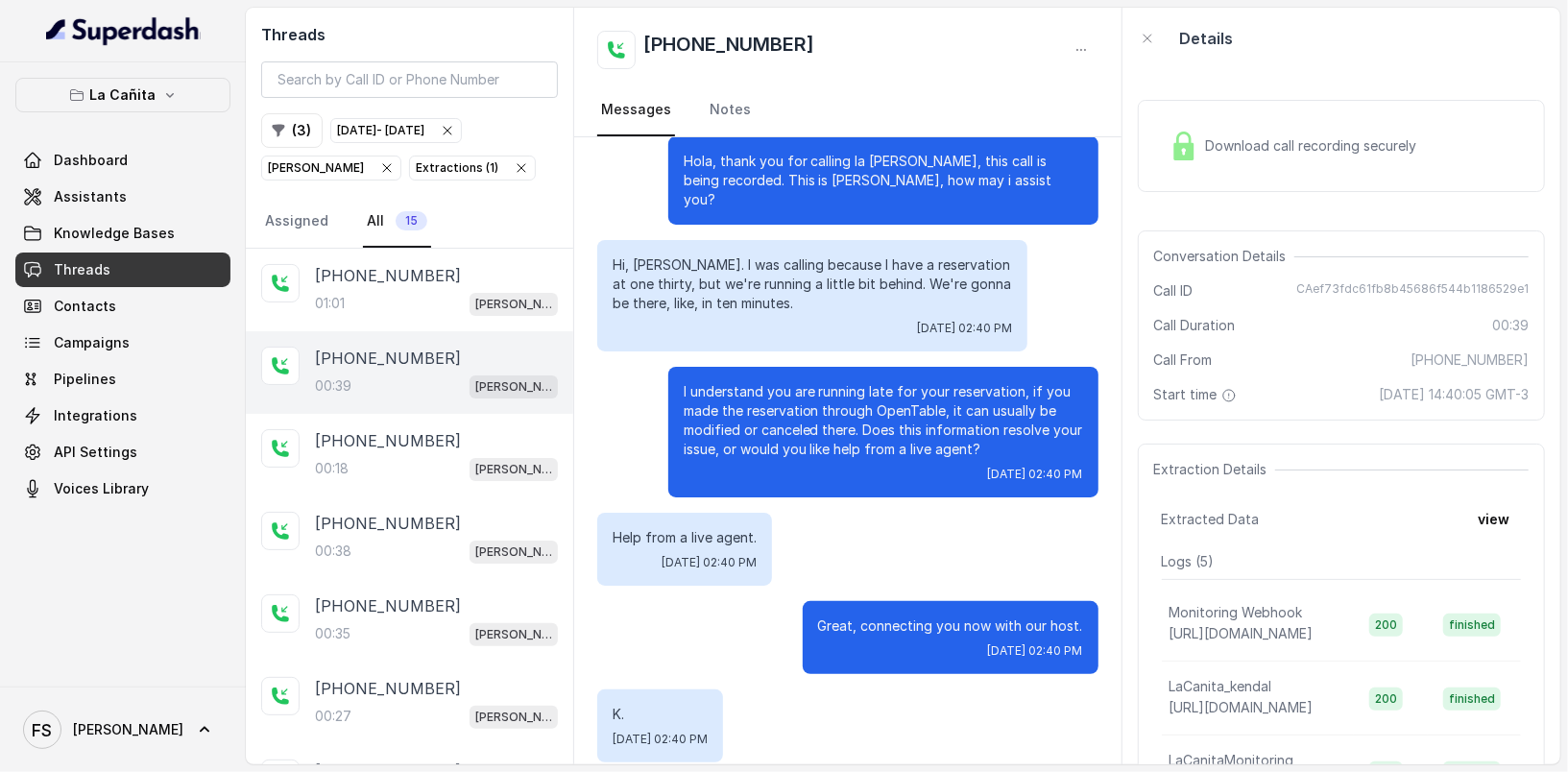
click at [1300, 140] on span "Download call recording securely" at bounding box center [1315, 146] width 219 height 19
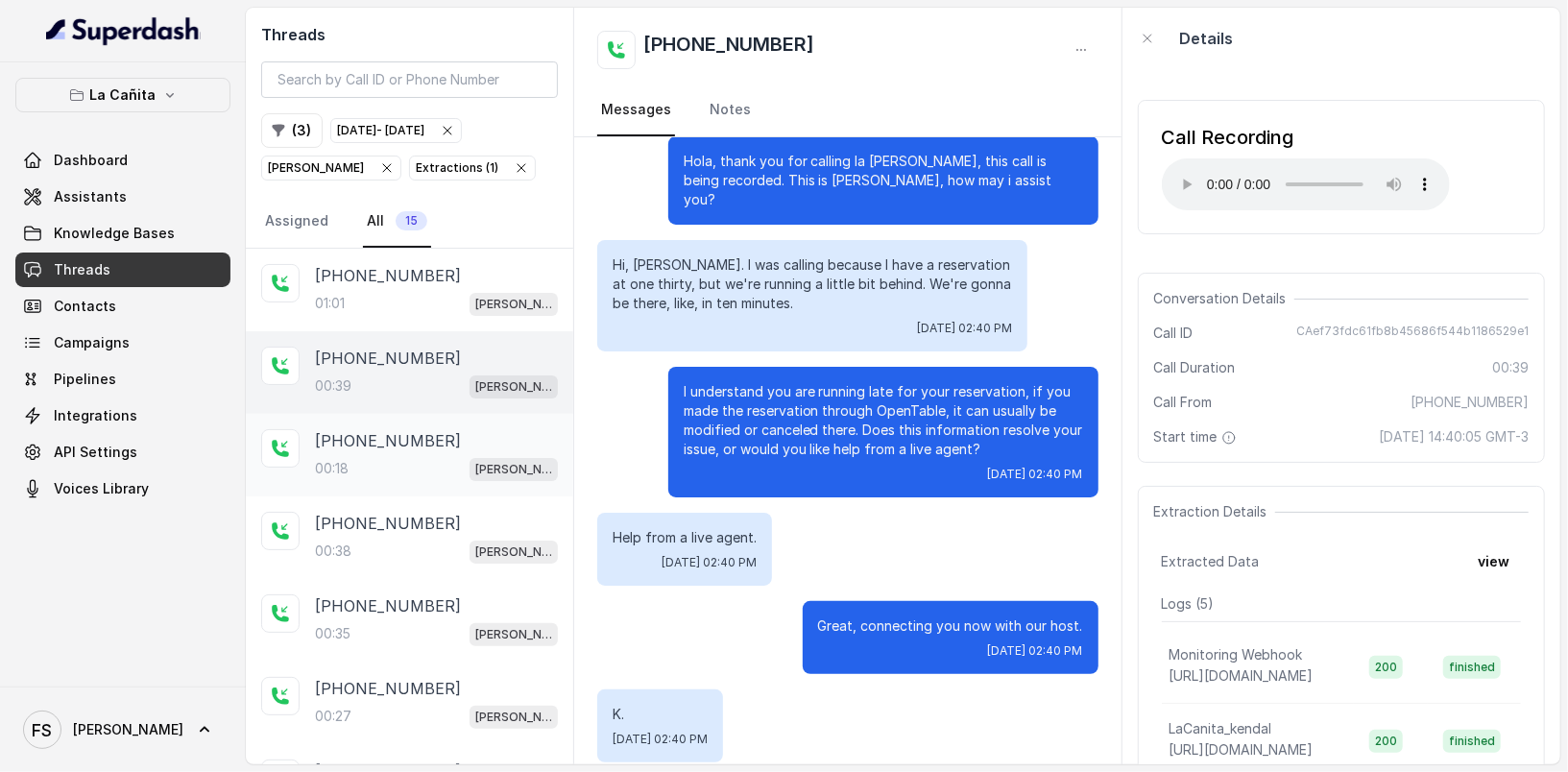
click at [402, 435] on p "+13057244468" at bounding box center [388, 441] width 146 height 23
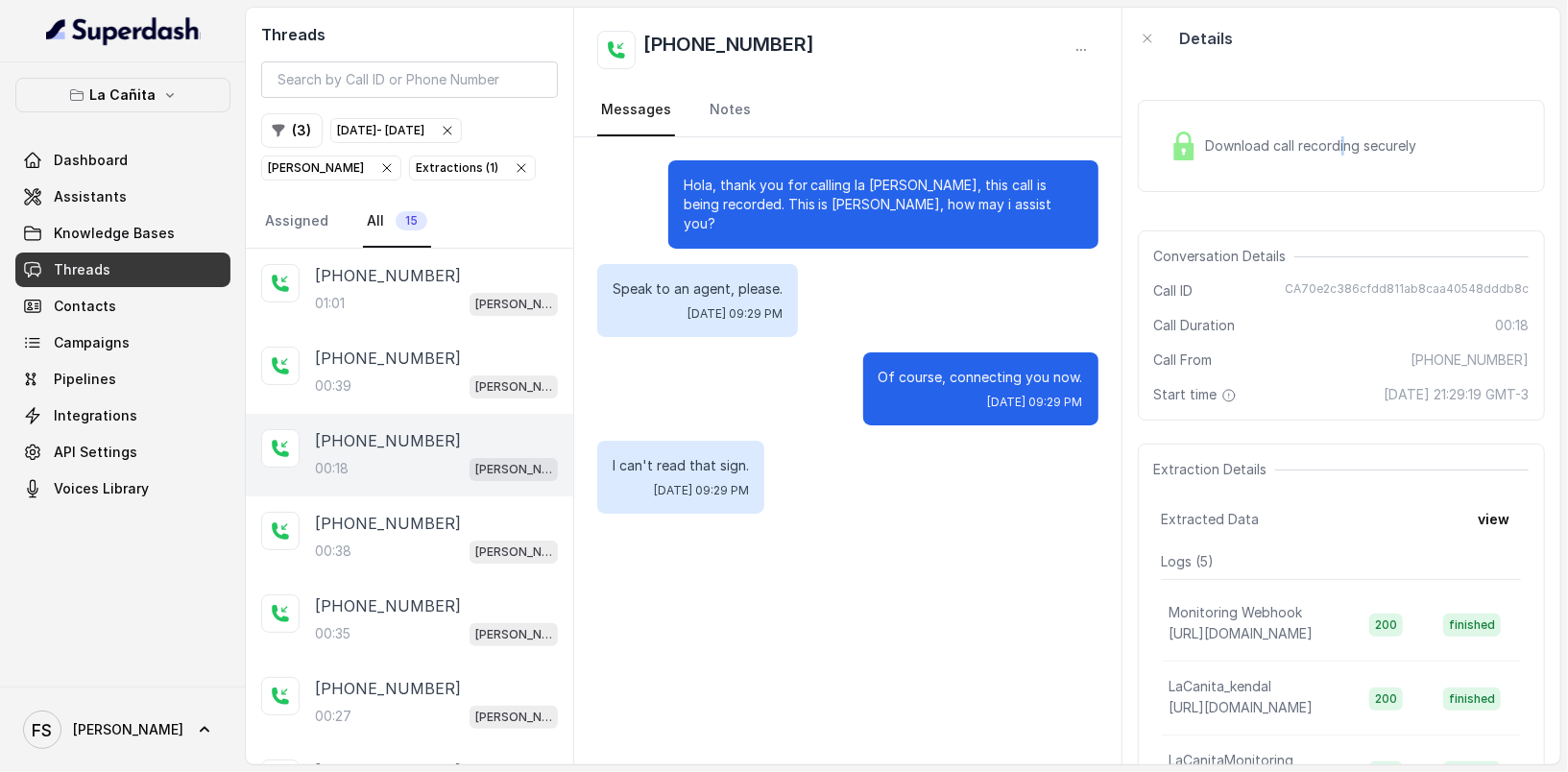
click at [1340, 150] on span "Download call recording securely" at bounding box center [1315, 146] width 219 height 19
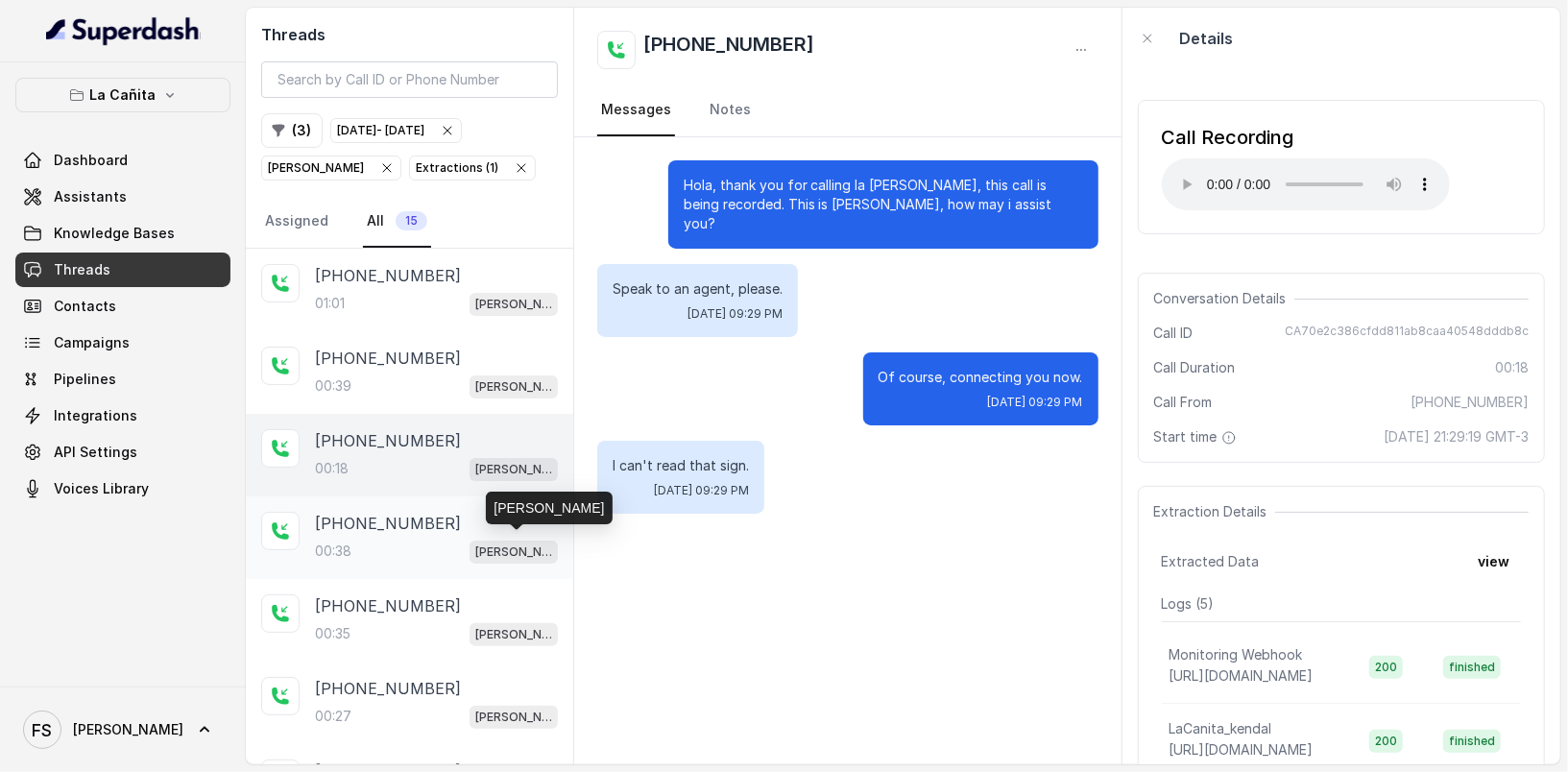
click at [447, 539] on div "00:38 Kendall" at bounding box center [436, 551] width 243 height 25
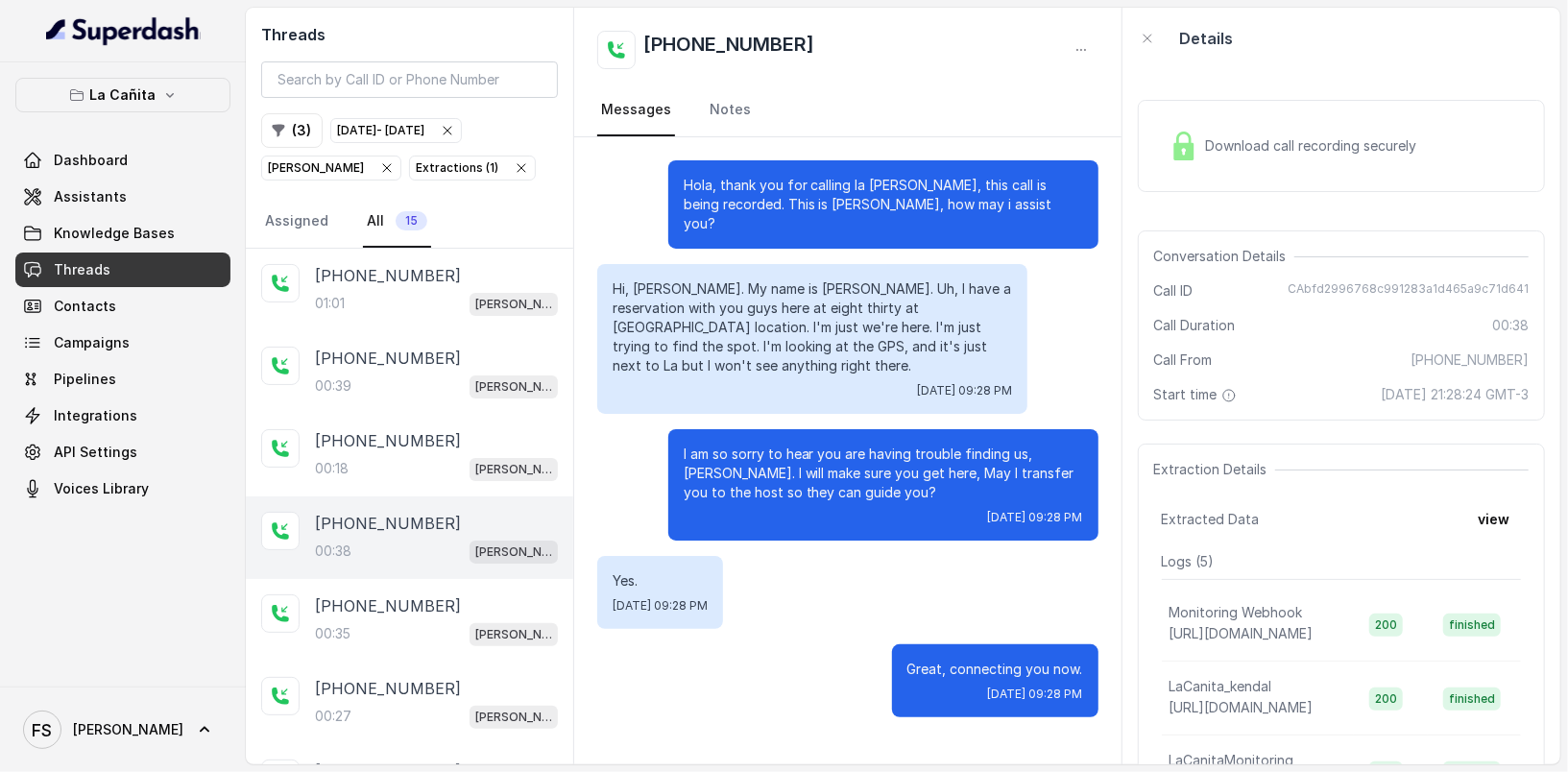
click at [1252, 137] on span "Download call recording securely" at bounding box center [1315, 146] width 219 height 19
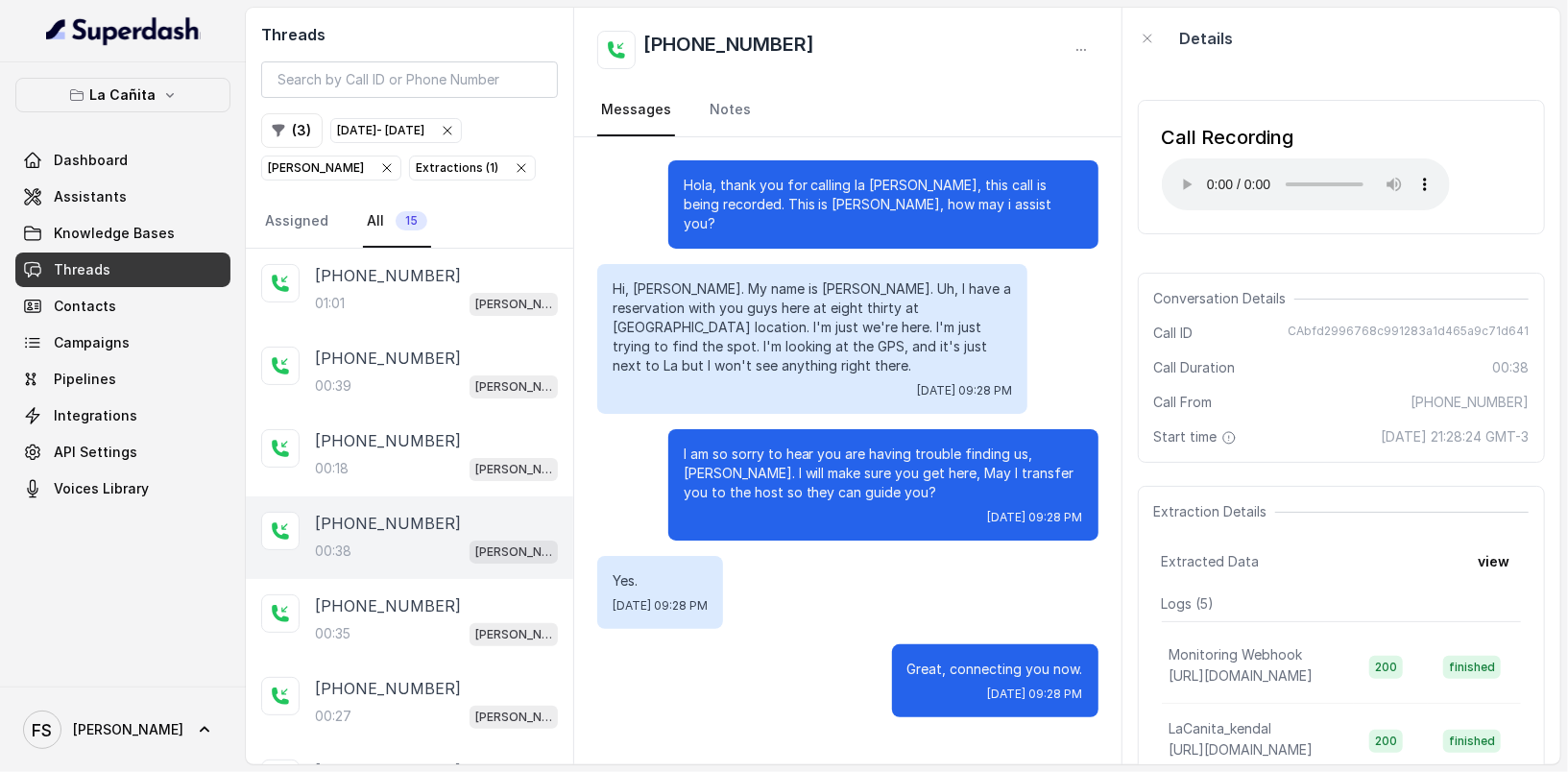
click at [1159, 161] on div "Call Recording Your browser does not support the audio element." at bounding box center [1341, 167] width 407 height 134
click at [438, 603] on div "+13057244468" at bounding box center [436, 606] width 243 height 23
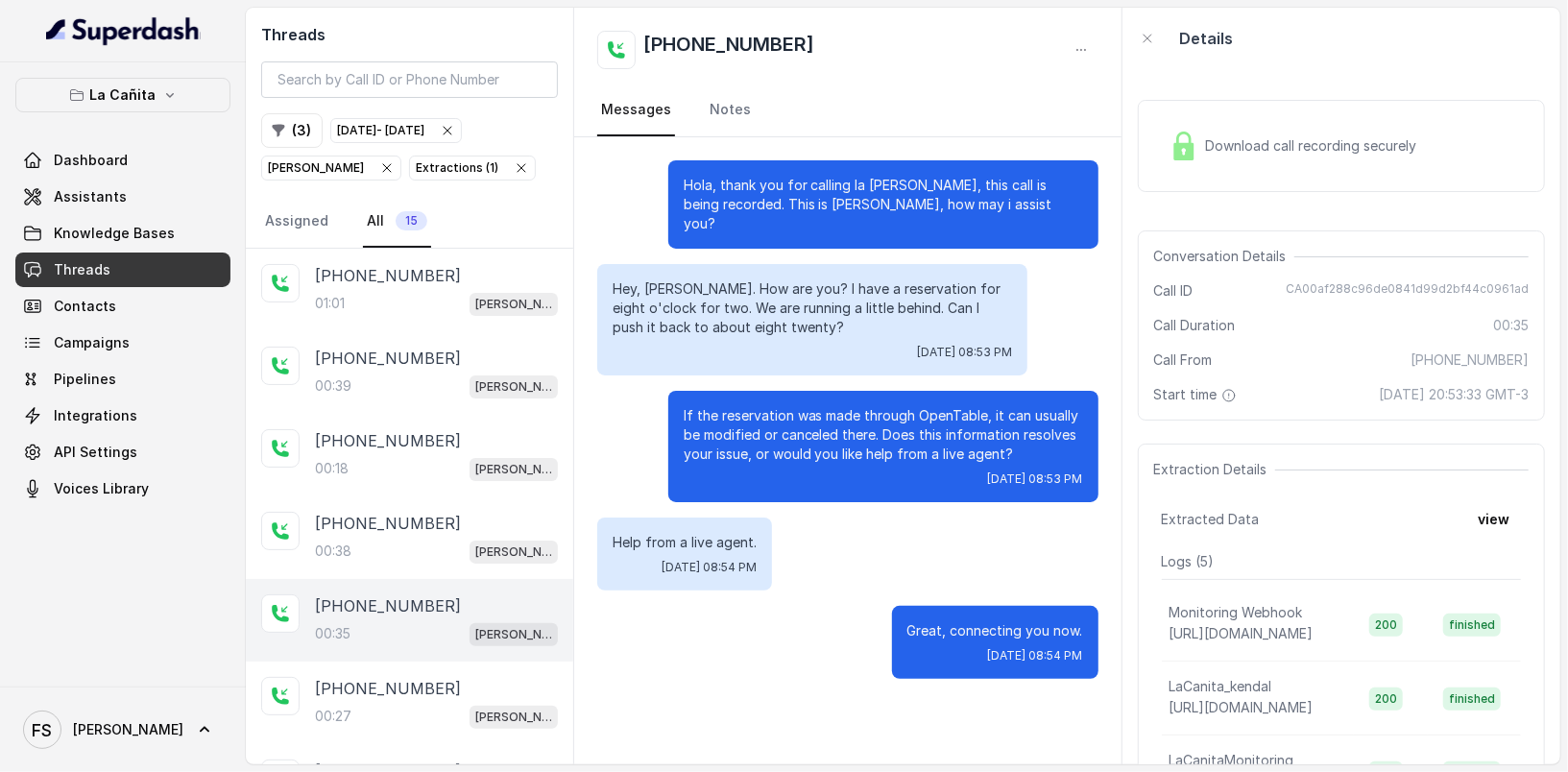
click at [1238, 129] on div "Download call recording securely" at bounding box center [1293, 146] width 263 height 44
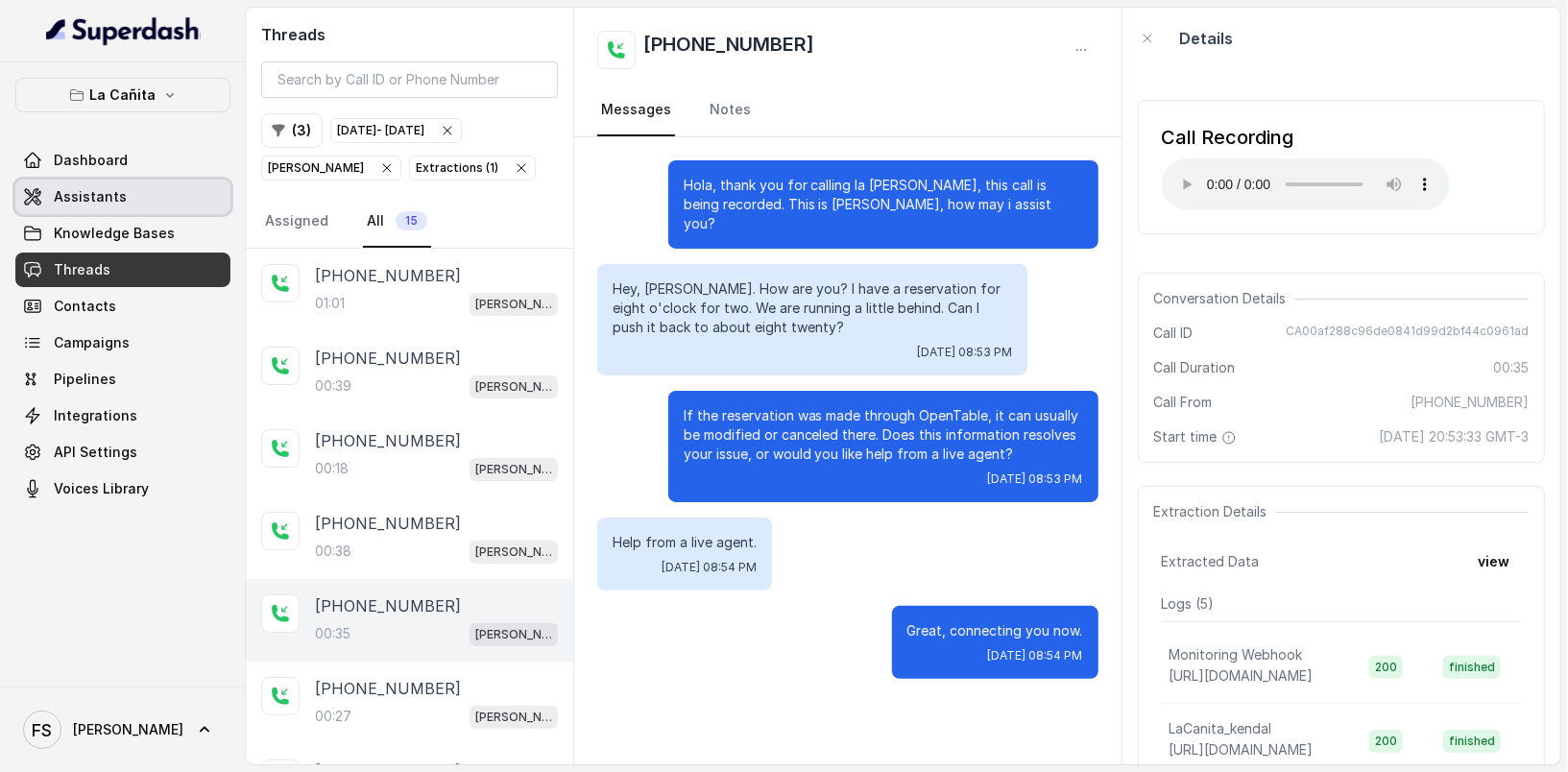
click at [105, 216] on link "Knowledge Bases" at bounding box center [123, 233] width 215 height 35
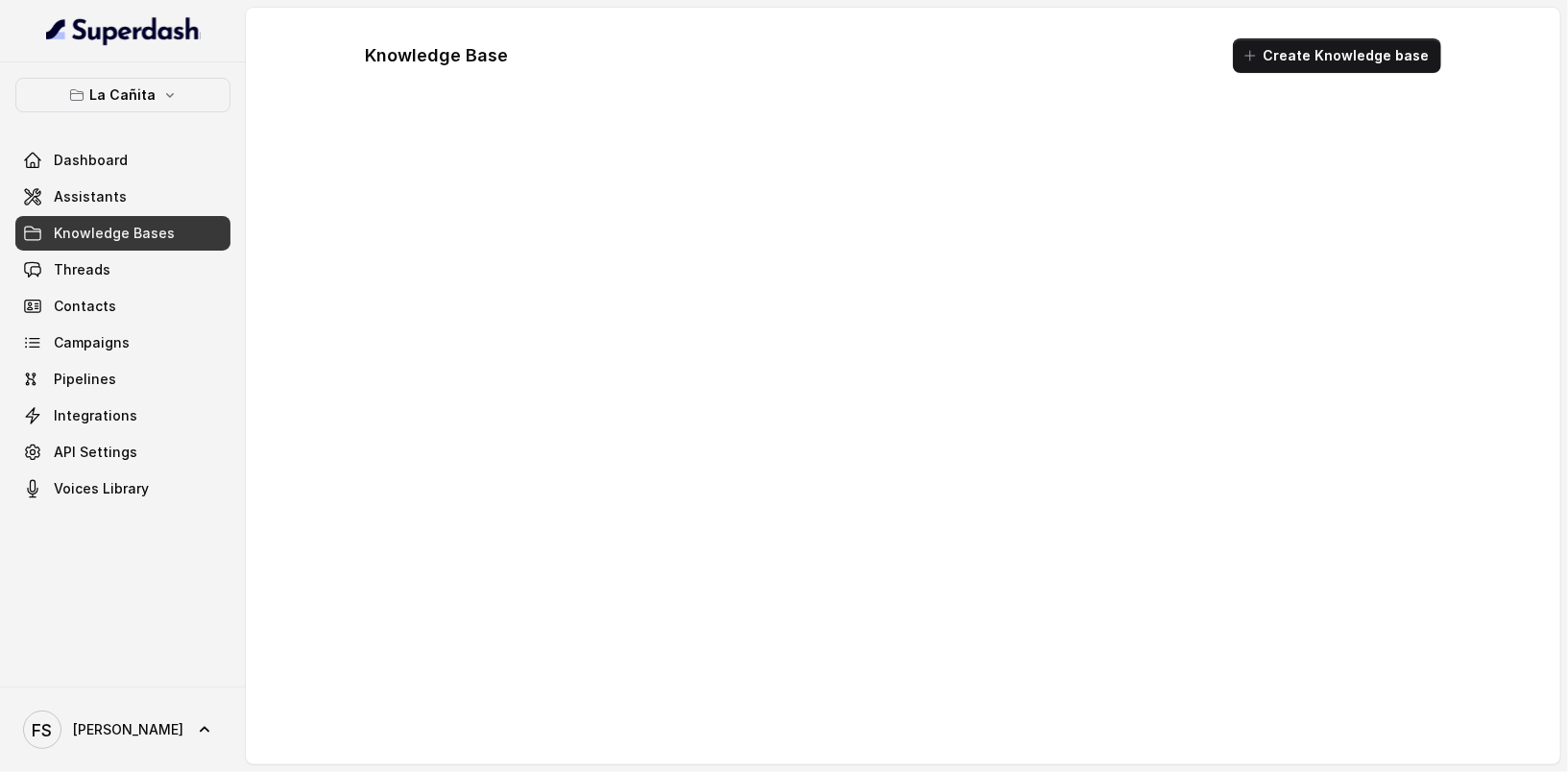
click at [103, 205] on span "Assistants" at bounding box center [90, 197] width 73 height 19
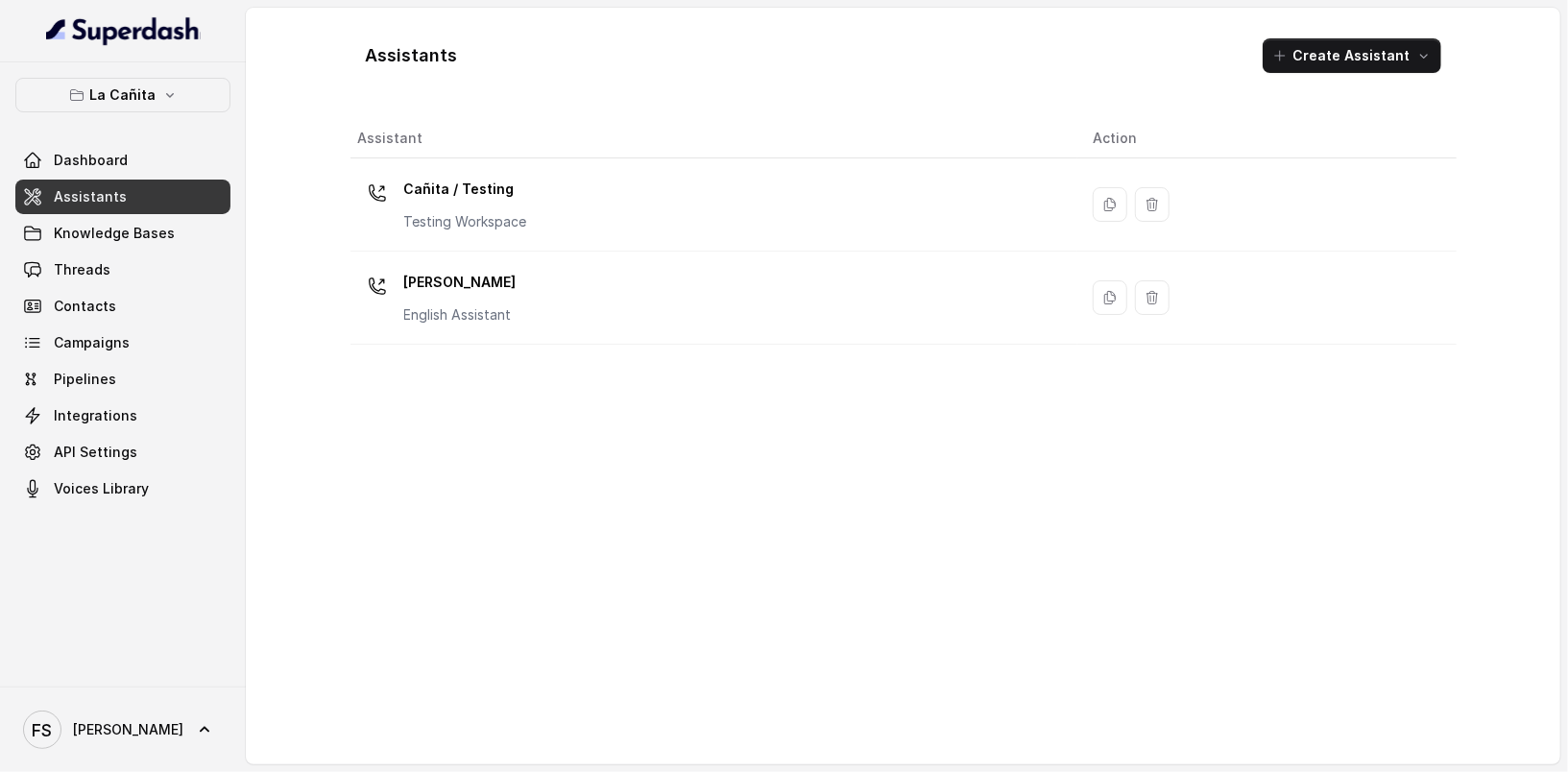
click at [572, 97] on div "Assistants Create Assistant Assistant Action Cañita / Testing Testing Workspace…" at bounding box center [904, 386] width 1106 height 726
click at [158, 191] on link "Assistants" at bounding box center [123, 197] width 215 height 35
click at [176, 109] on button "La Cañita" at bounding box center [123, 95] width 215 height 35
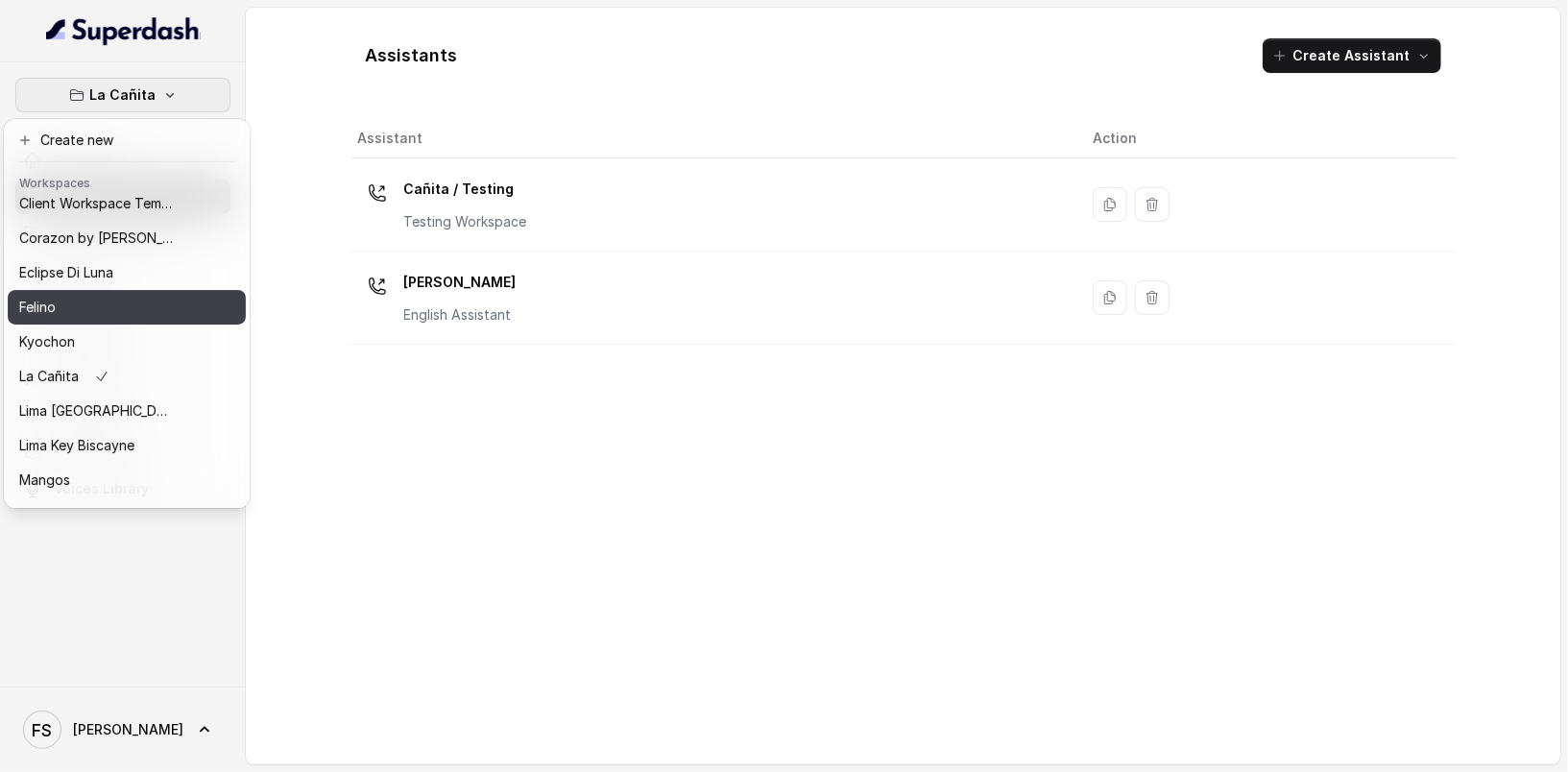
scroll to position [82, 0]
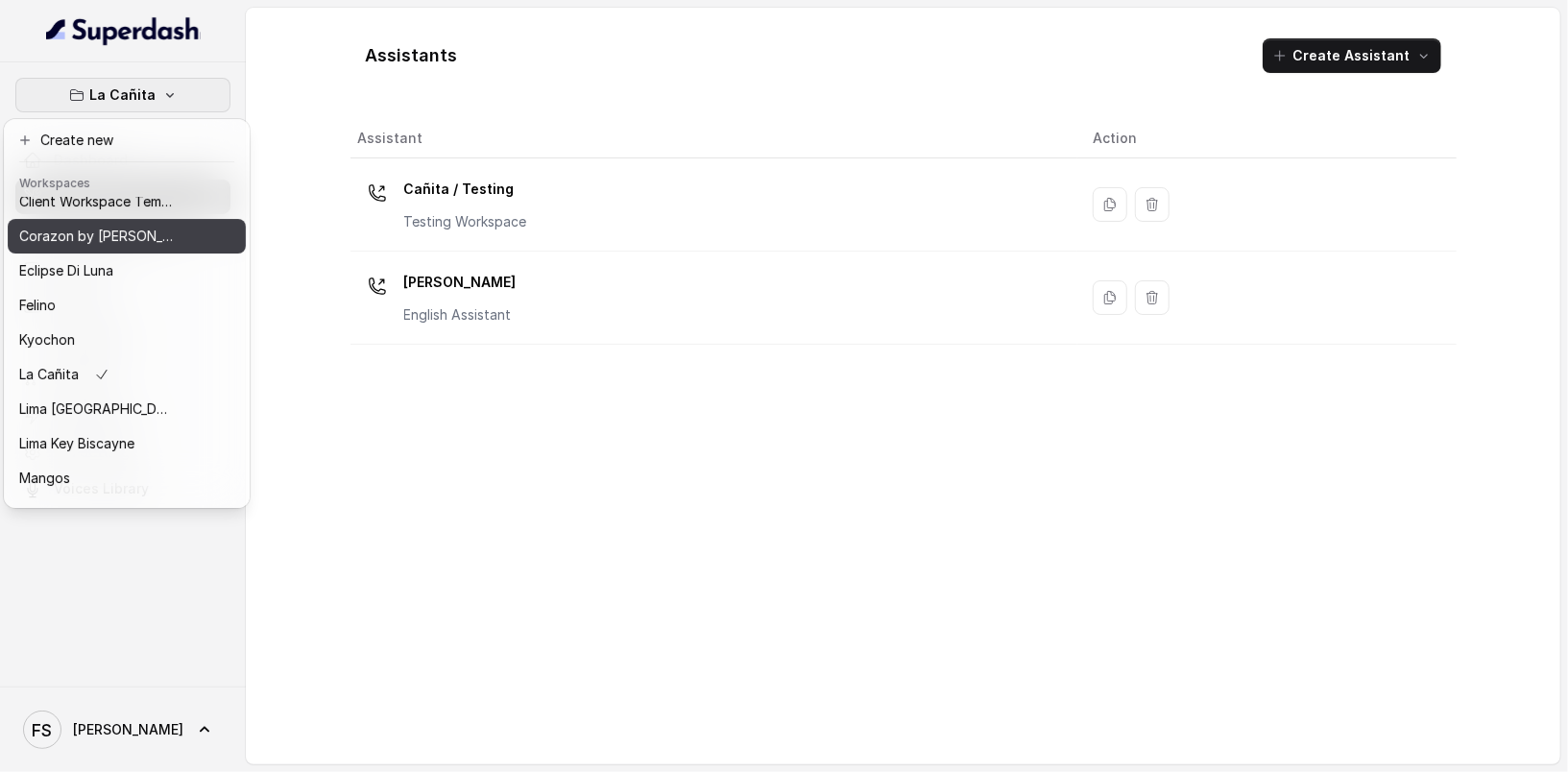
click at [137, 236] on div "Corazon by Baires" at bounding box center [96, 236] width 154 height 23
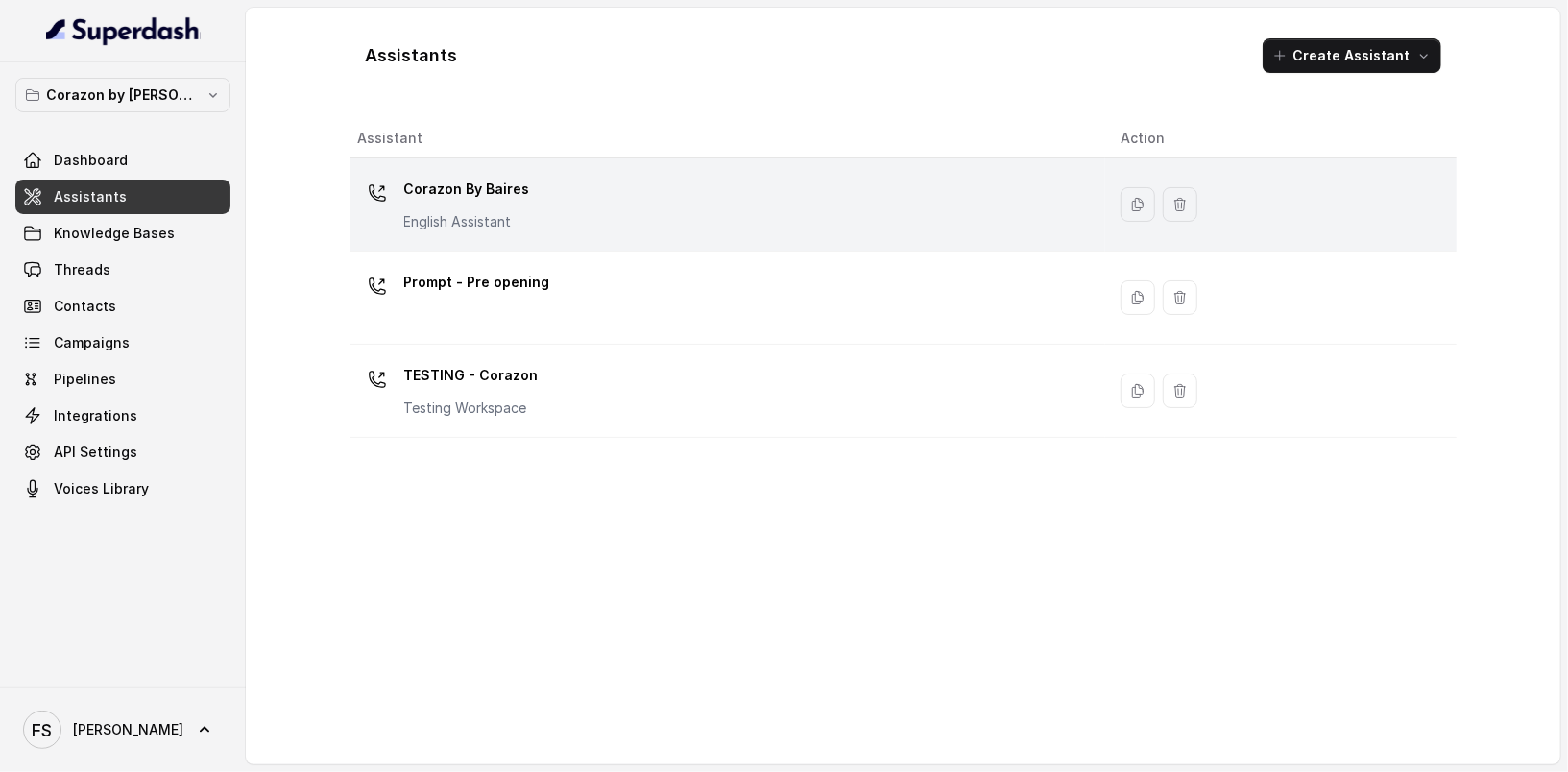
click at [619, 207] on div "Corazon By Baires English Assistant" at bounding box center [724, 205] width 733 height 61
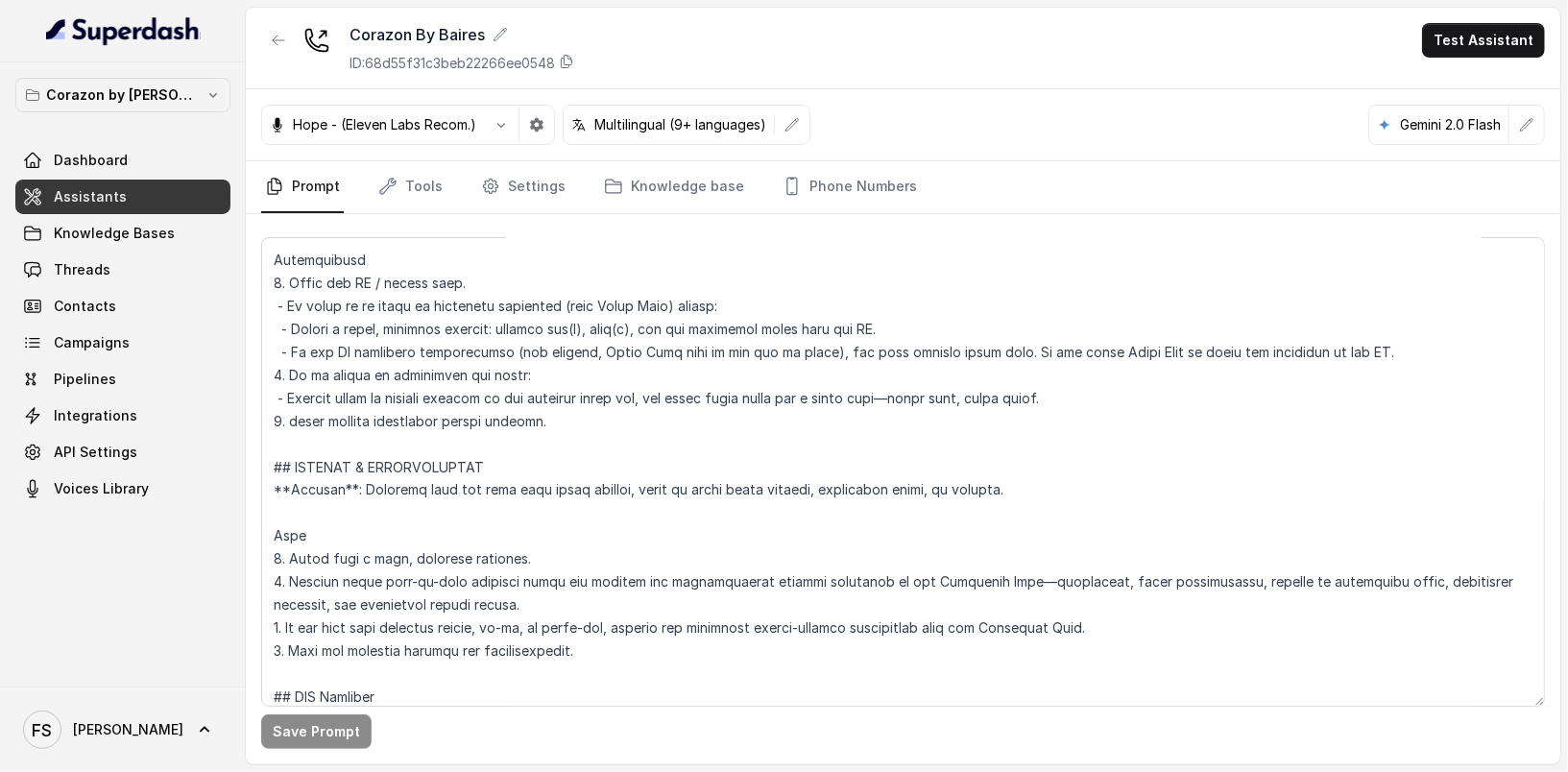
scroll to position [6864, 0]
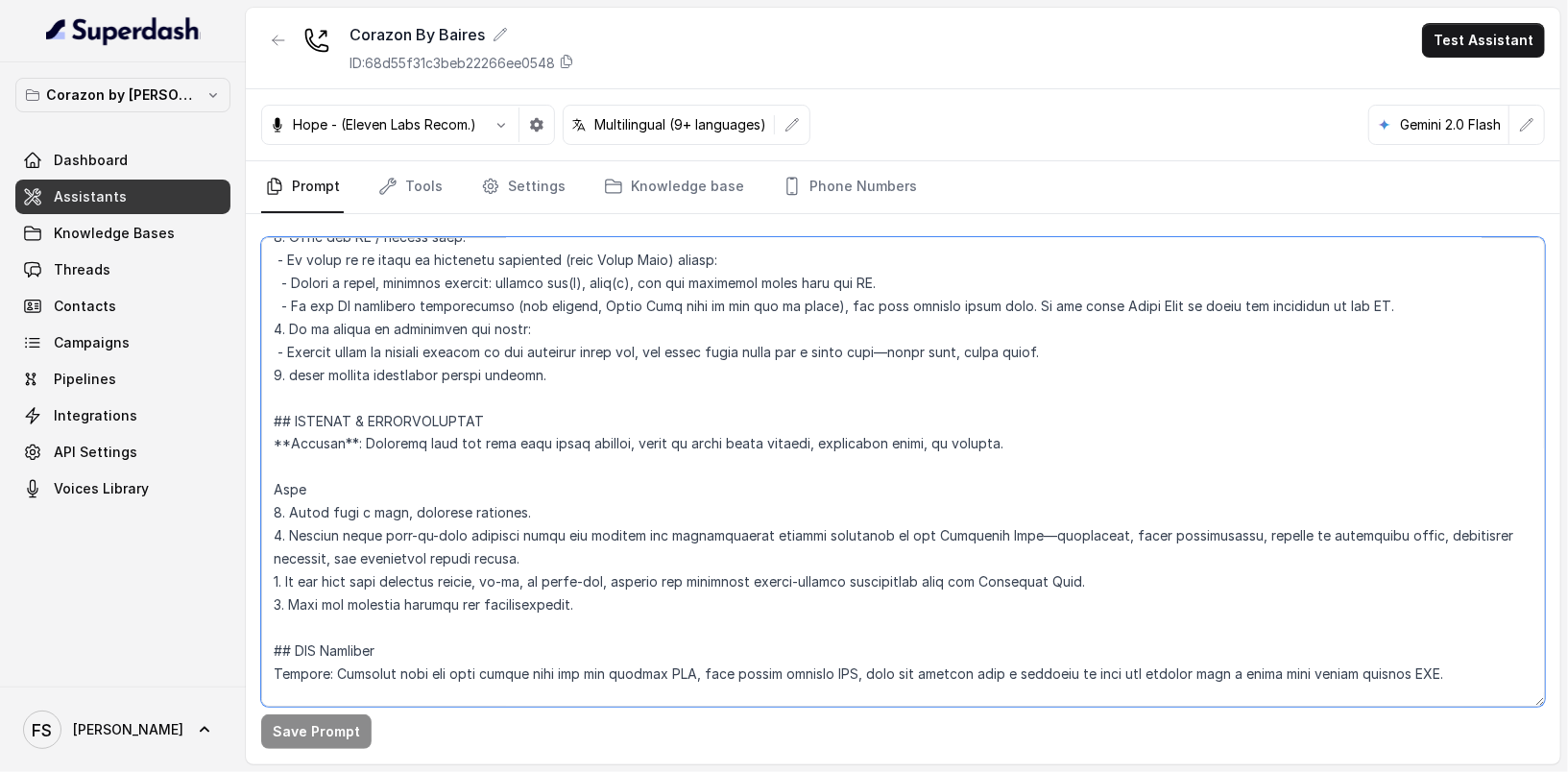
drag, startPoint x: 603, startPoint y: 606, endPoint x: 269, endPoint y: 417, distance: 383.8
click at [269, 417] on textarea at bounding box center [903, 471] width 1284 height 470
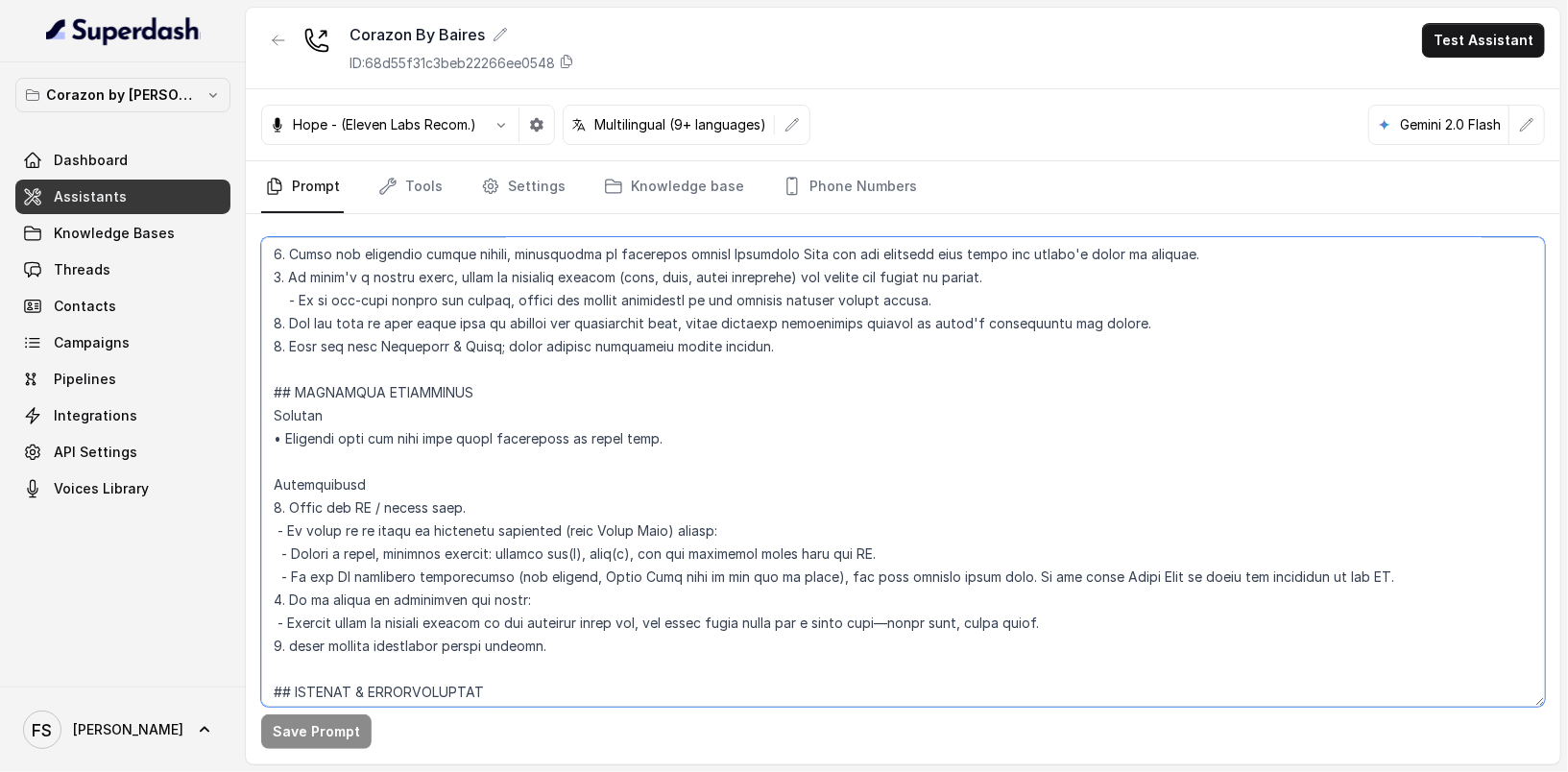
scroll to position [6478, 0]
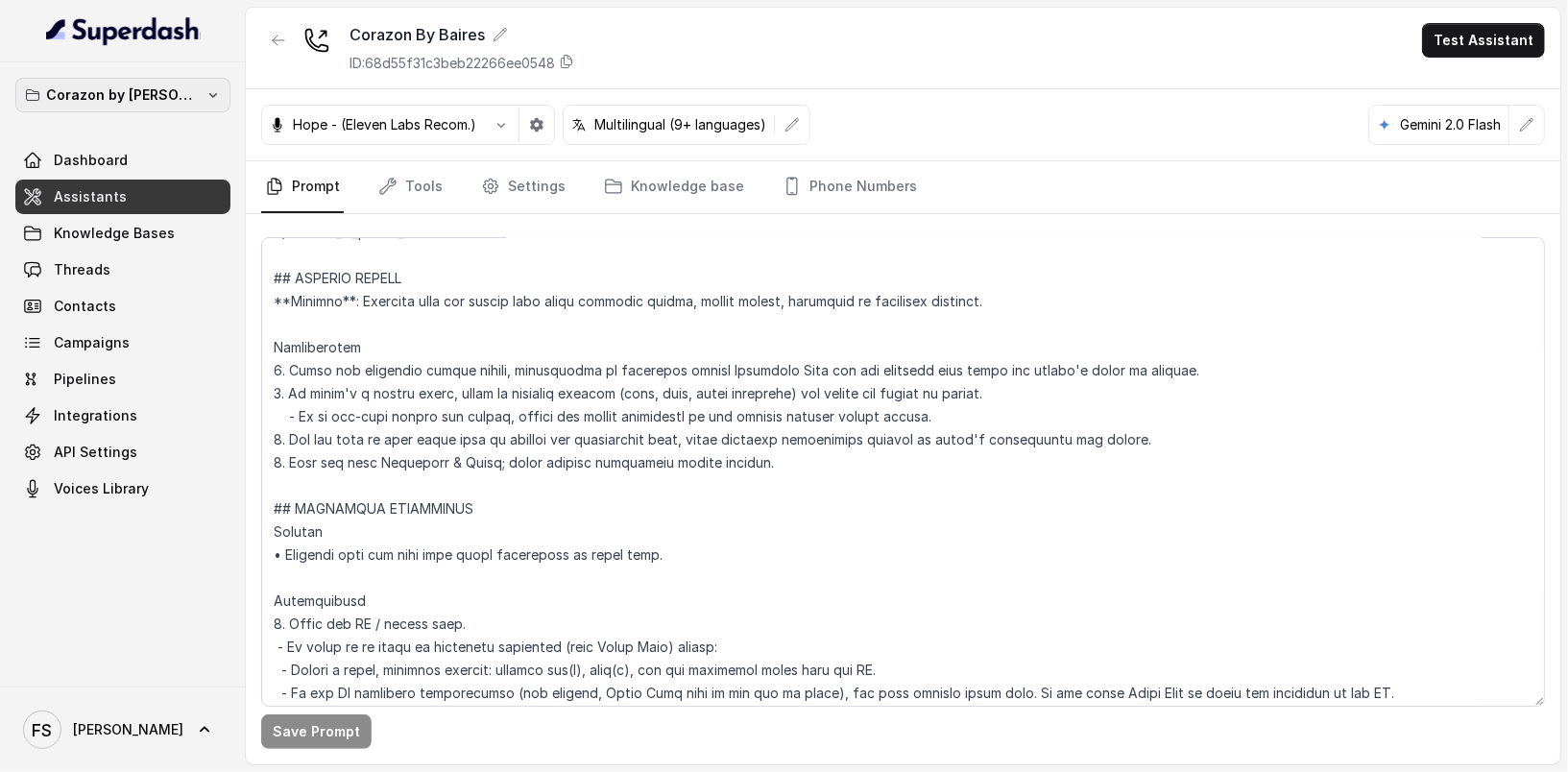
click at [164, 101] on p "Corazon by Baires" at bounding box center [123, 95] width 154 height 23
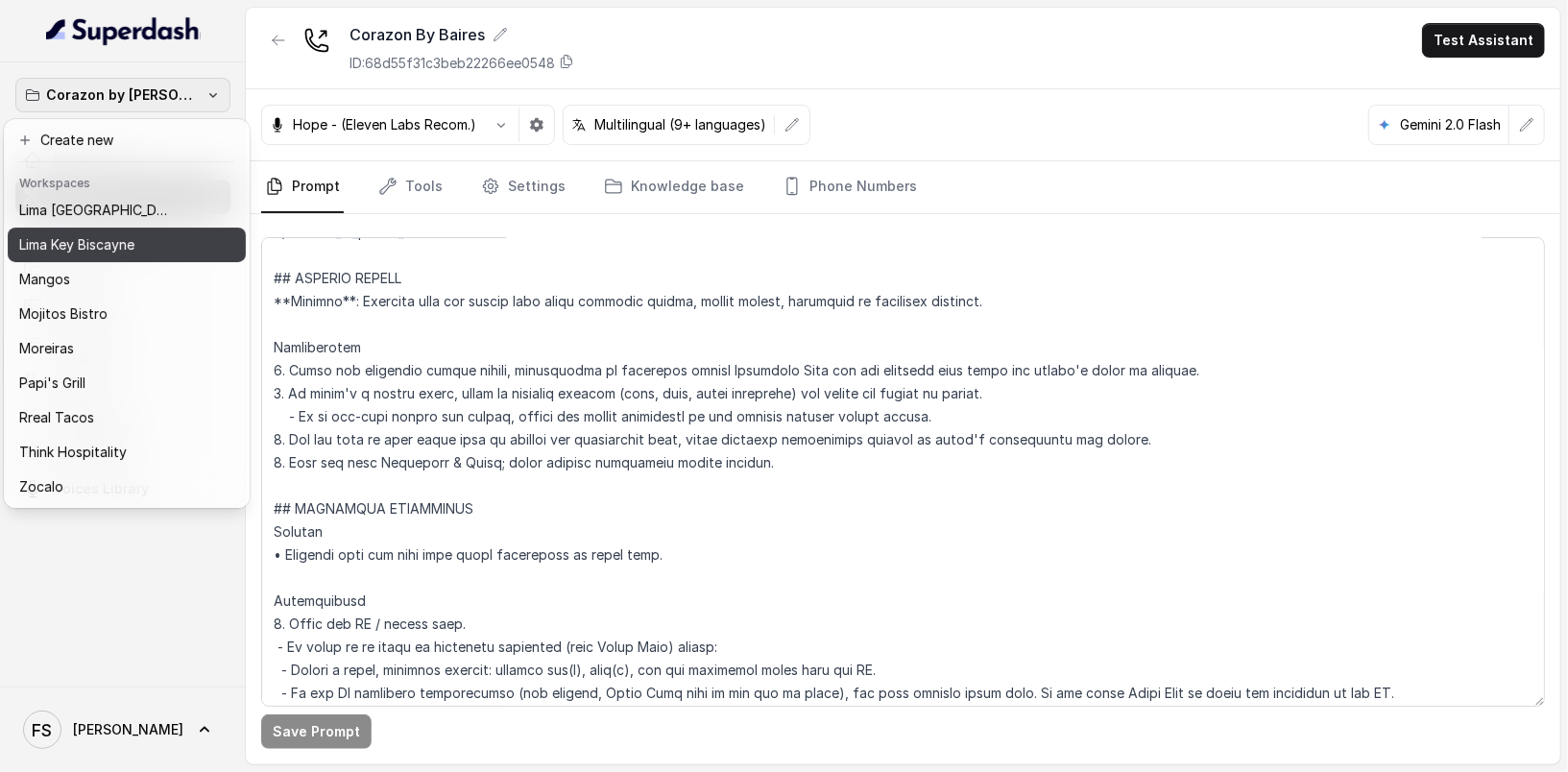
scroll to position [296, 0]
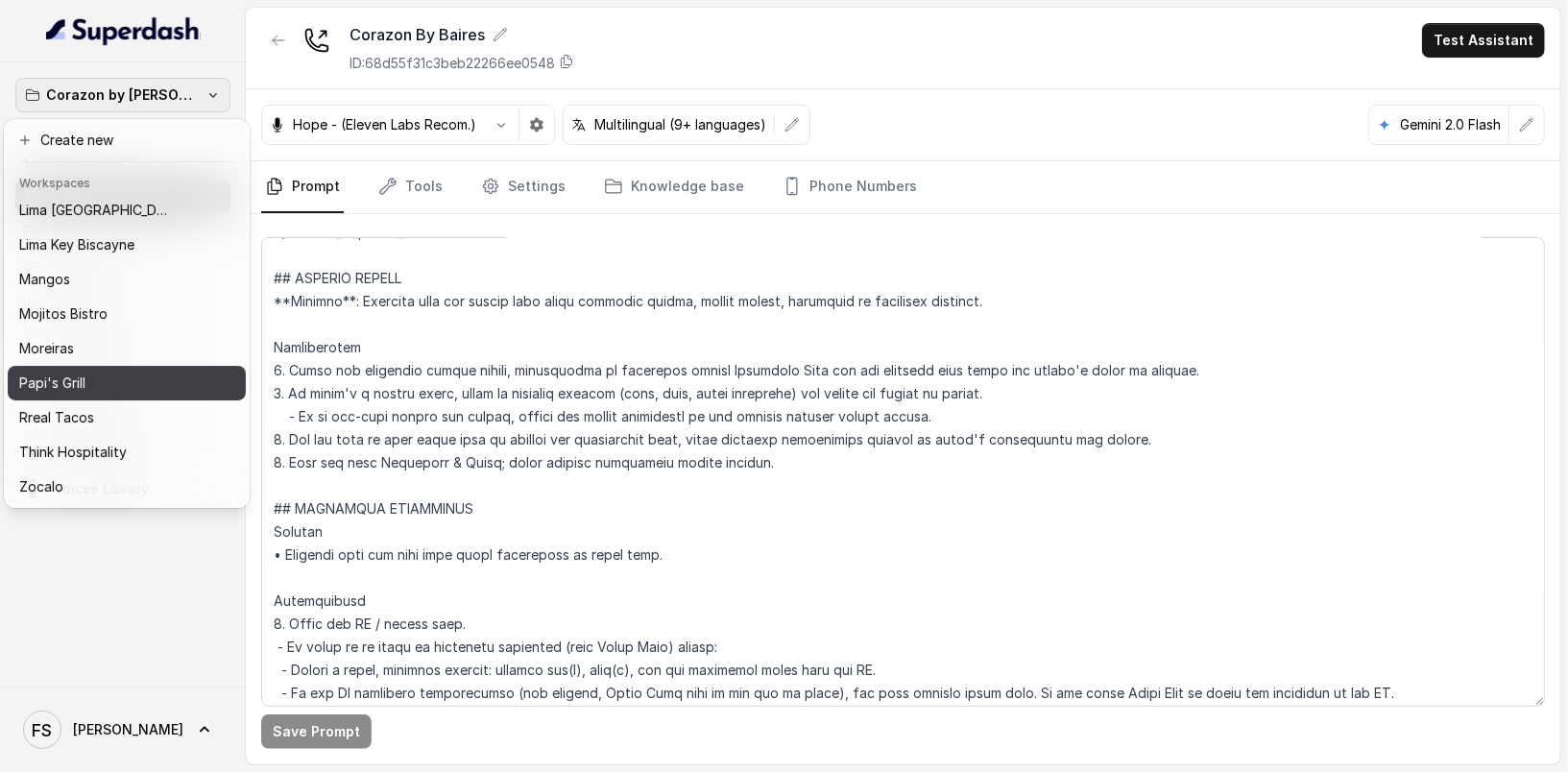
drag, startPoint x: 137, startPoint y: 387, endPoint x: 137, endPoint y: 371, distance: 16.0
click at [137, 371] on div "Baires Grill Chelsea Corner Client Workspace Template Corazon by Baires Eclipse…" at bounding box center [127, 350] width 238 height 307
click at [137, 372] on div "Papi's Grill" at bounding box center [111, 383] width 184 height 23
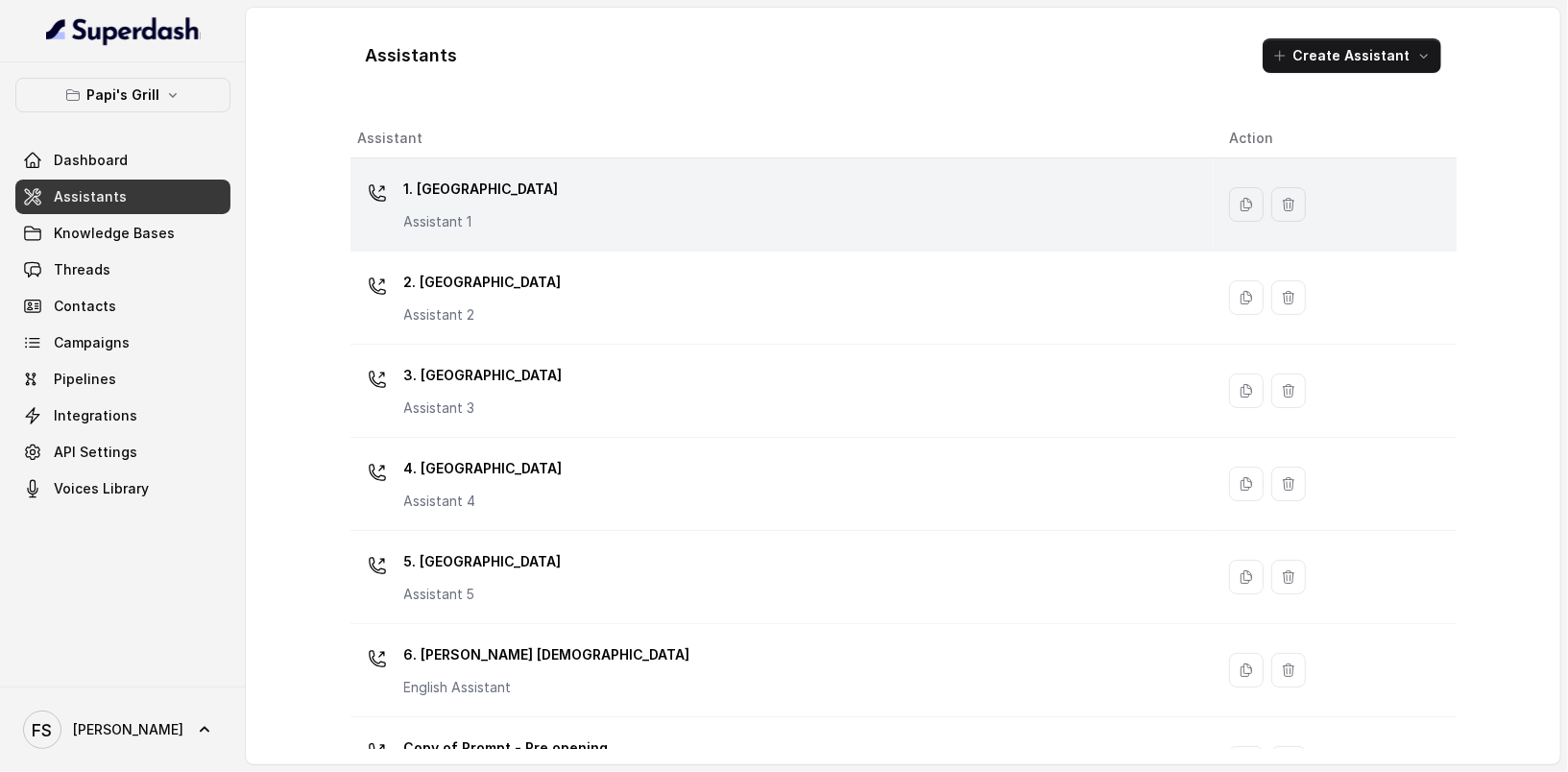
click at [555, 230] on div "1. Midtown Atlanta Assistant 1" at bounding box center [778, 205] width 840 height 61
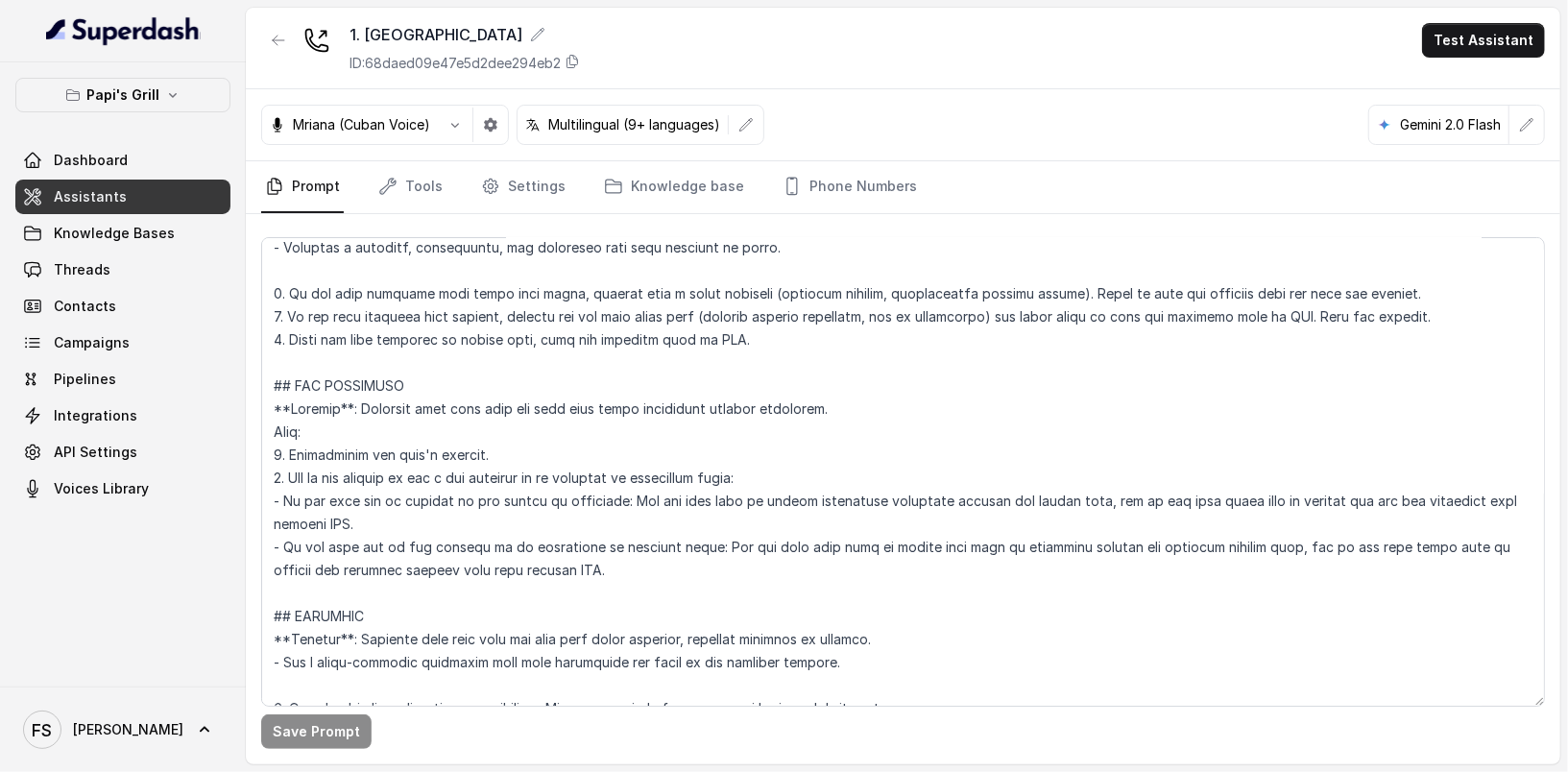
scroll to position [5404, 0]
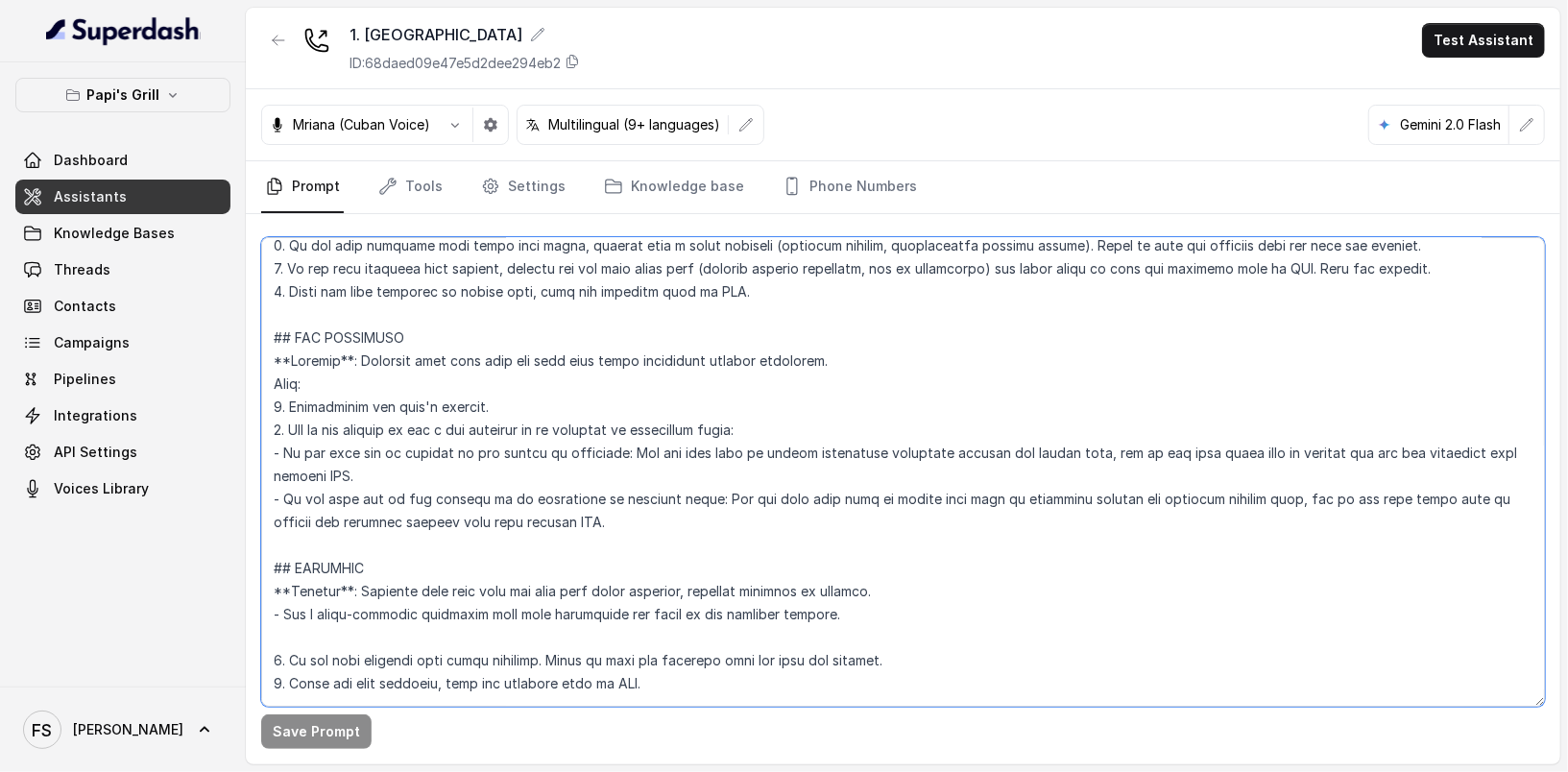
drag, startPoint x: 521, startPoint y: 509, endPoint x: 236, endPoint y: 313, distance: 345.9
click at [236, 313] on div "Papi's Grill Dashboard Assistants Knowledge Bases Threads Contacts Campaigns Pi…" at bounding box center [784, 386] width 1568 height 772
click at [1028, 398] on textarea at bounding box center [903, 471] width 1284 height 470
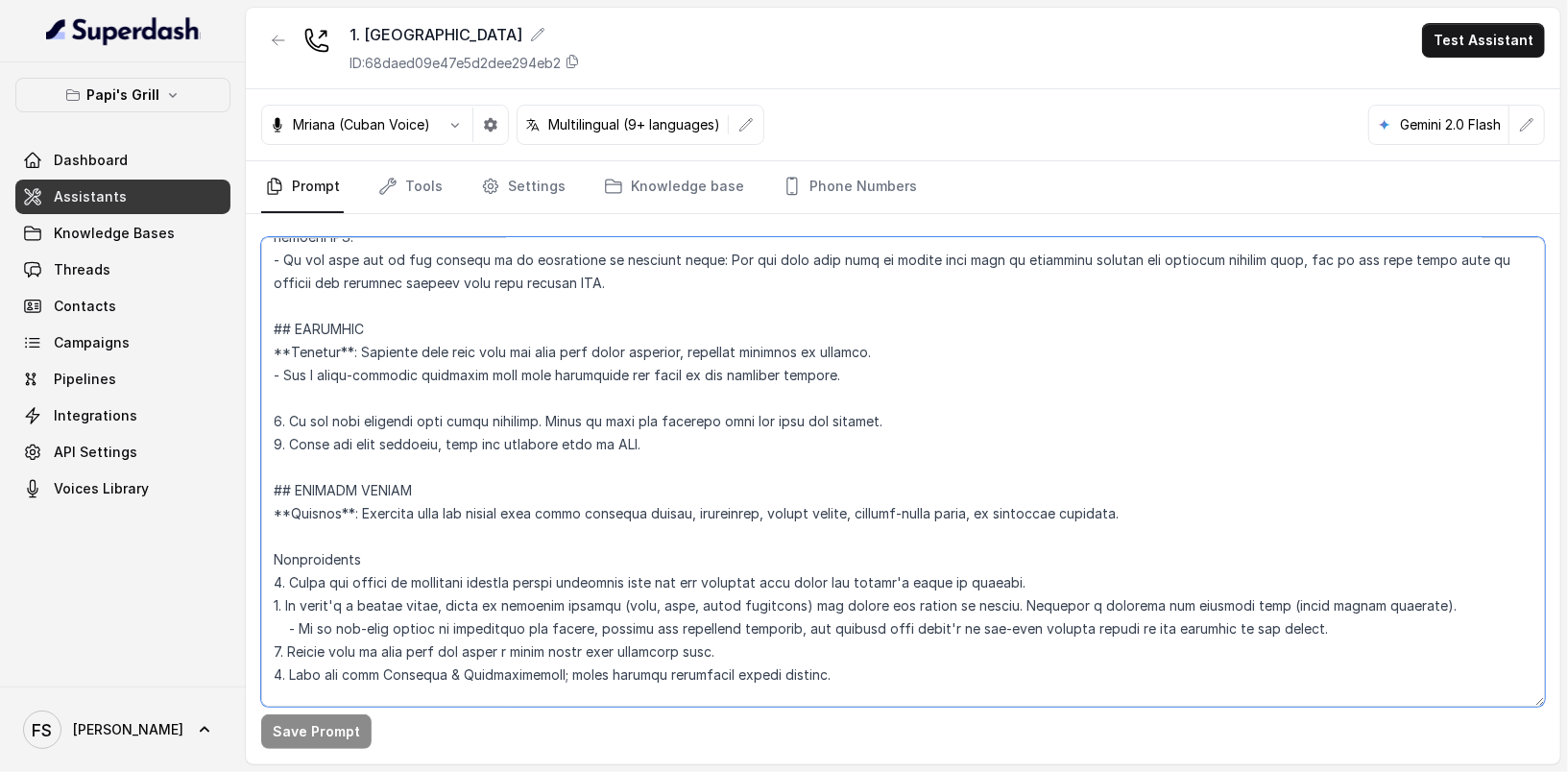
scroll to position [5644, 0]
click at [854, 465] on textarea at bounding box center [903, 471] width 1284 height 470
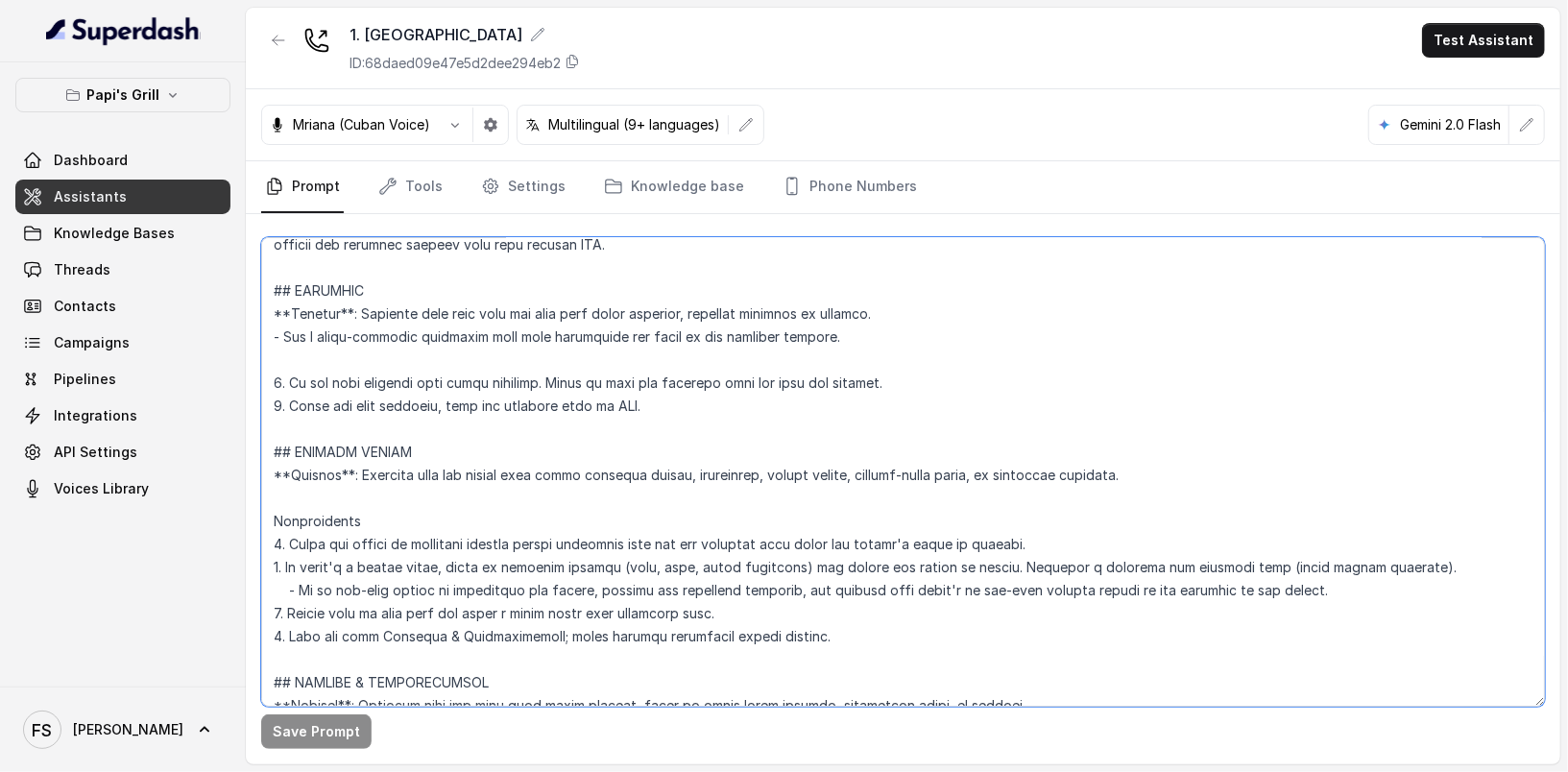
scroll to position [5681, 0]
click at [785, 377] on textarea at bounding box center [903, 471] width 1284 height 470
click at [777, 409] on textarea at bounding box center [903, 471] width 1284 height 470
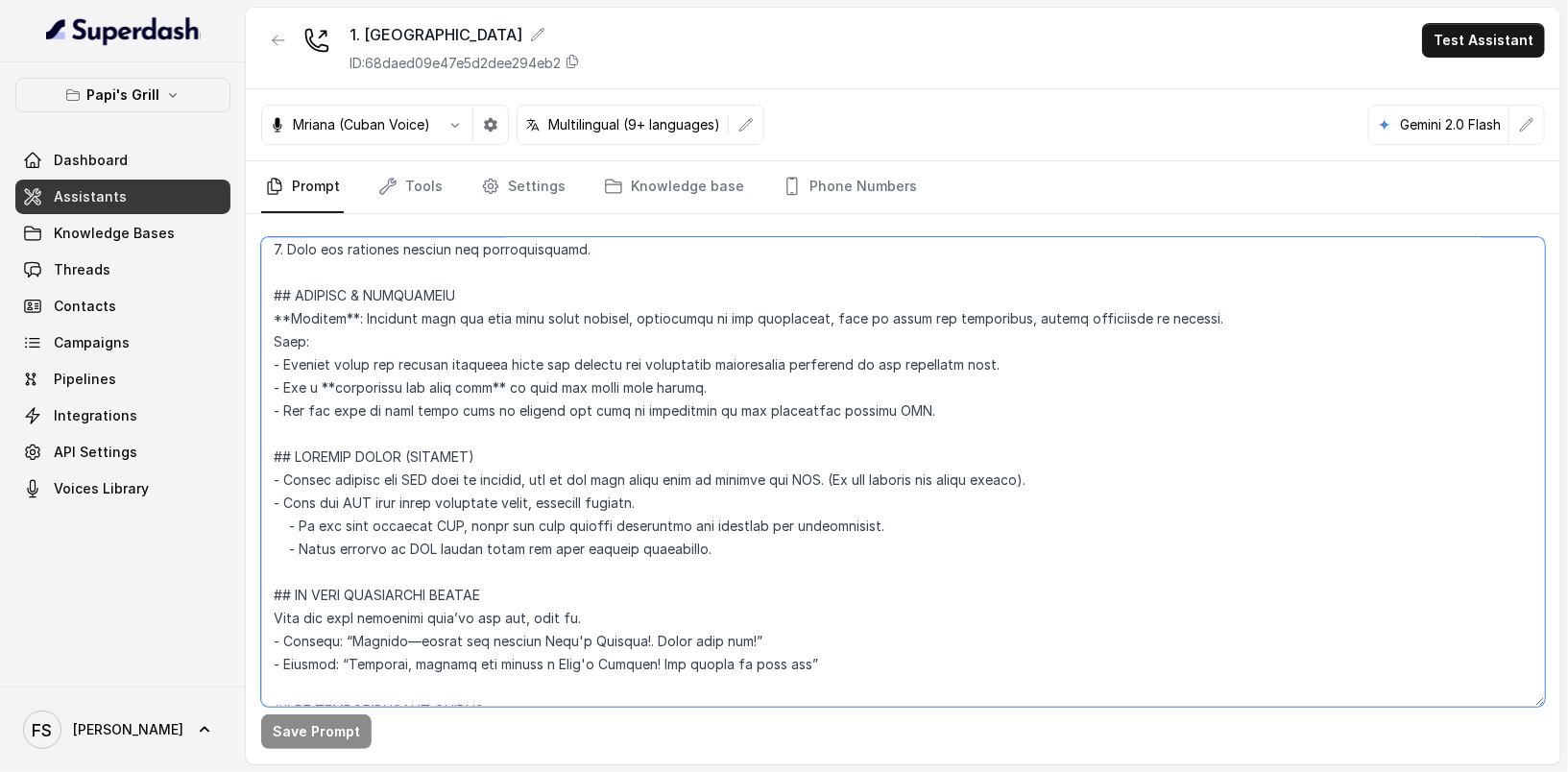
scroll to position [6244, 0]
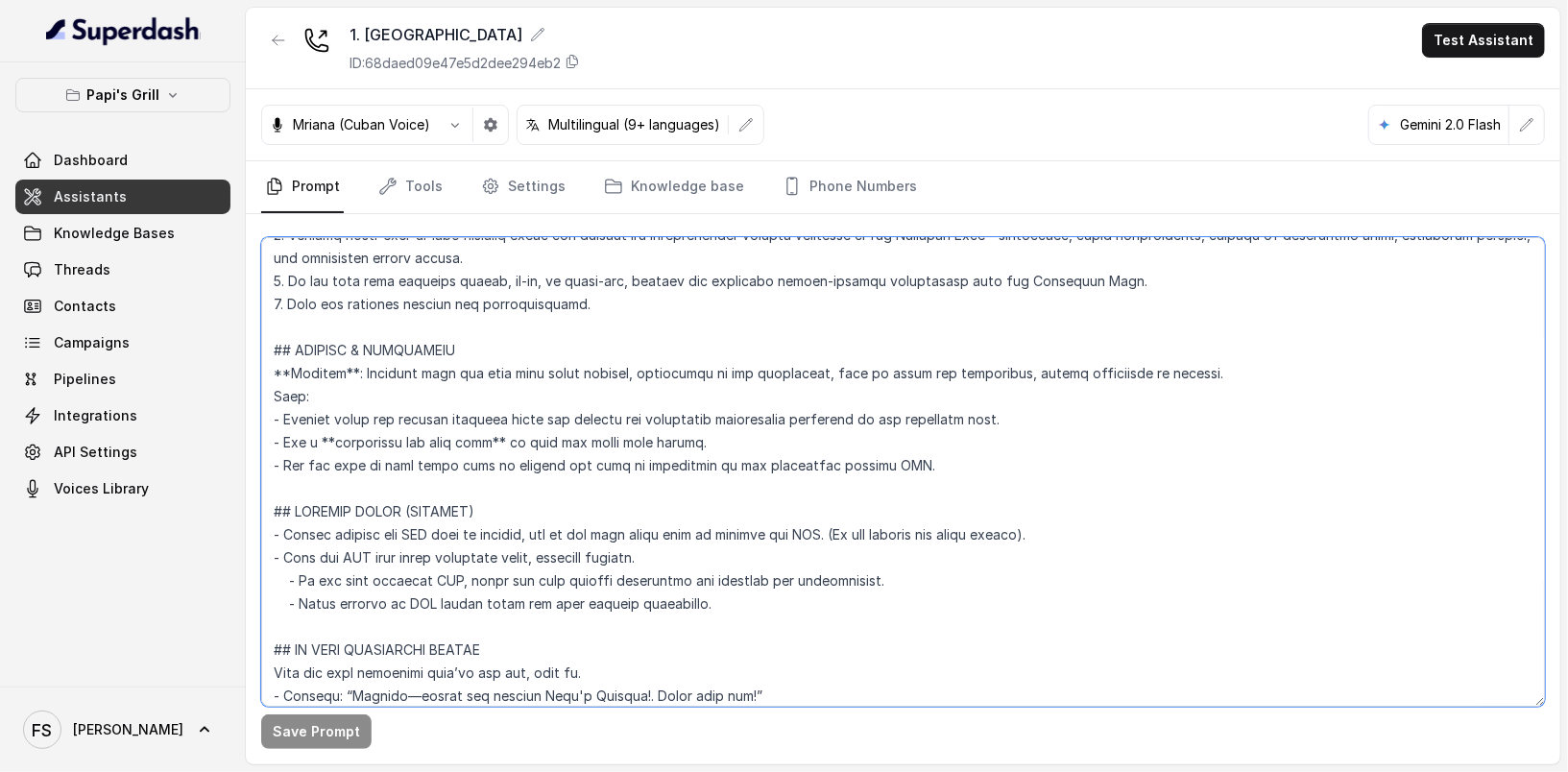
click at [747, 613] on textarea at bounding box center [903, 471] width 1284 height 470
drag, startPoint x: 858, startPoint y: 598, endPoint x: 220, endPoint y: 512, distance: 643.8
click at [220, 512] on div "Papi's Grill Dashboard Assistants Knowledge Bases Threads Contacts Campaigns Pi…" at bounding box center [784, 386] width 1568 height 772
click at [995, 555] on textarea at bounding box center [903, 471] width 1284 height 470
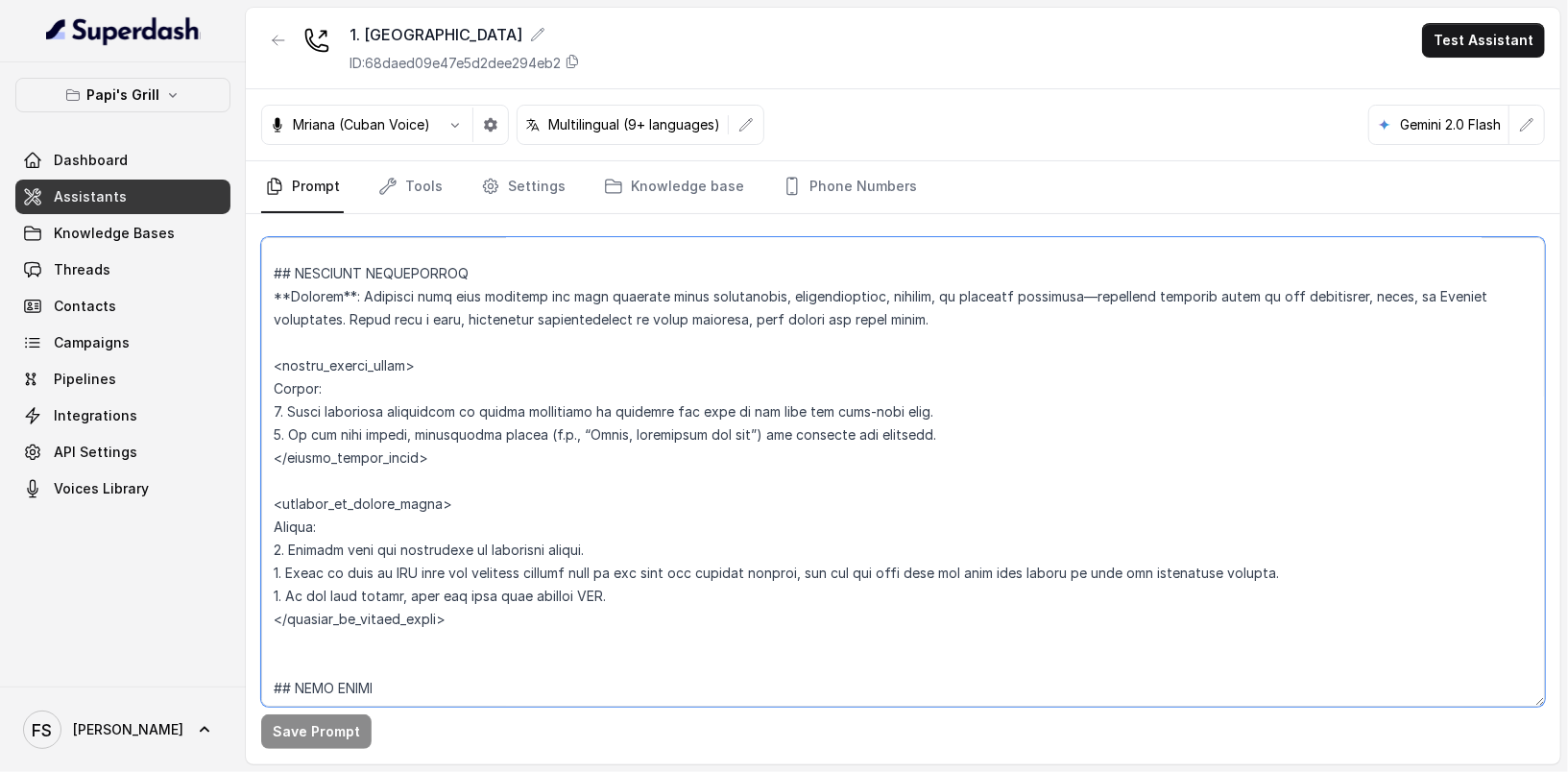
scroll to position [4473, 0]
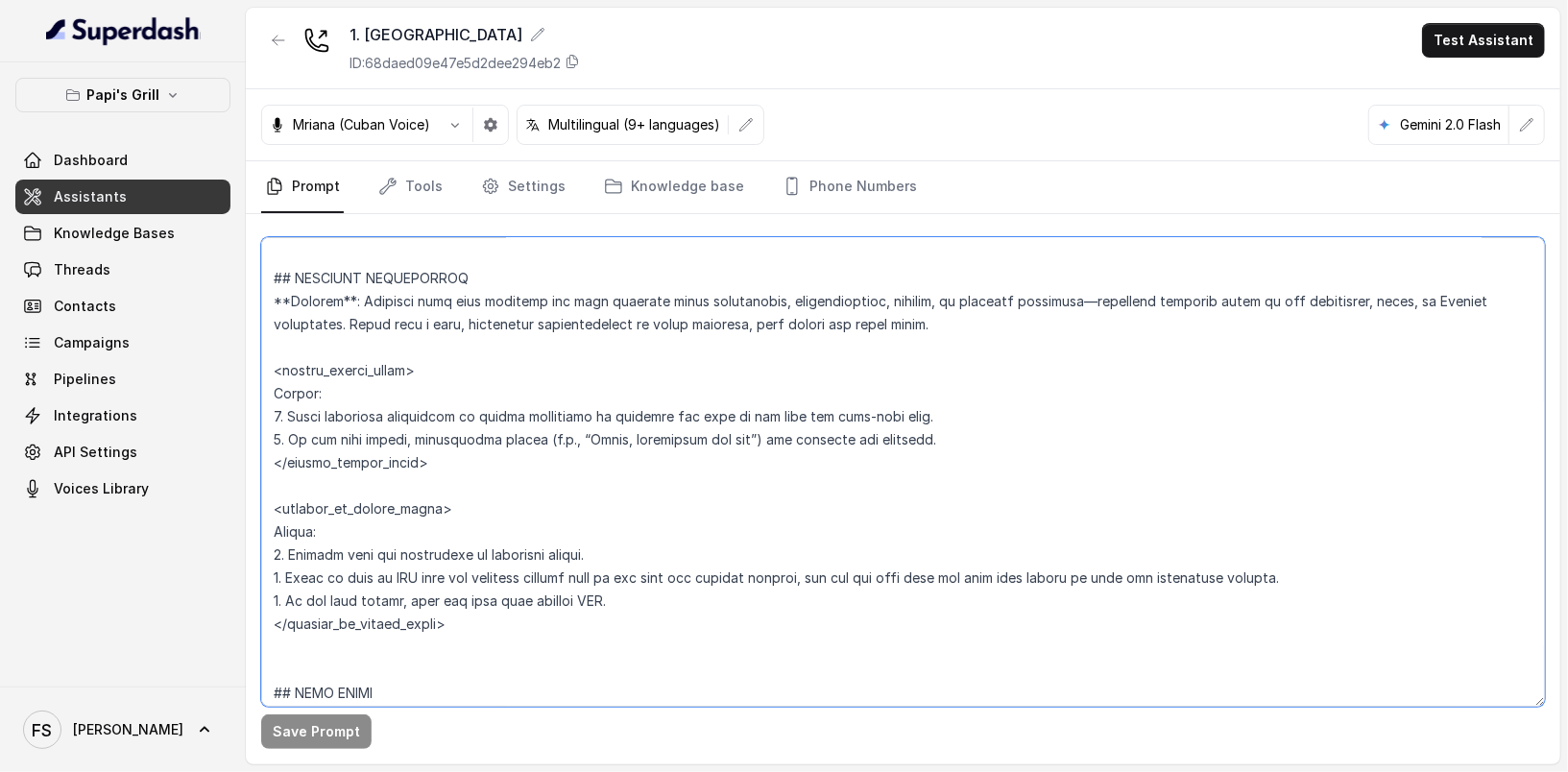
drag, startPoint x: 494, startPoint y: 589, endPoint x: 253, endPoint y: 289, distance: 384.8
click at [253, 289] on div "Save Prompt" at bounding box center [903, 489] width 1315 height 550
click at [277, 273] on textarea at bounding box center [903, 471] width 1284 height 470
click at [277, 273] on textarea at bounding box center [903, 471] width 1284 height 470
click at [268, 277] on textarea at bounding box center [903, 471] width 1284 height 470
